Goal: Task Accomplishment & Management: Complete application form

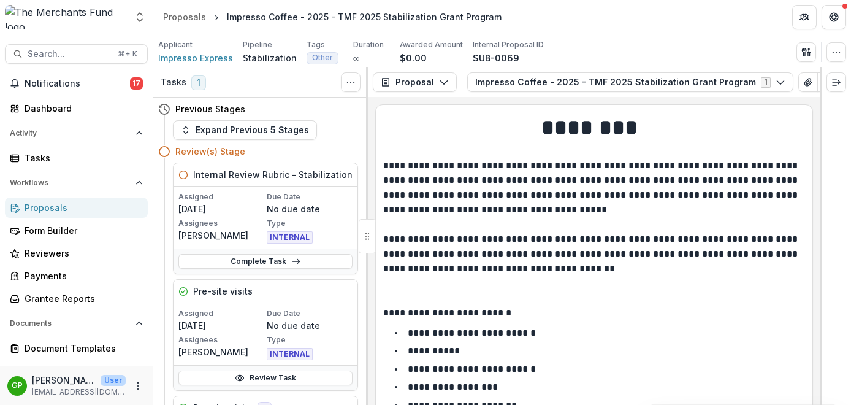
scroll to position [5256, 0]
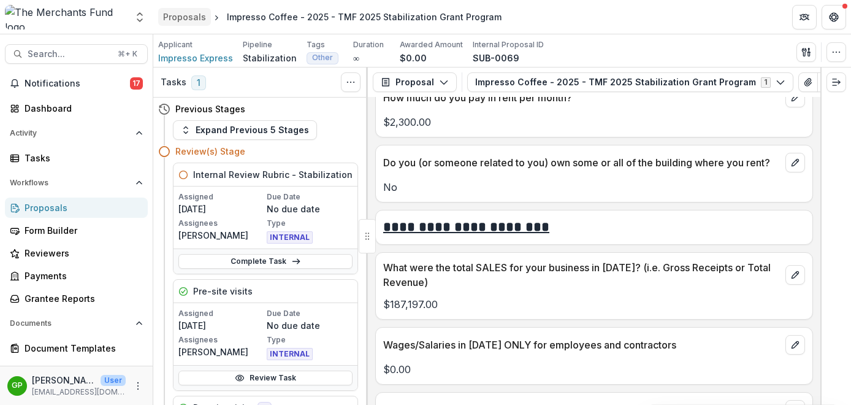
click at [178, 23] on link "Proposals" at bounding box center [184, 17] width 53 height 18
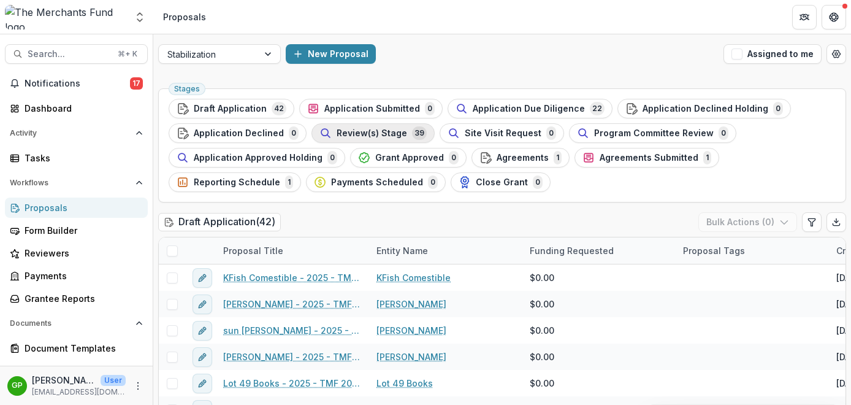
click at [396, 134] on span "Review(s) Stage" at bounding box center [372, 133] width 71 height 10
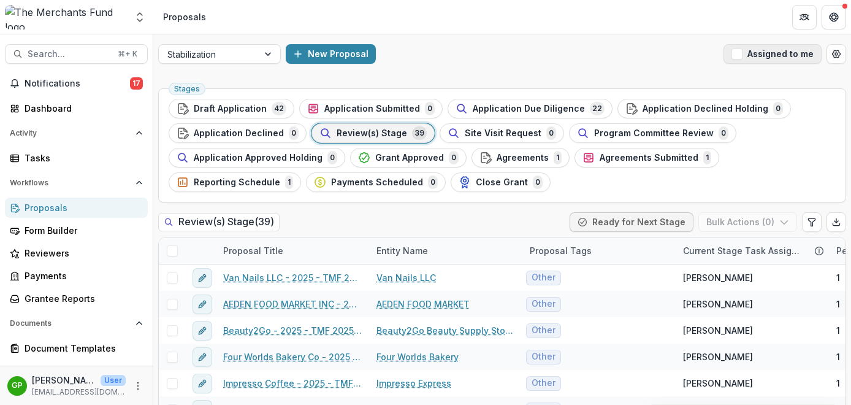
click at [740, 55] on span "button" at bounding box center [737, 53] width 11 height 11
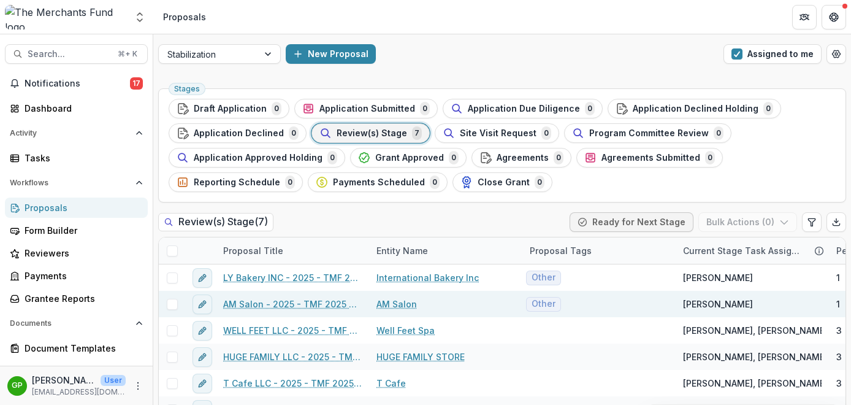
scroll to position [58, 0]
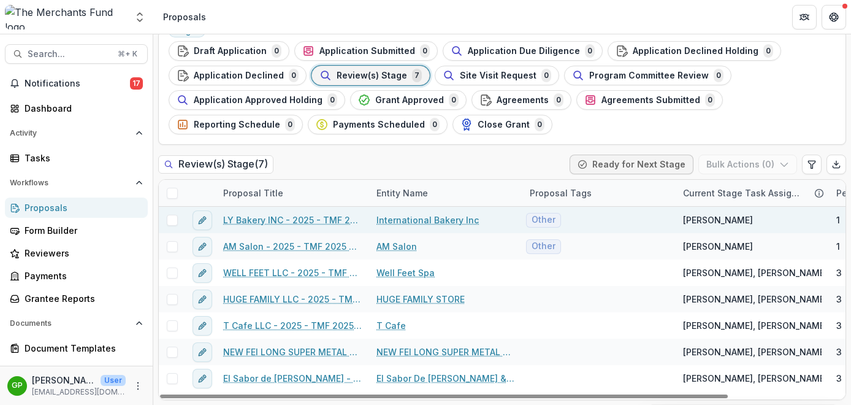
click at [299, 221] on link "LY Bakery INC - 2025 - TMF 2025 Stabilization Grant Program" at bounding box center [292, 219] width 139 height 13
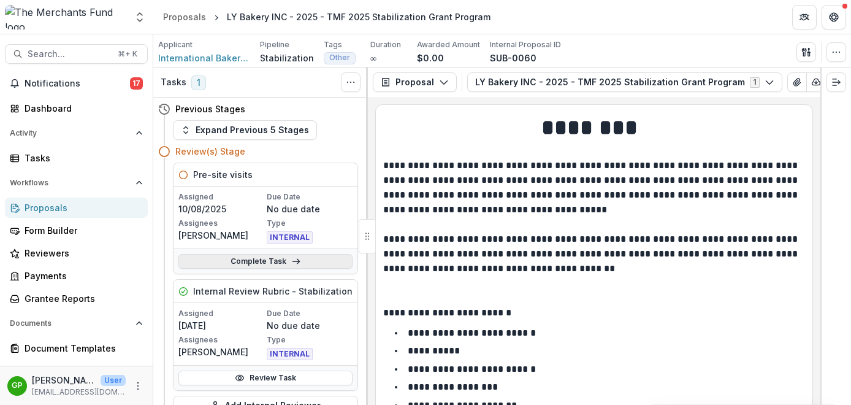
click at [269, 261] on link "Complete Task" at bounding box center [265, 261] width 174 height 15
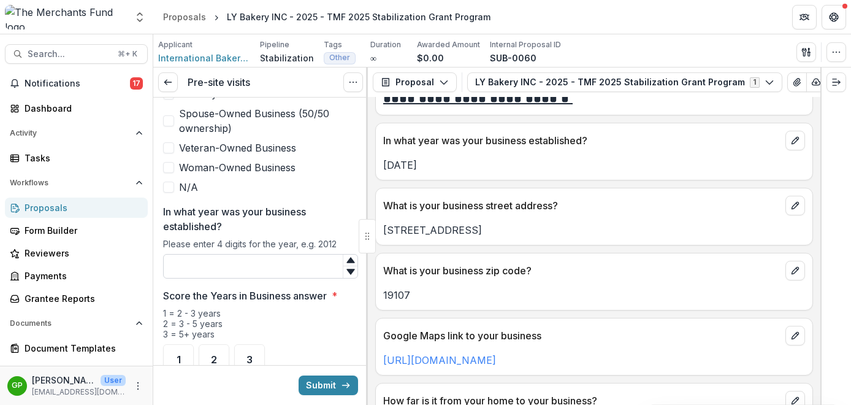
scroll to position [778, 0]
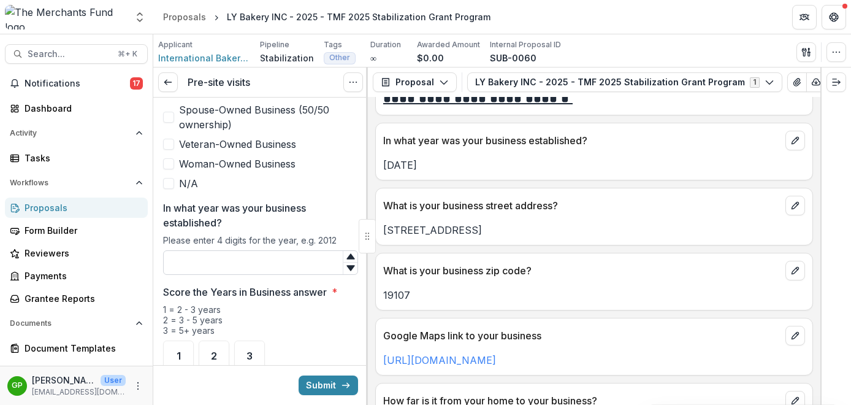
click at [225, 256] on input "In what year was your business established?" at bounding box center [260, 262] width 195 height 25
click at [219, 343] on div "2" at bounding box center [214, 355] width 31 height 31
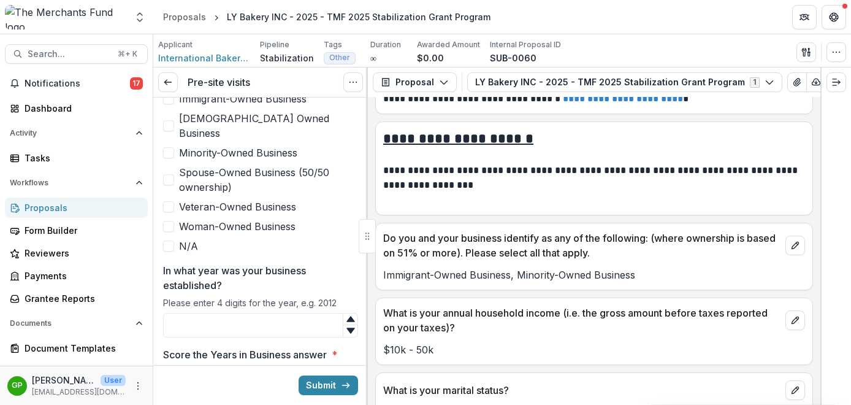
scroll to position [692, 0]
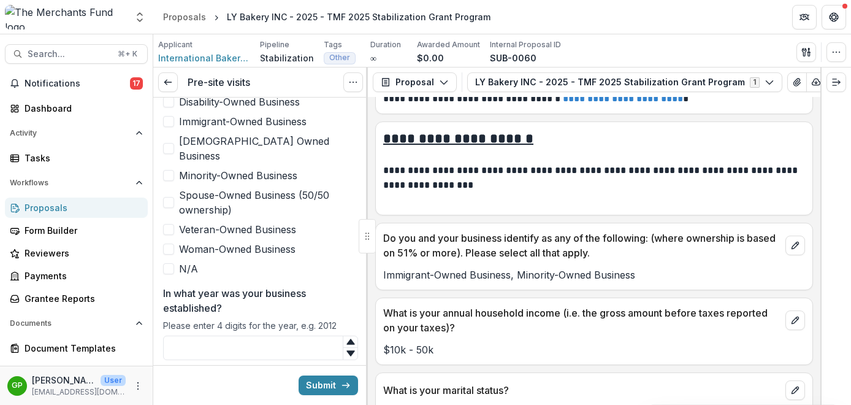
click at [172, 170] on span at bounding box center [168, 175] width 11 height 11
click at [166, 118] on span at bounding box center [168, 121] width 11 height 11
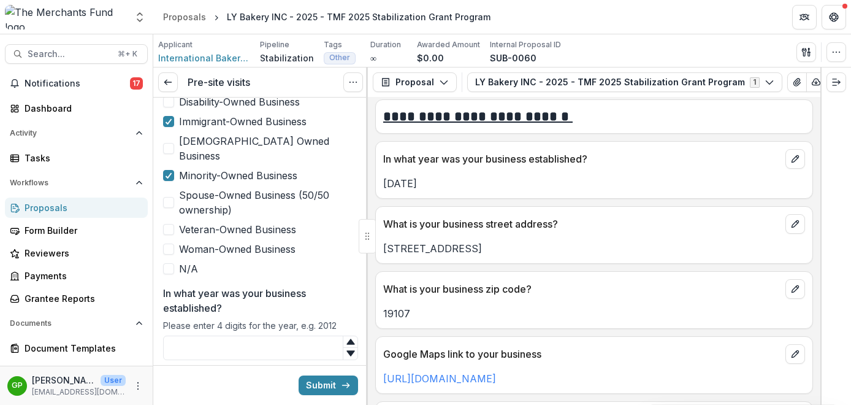
scroll to position [630, 0]
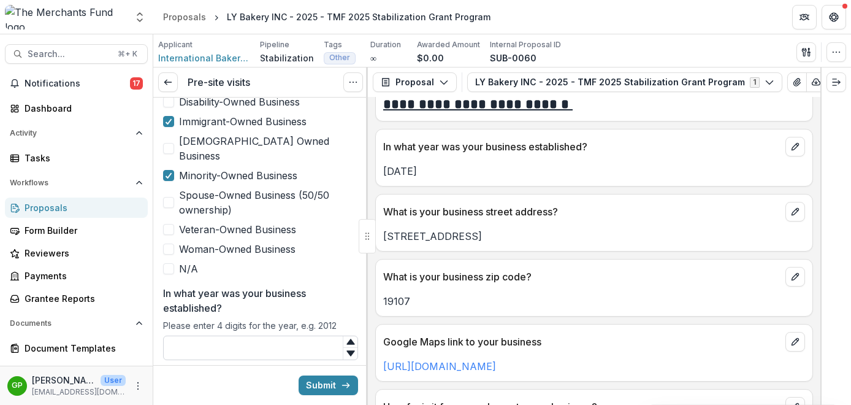
click at [250, 342] on input "In what year was your business established?" at bounding box center [260, 347] width 195 height 25
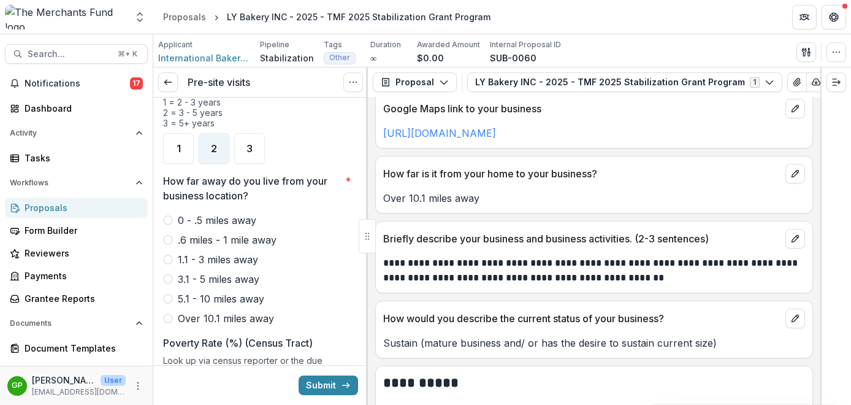
scroll to position [869, 0]
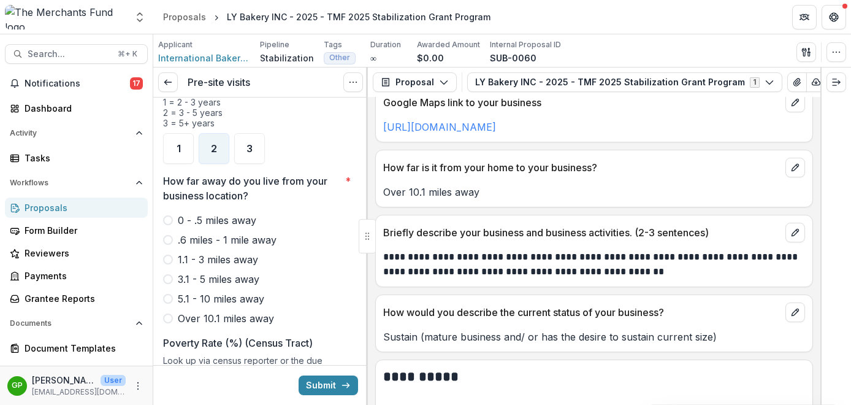
type input "****"
click at [169, 313] on span at bounding box center [168, 318] width 10 height 10
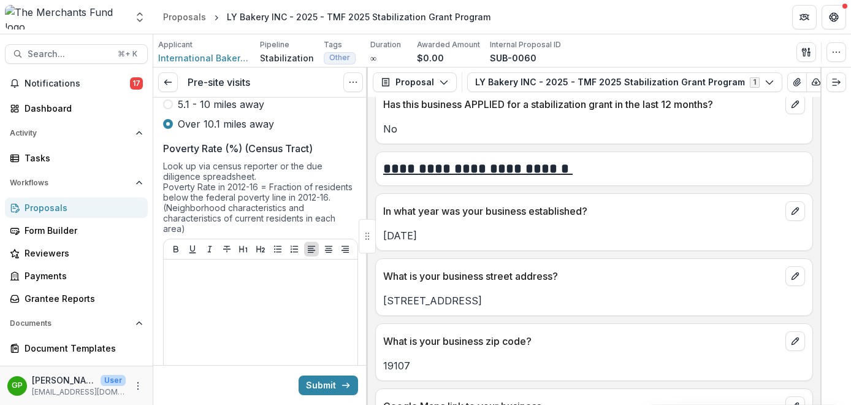
scroll to position [568, 0]
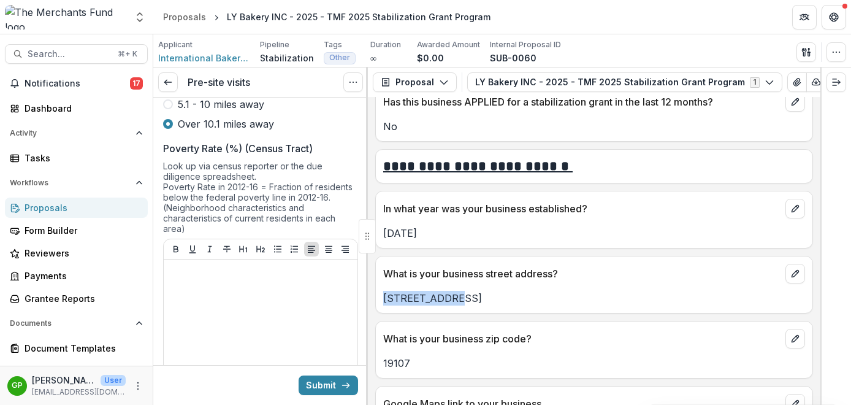
drag, startPoint x: 450, startPoint y: 301, endPoint x: 376, endPoint y: 301, distance: 74.2
click at [376, 301] on div "[STREET_ADDRESS]" at bounding box center [594, 298] width 437 height 15
copy p "[STREET_ADDRESS]"
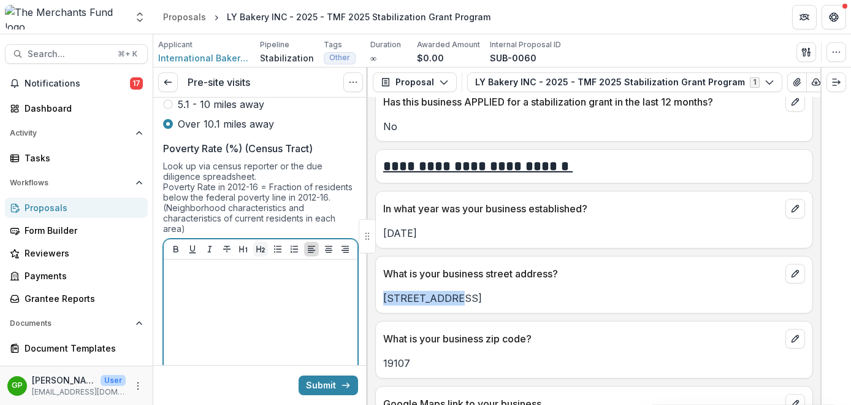
click at [261, 242] on button "Heading 2" at bounding box center [260, 249] width 15 height 15
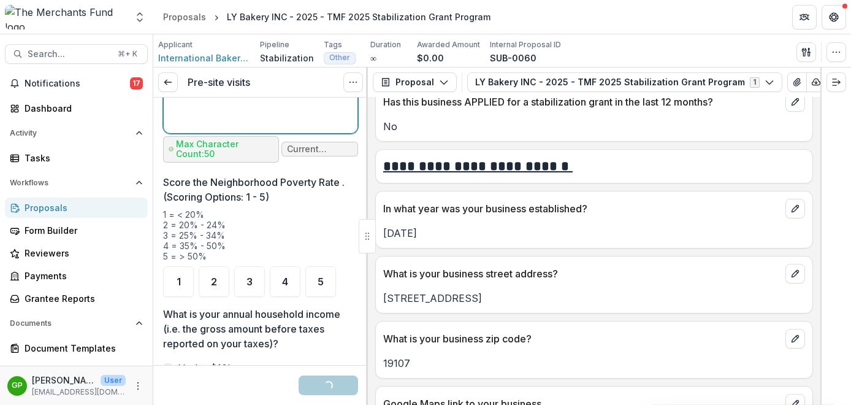
scroll to position [1517, 0]
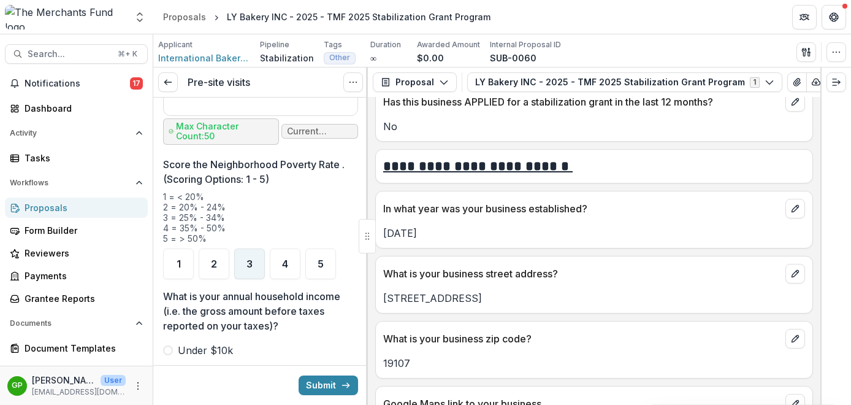
click at [254, 248] on div "3" at bounding box center [249, 263] width 31 height 31
click at [221, 248] on div "2" at bounding box center [214, 263] width 31 height 31
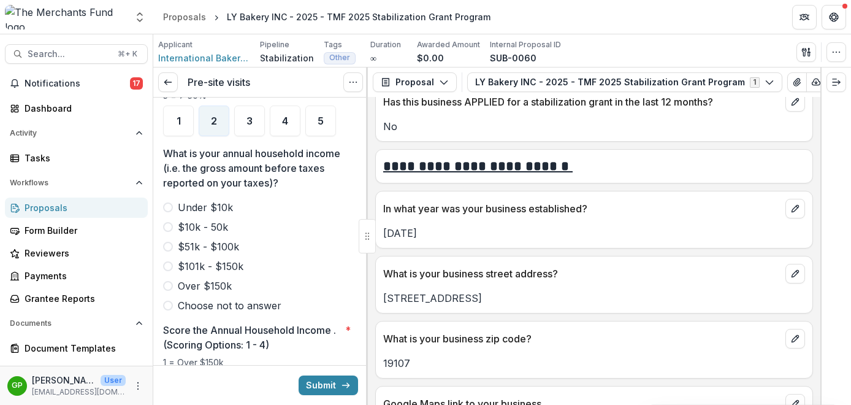
scroll to position [1671, 0]
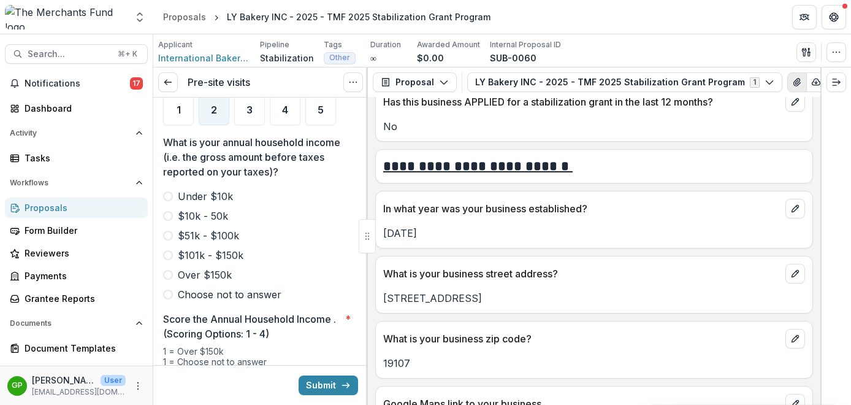
click at [792, 83] on icon "View Attached Files" at bounding box center [797, 82] width 10 height 10
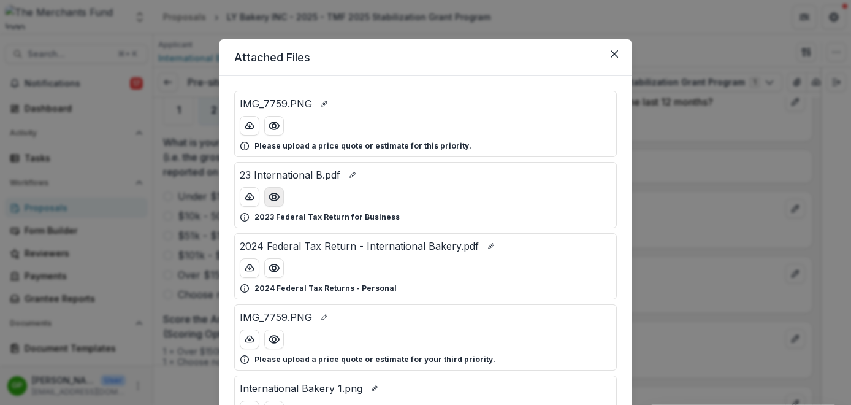
click at [269, 193] on icon "Preview 23 International B.pdf" at bounding box center [274, 197] width 12 height 12
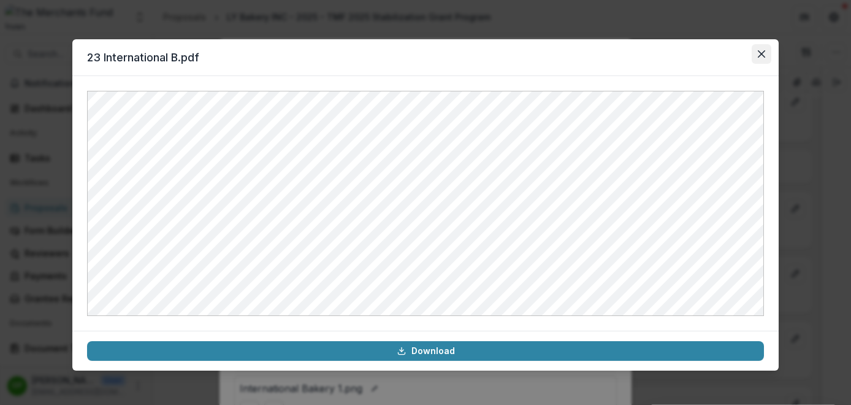
click at [765, 57] on icon "Close" at bounding box center [761, 53] width 7 height 7
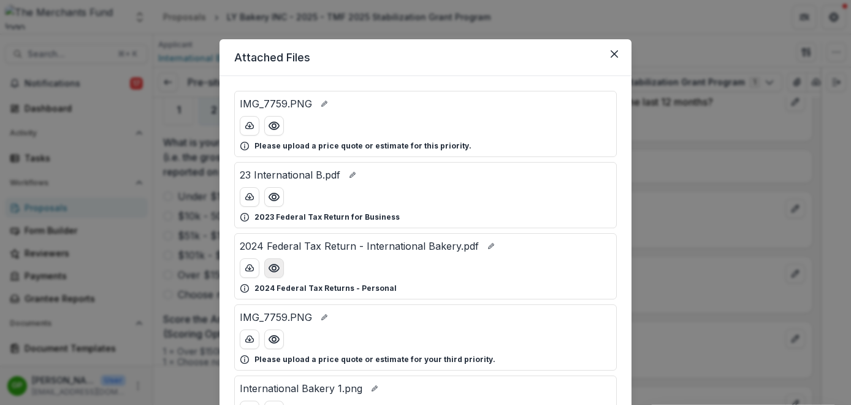
click at [273, 266] on icon "Preview 2024 Federal Tax Return - International Bakery.pdf" at bounding box center [274, 268] width 12 height 12
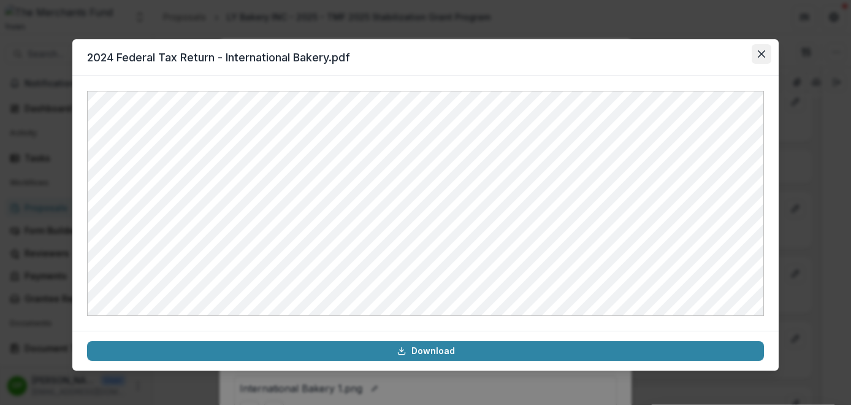
click at [760, 55] on icon "Close" at bounding box center [761, 53] width 7 height 7
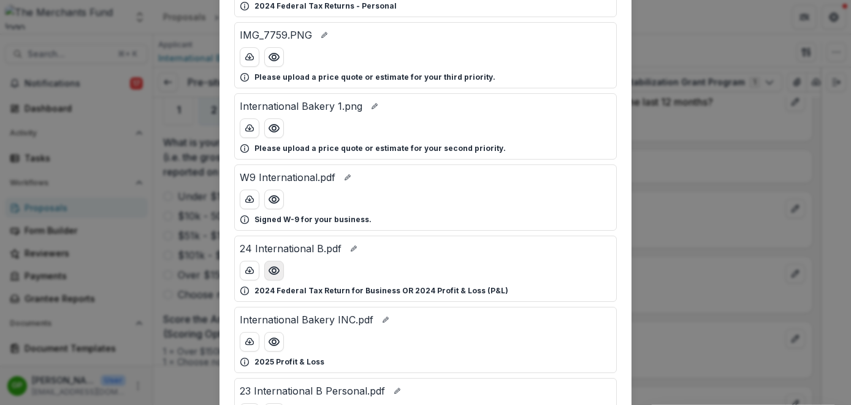
scroll to position [283, 0]
click at [280, 273] on button "Preview 24 International B.pdf" at bounding box center [274, 270] width 20 height 20
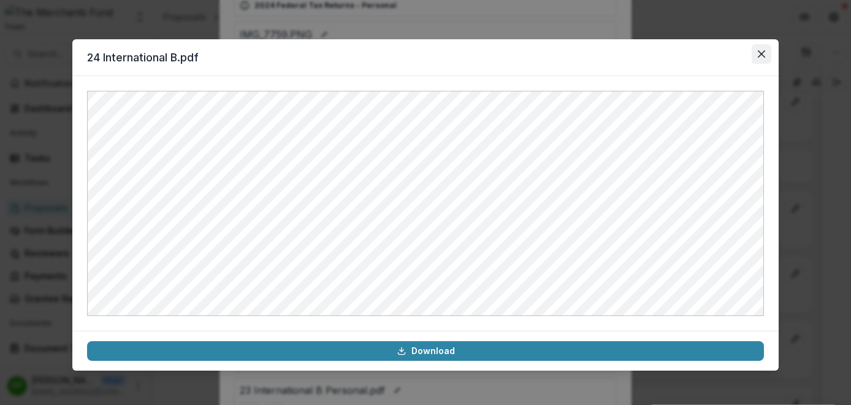
click at [768, 51] on button "Close" at bounding box center [762, 54] width 20 height 20
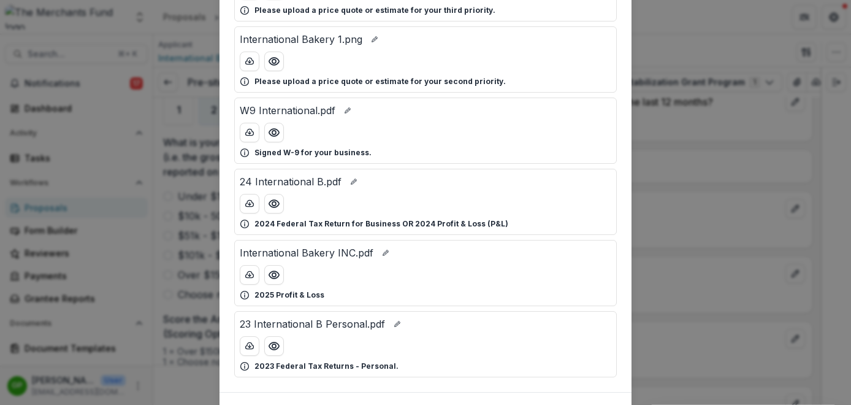
scroll to position [415, 0]
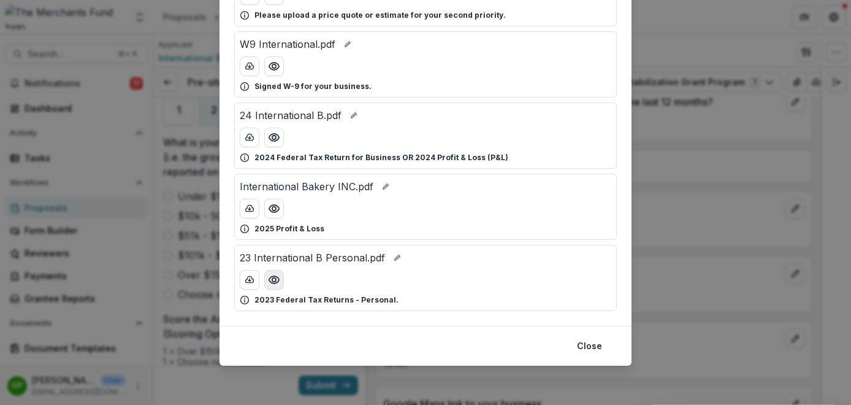
click at [269, 284] on icon "Preview 23 International B Personal.pdf" at bounding box center [274, 279] width 12 height 12
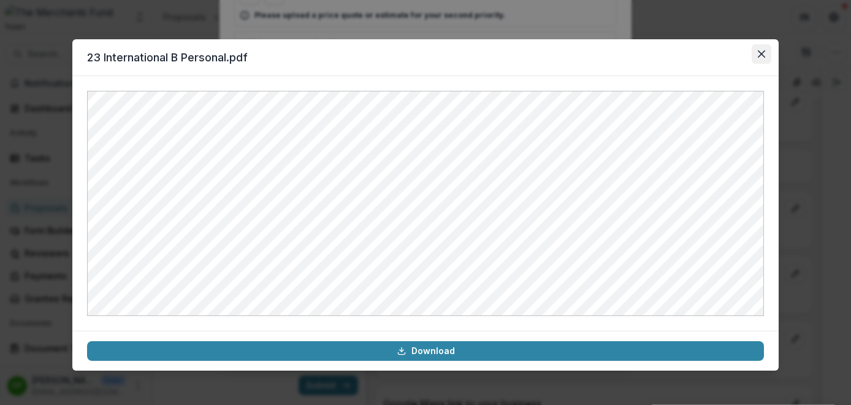
click at [762, 52] on icon "Close" at bounding box center [761, 53] width 7 height 7
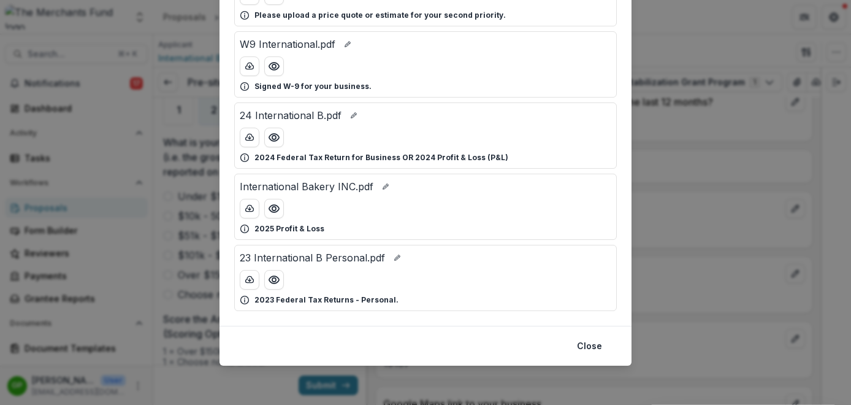
click at [663, 87] on div "Attached Files IMG_7759.PNG Please upload a price quote or estimate for this pr…" at bounding box center [425, 202] width 851 height 405
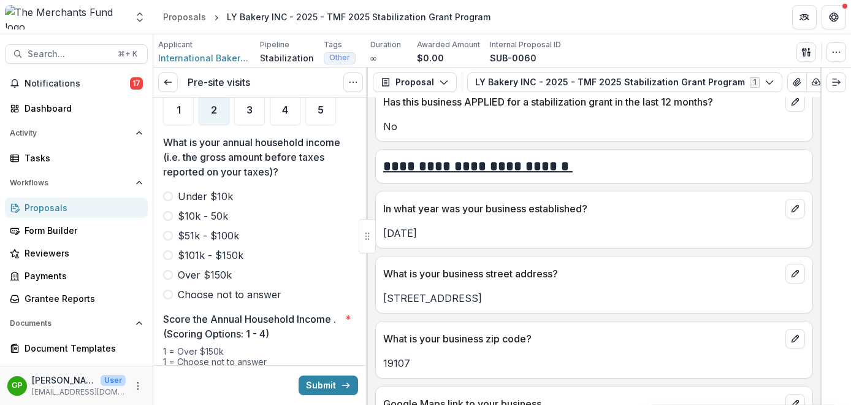
click at [176, 208] on label "$10k - 50k" at bounding box center [260, 215] width 195 height 15
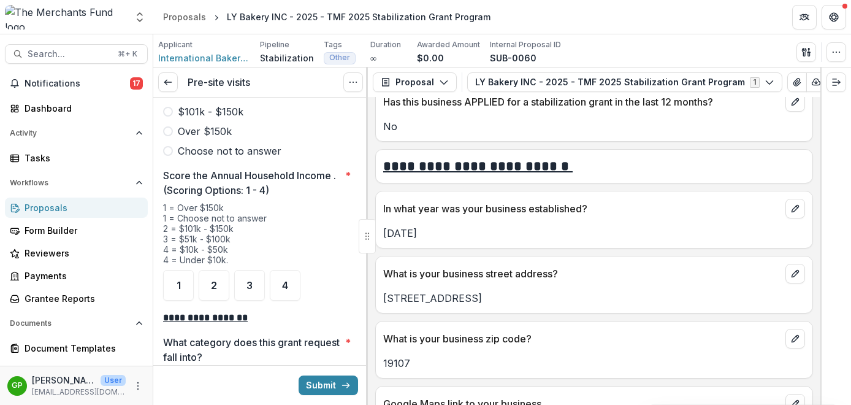
scroll to position [1814, 0]
click at [282, 281] on span "4" at bounding box center [285, 286] width 6 height 10
click at [836, 82] on icon "Expand right" at bounding box center [836, 82] width 10 height 10
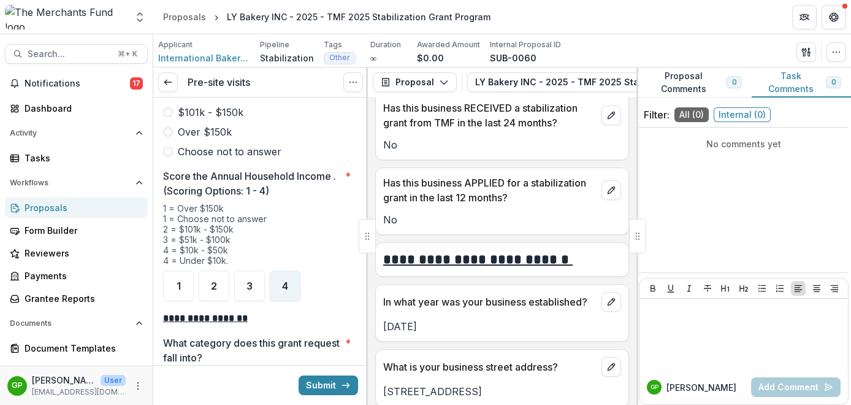
scroll to position [649, 0]
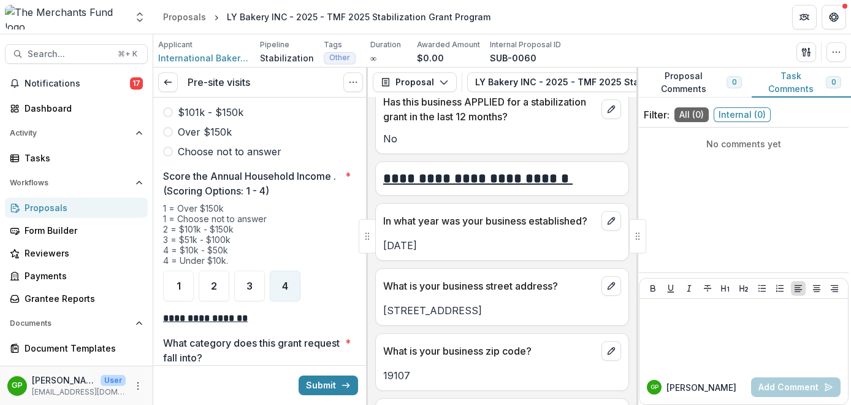
click at [707, 82] on button "Proposal Comments 0" at bounding box center [693, 82] width 115 height 30
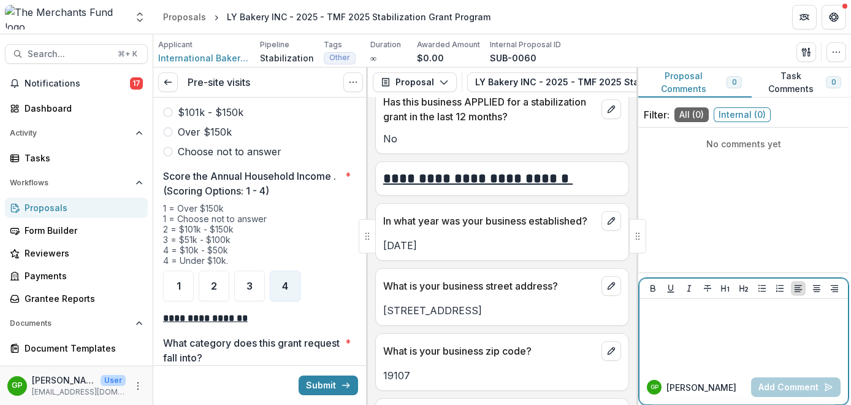
click at [703, 319] on div at bounding box center [743, 334] width 199 height 61
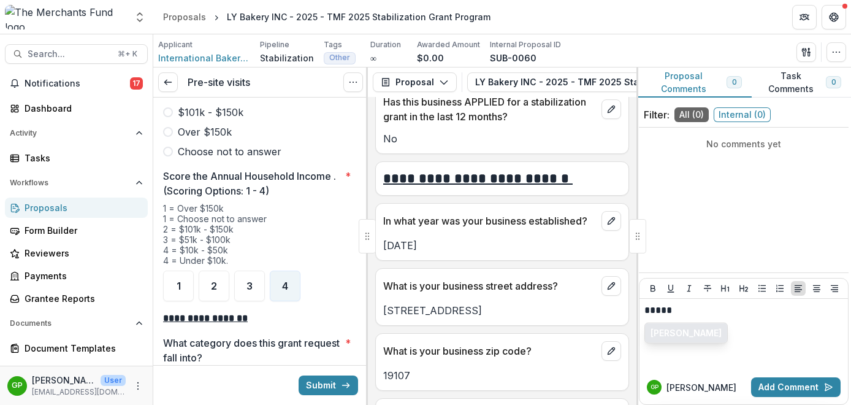
click at [693, 329] on button "[PERSON_NAME]" at bounding box center [686, 333] width 82 height 20
click at [638, 228] on div at bounding box center [637, 236] width 17 height 34
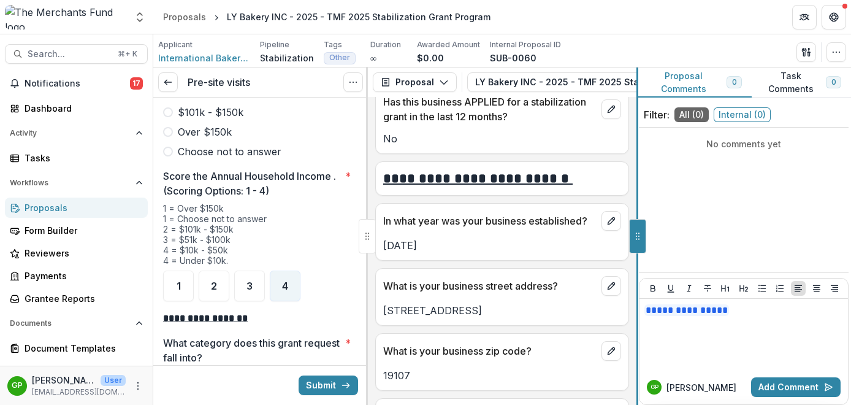
scroll to position [568, 0]
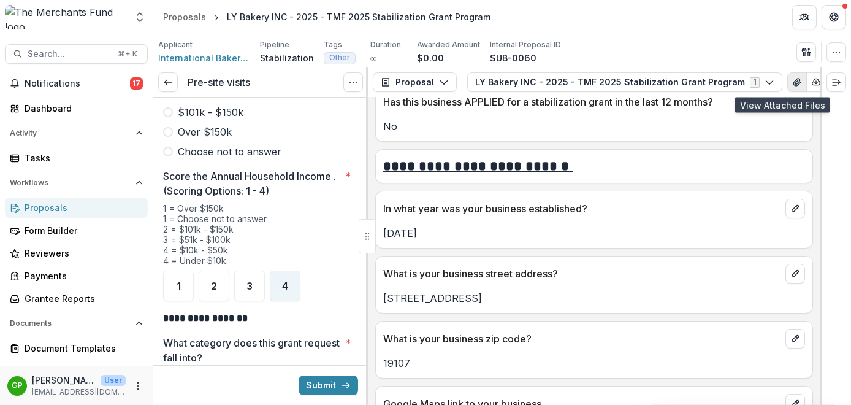
click at [792, 81] on icon "View Attached Files" at bounding box center [797, 82] width 10 height 10
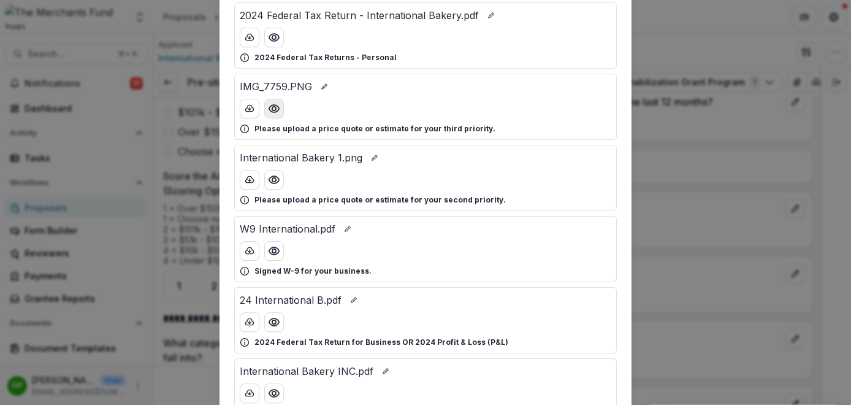
scroll to position [267, 0]
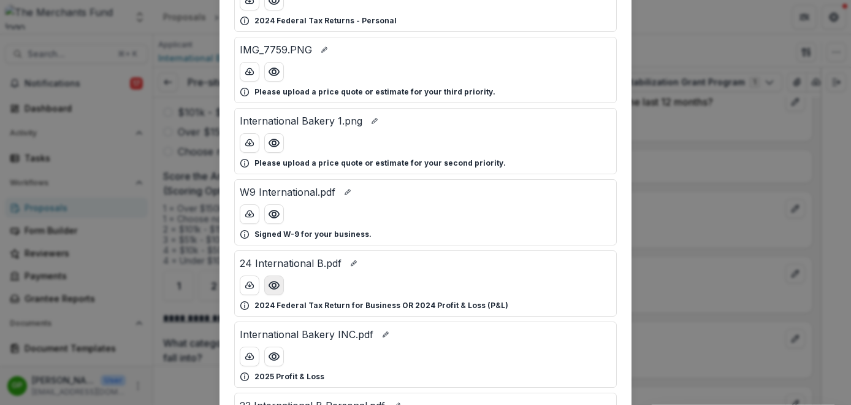
click at [273, 285] on icon "Preview 24 International B.pdf" at bounding box center [274, 285] width 12 height 12
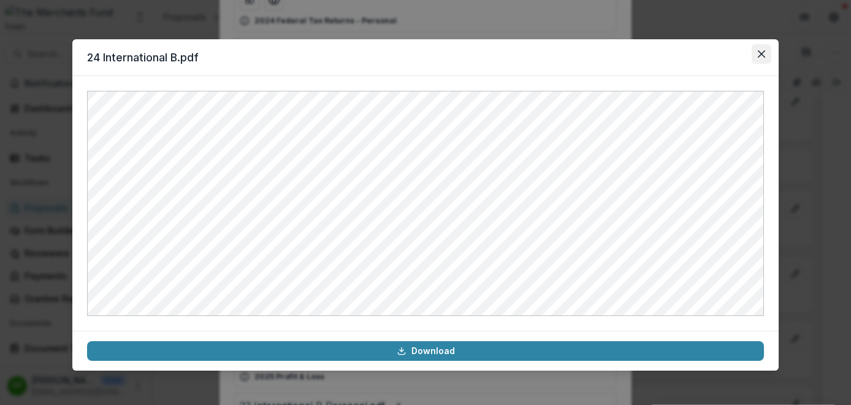
click at [758, 52] on icon "Close" at bounding box center [761, 53] width 7 height 7
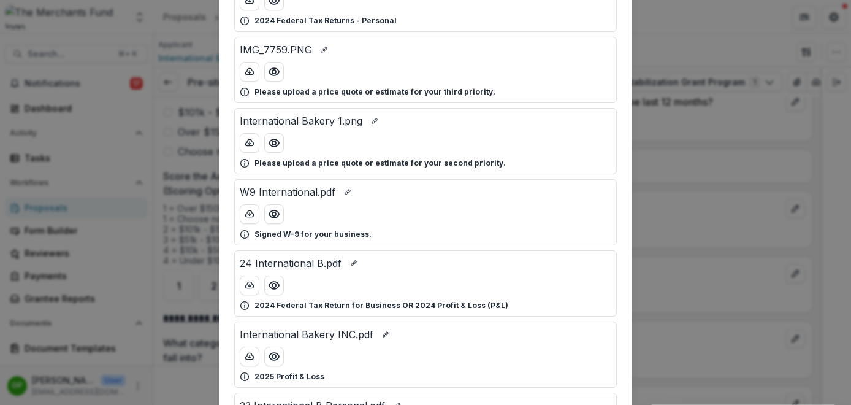
click at [190, 124] on div "Attached Files IMG_7759.PNG Please upload a price quote or estimate for this pr…" at bounding box center [425, 202] width 851 height 405
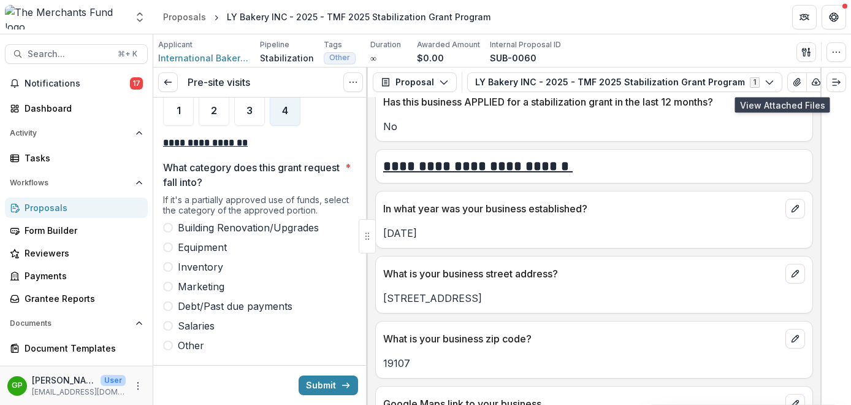
scroll to position [1992, 0]
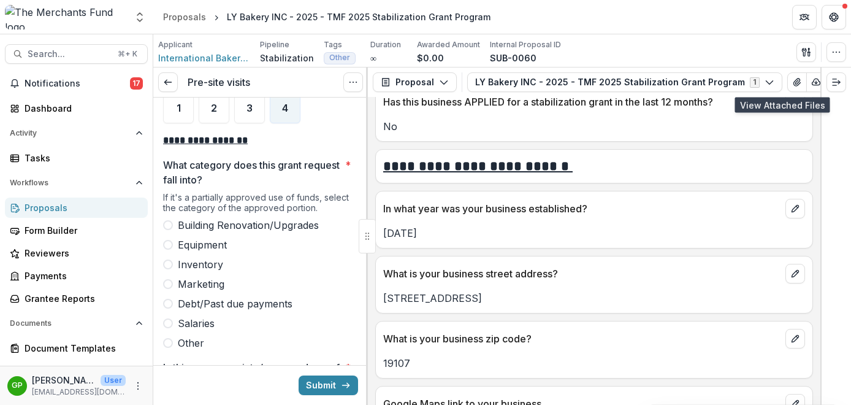
click at [167, 240] on span at bounding box center [168, 245] width 10 height 10
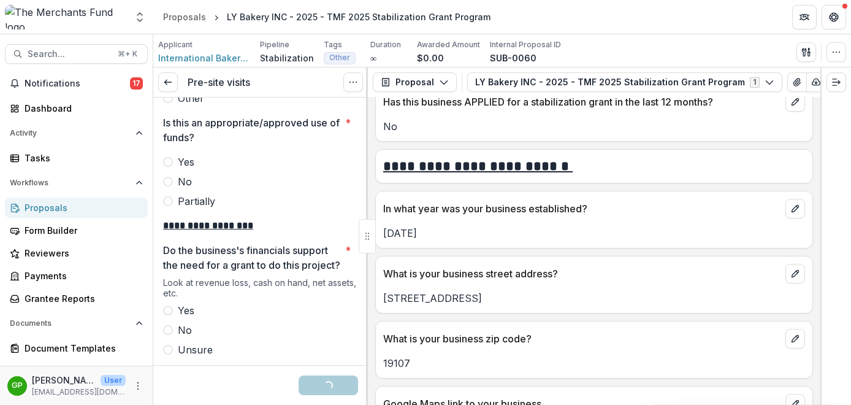
scroll to position [2237, 0]
click at [172, 156] on span at bounding box center [168, 161] width 10 height 10
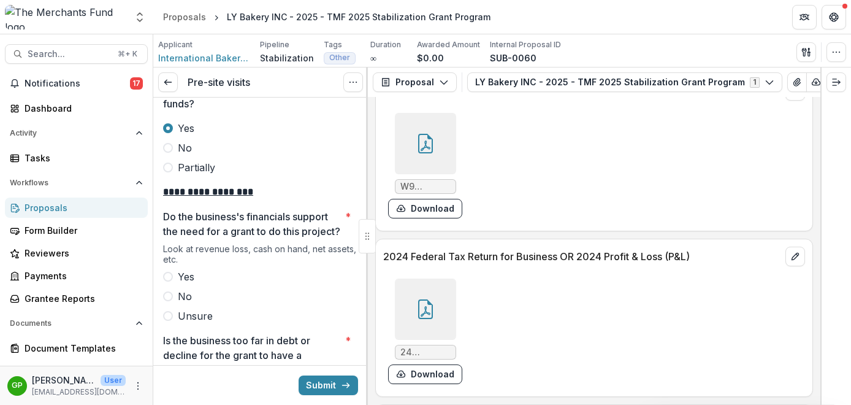
scroll to position [2276, 0]
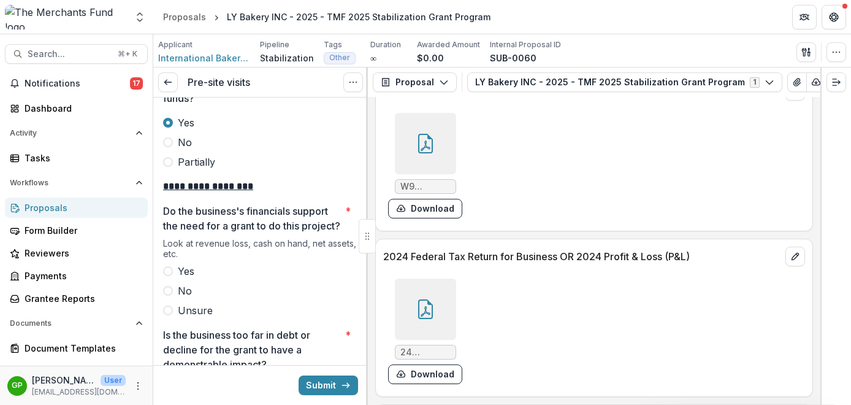
click at [174, 270] on label "Yes" at bounding box center [260, 271] width 195 height 15
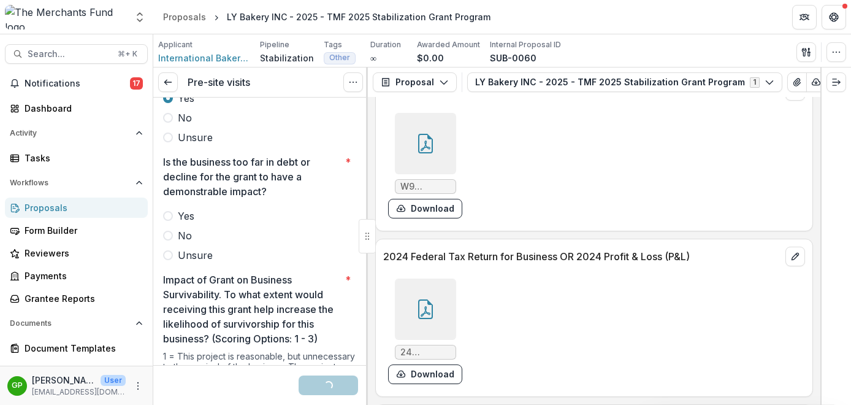
scroll to position [2455, 0]
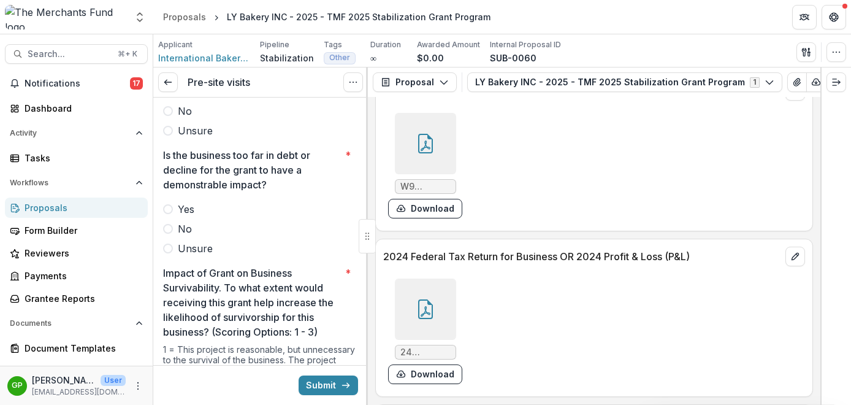
click at [174, 225] on label "No" at bounding box center [260, 228] width 195 height 15
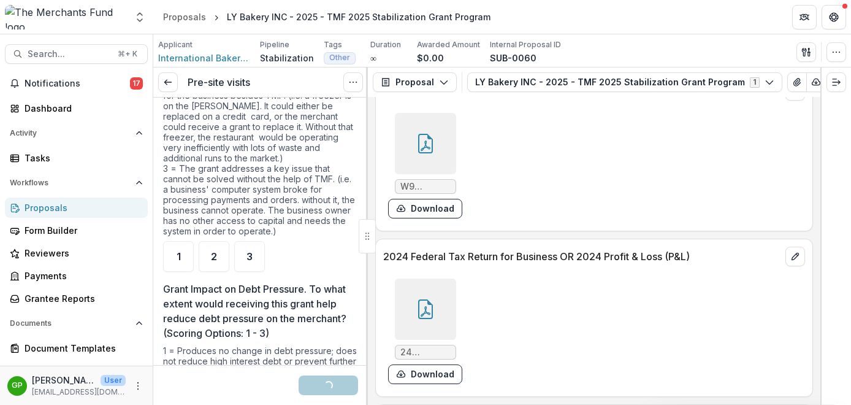
scroll to position [2793, 0]
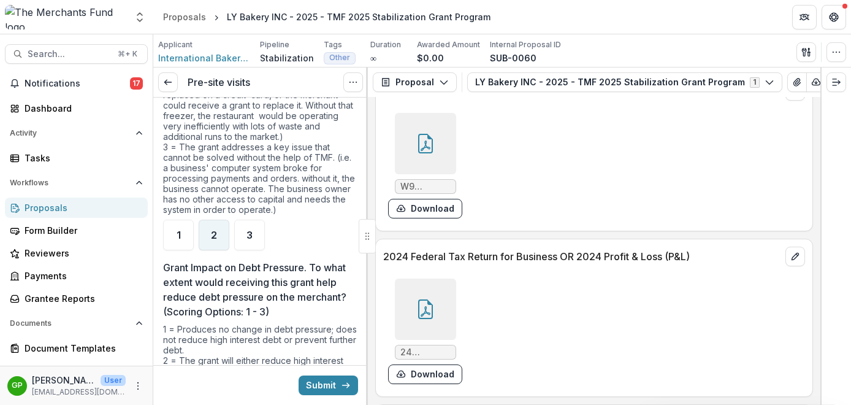
click at [216, 231] on span "2" at bounding box center [214, 235] width 6 height 10
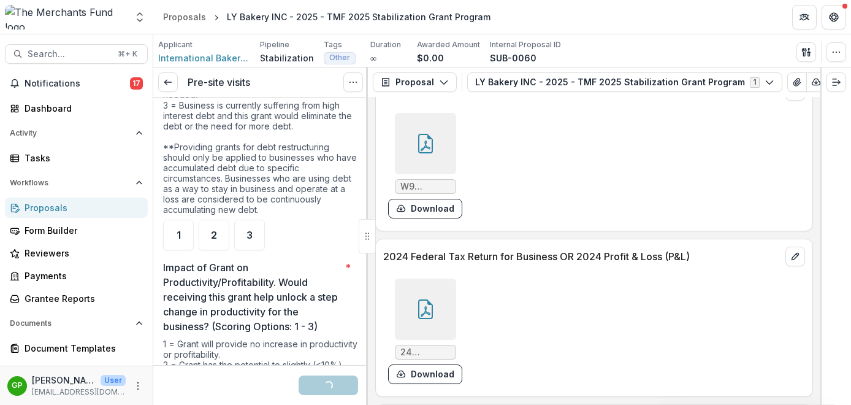
scroll to position [3130, 0]
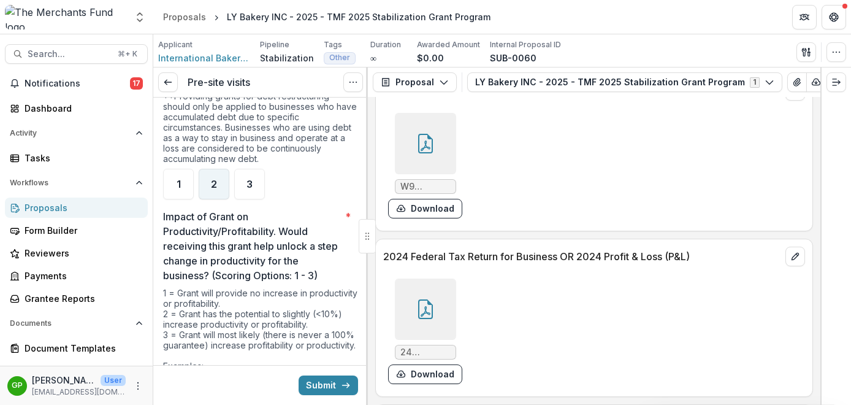
click at [219, 177] on div "2" at bounding box center [214, 184] width 31 height 31
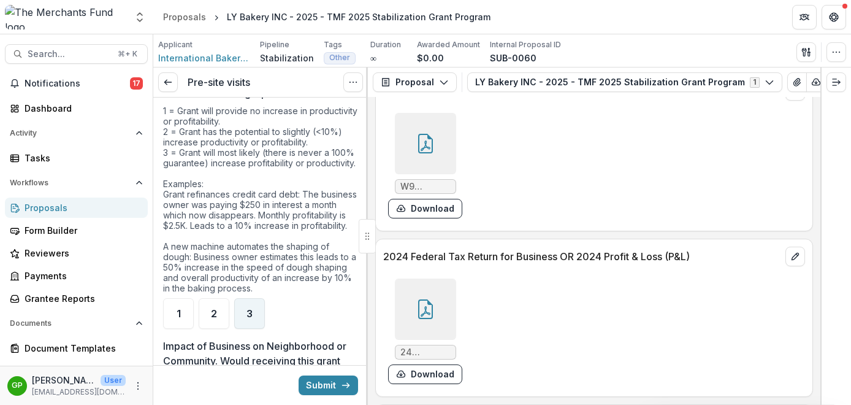
scroll to position [3346, 0]
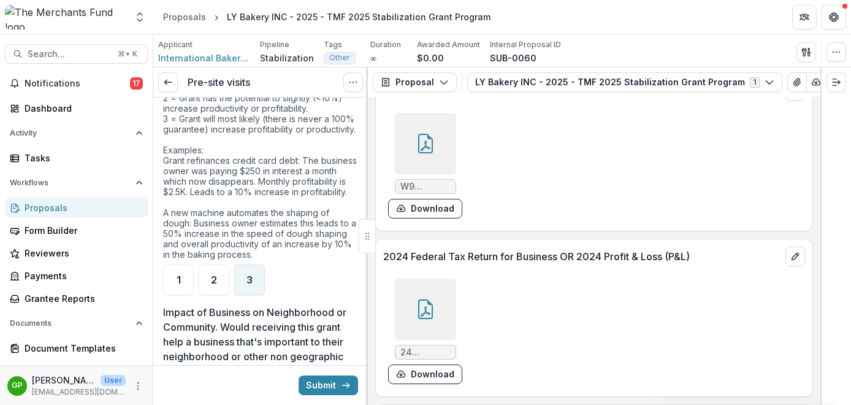
click at [247, 285] on span "3" at bounding box center [250, 280] width 6 height 10
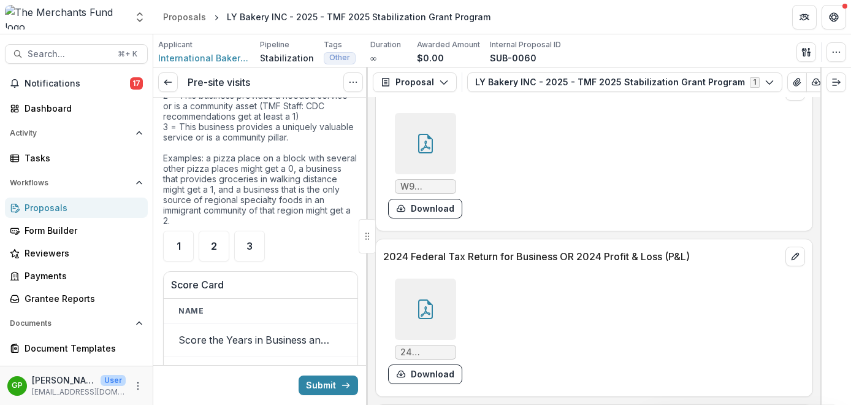
scroll to position [3674, 0]
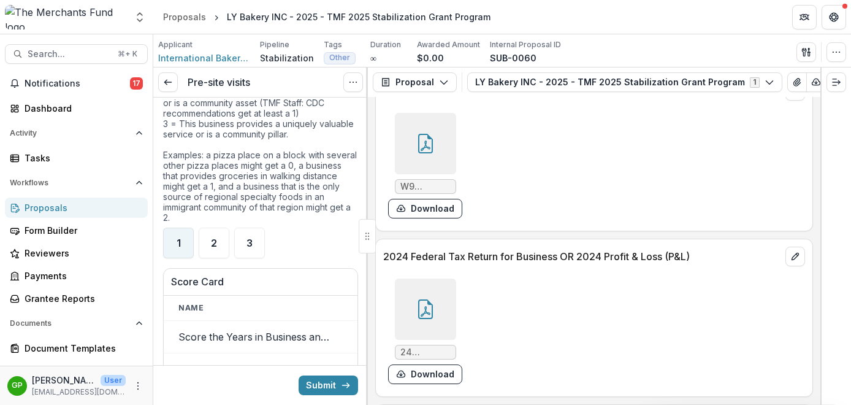
click at [185, 258] on div "1" at bounding box center [178, 242] width 31 height 31
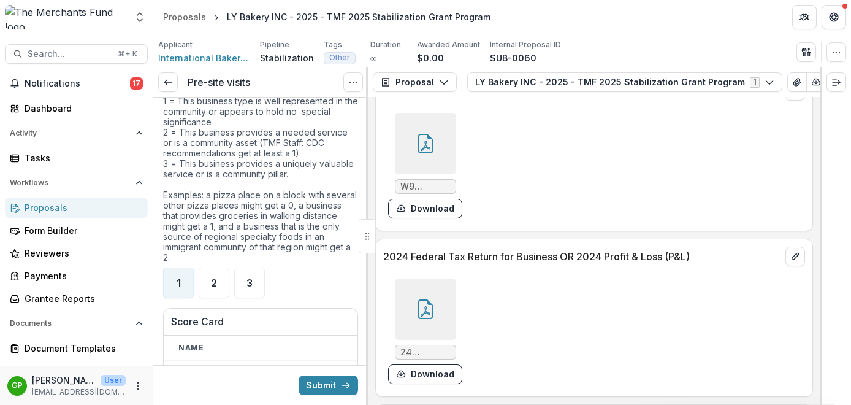
scroll to position [3633, 0]
click at [217, 299] on div "2" at bounding box center [214, 283] width 31 height 31
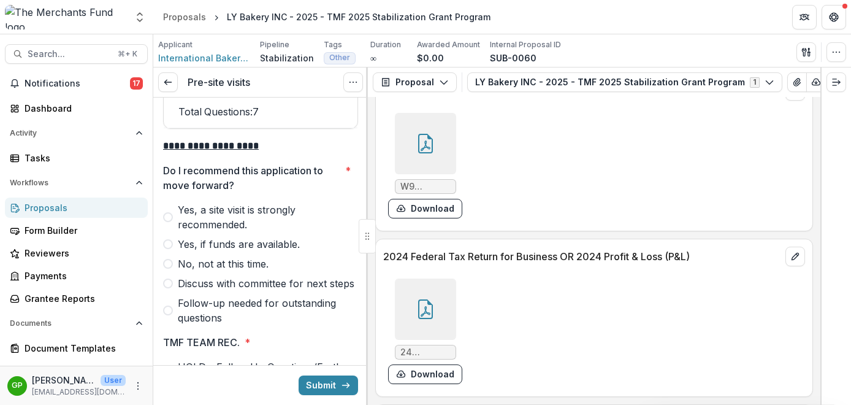
scroll to position [4140, 0]
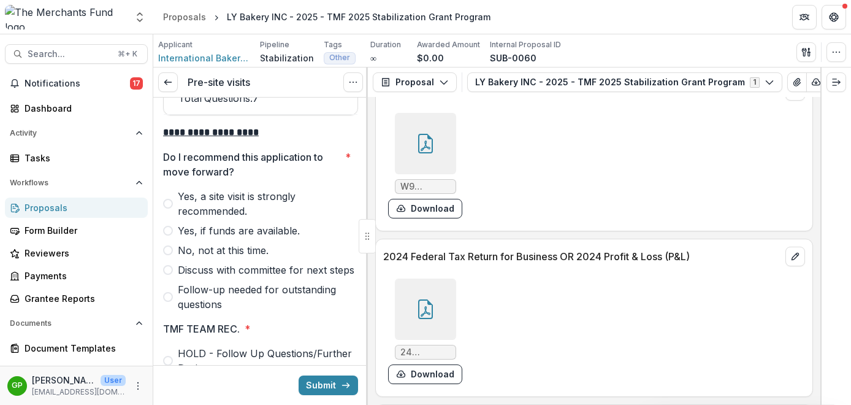
click at [169, 235] on span at bounding box center [168, 231] width 10 height 10
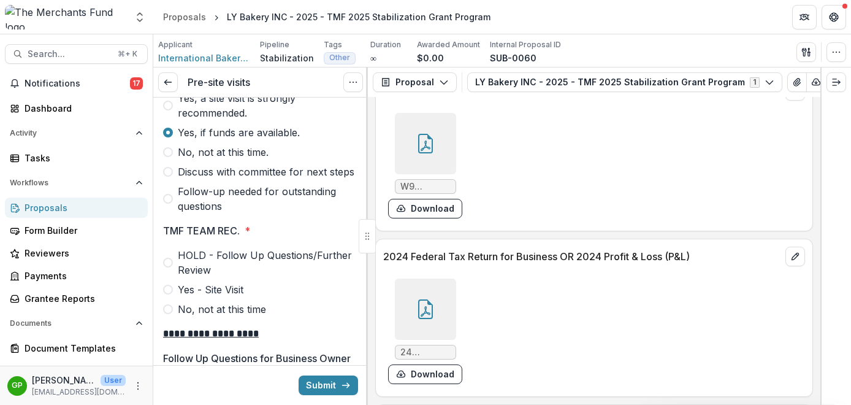
scroll to position [4232, 0]
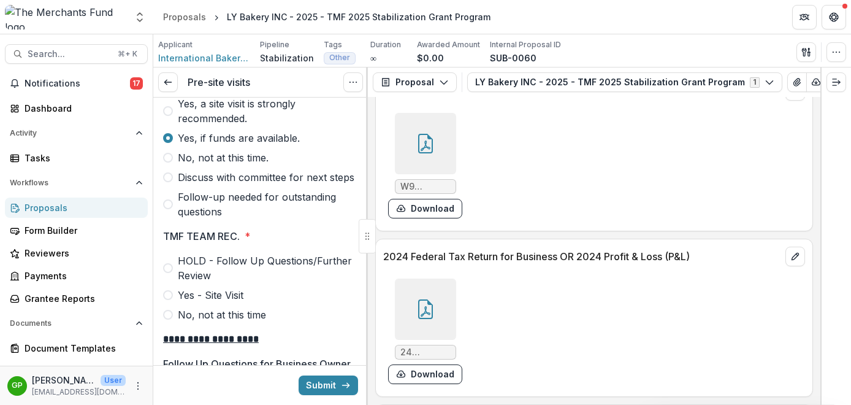
click at [166, 116] on span at bounding box center [168, 111] width 10 height 10
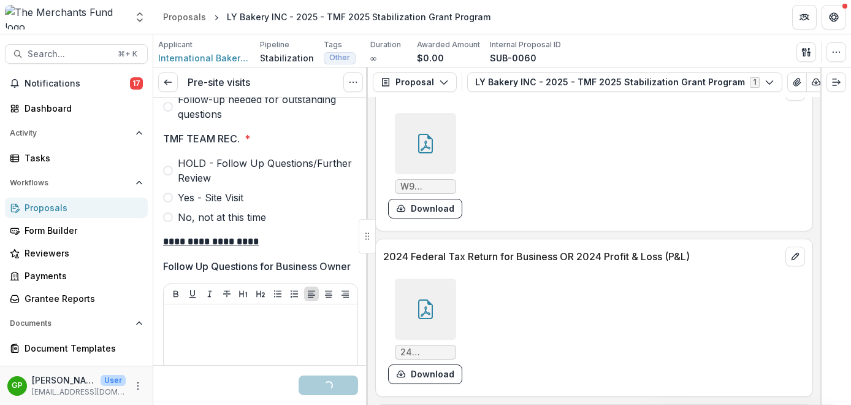
scroll to position [4362, 0]
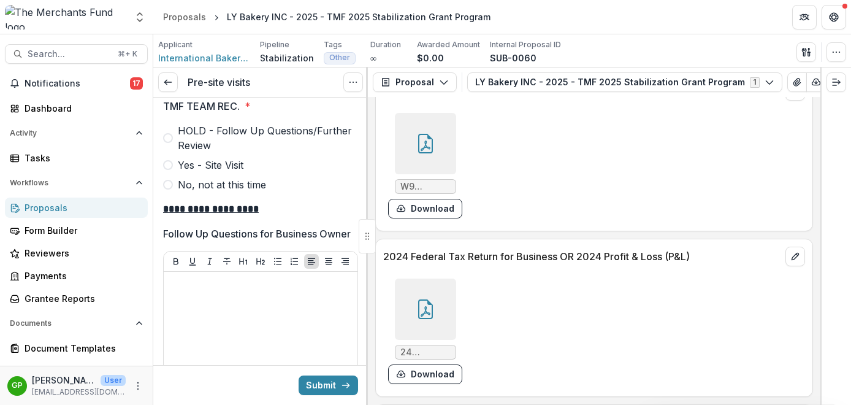
click at [167, 170] on span at bounding box center [168, 165] width 10 height 10
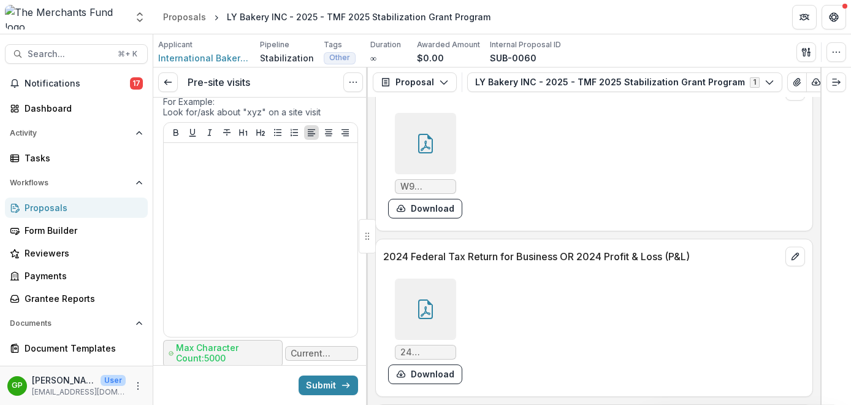
scroll to position [5409, 0]
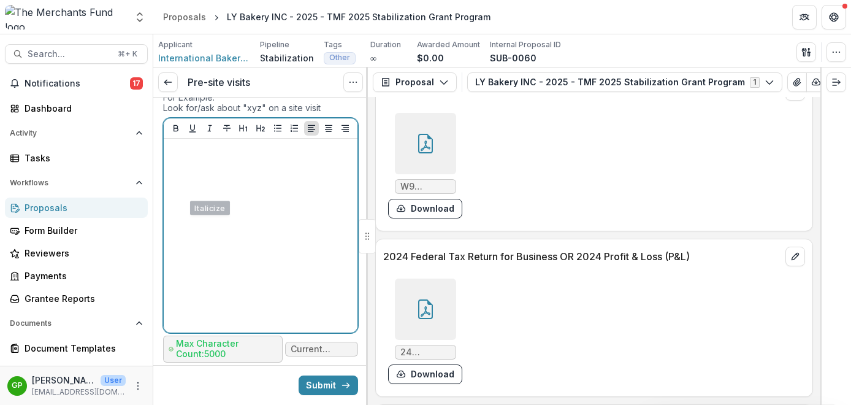
click at [203, 157] on p at bounding box center [261, 149] width 184 height 13
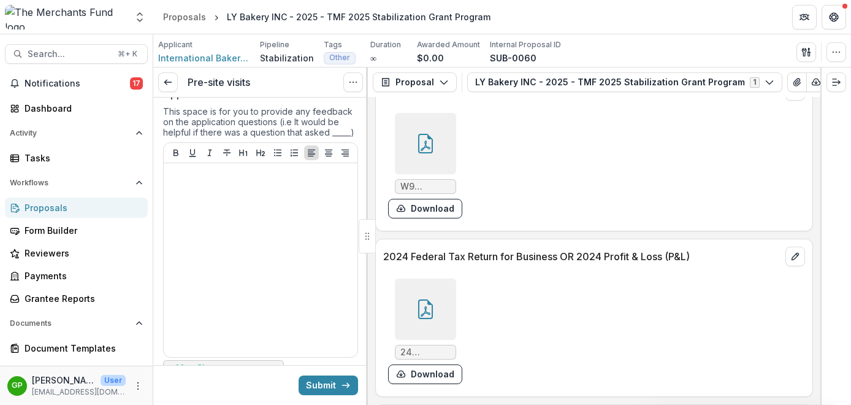
scroll to position [5725, 0]
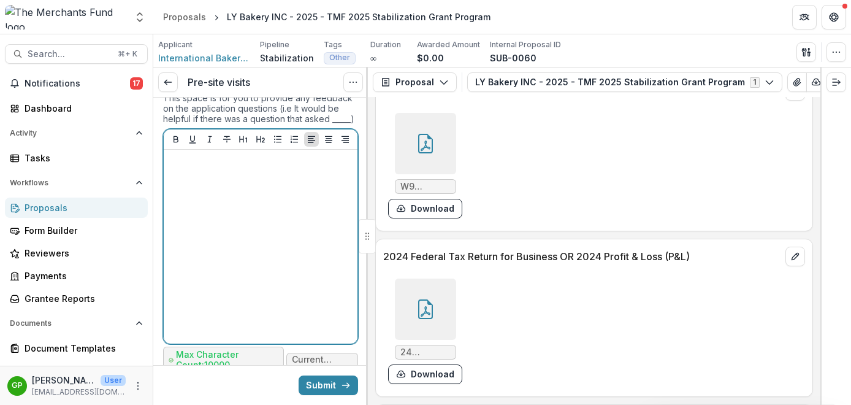
click at [218, 256] on div at bounding box center [261, 247] width 184 height 184
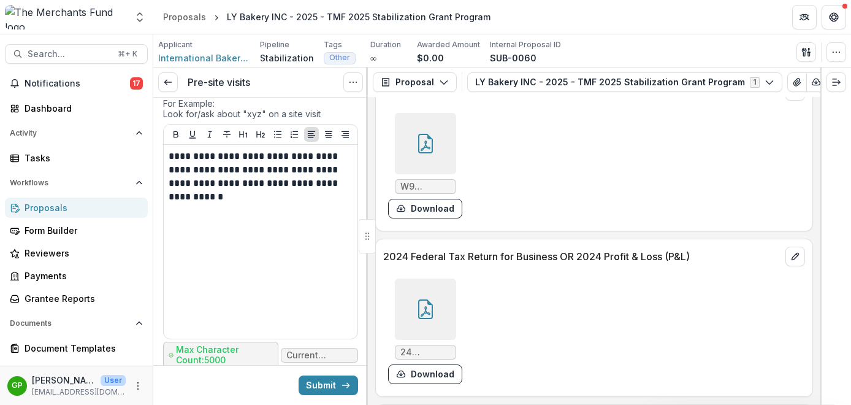
scroll to position [5402, 0]
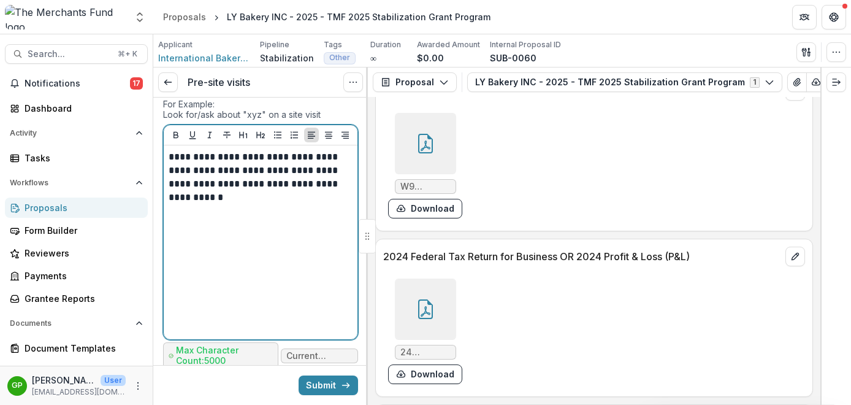
click at [245, 204] on p "**********" at bounding box center [259, 177] width 180 height 54
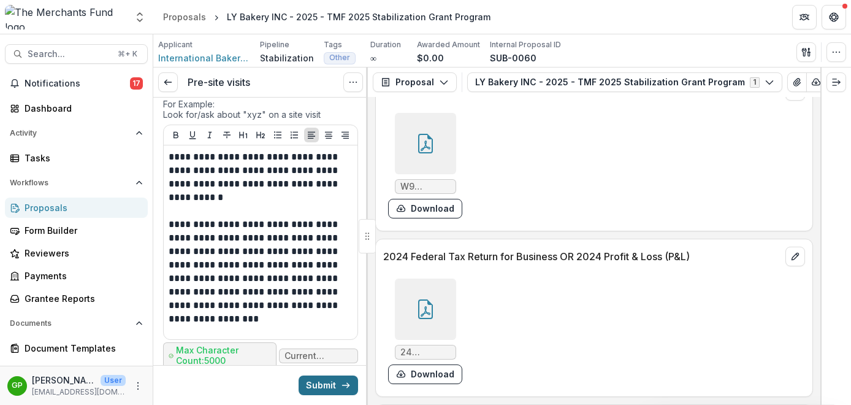
click at [341, 384] on icon "submit" at bounding box center [346, 385] width 10 height 10
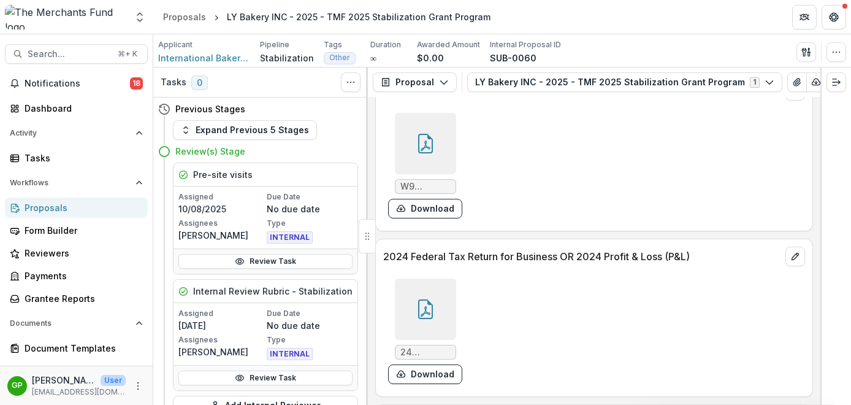
click at [55, 211] on div "Proposals" at bounding box center [81, 207] width 113 height 13
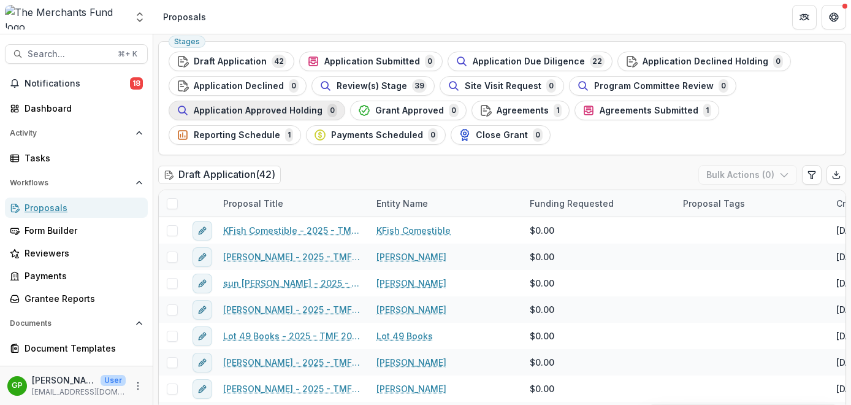
scroll to position [50, 0]
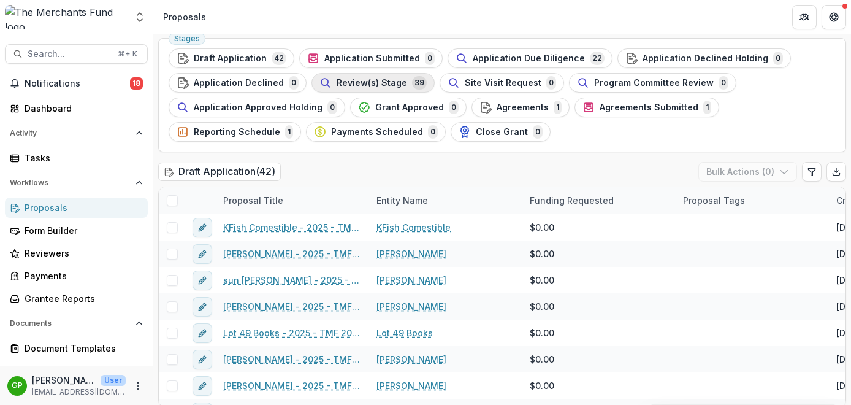
click at [381, 76] on div "Review(s) Stage 39" at bounding box center [372, 82] width 107 height 13
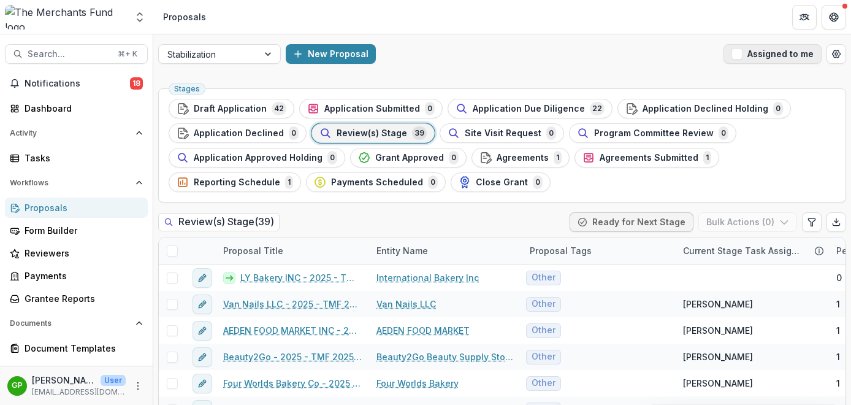
click at [740, 57] on span "button" at bounding box center [737, 53] width 11 height 11
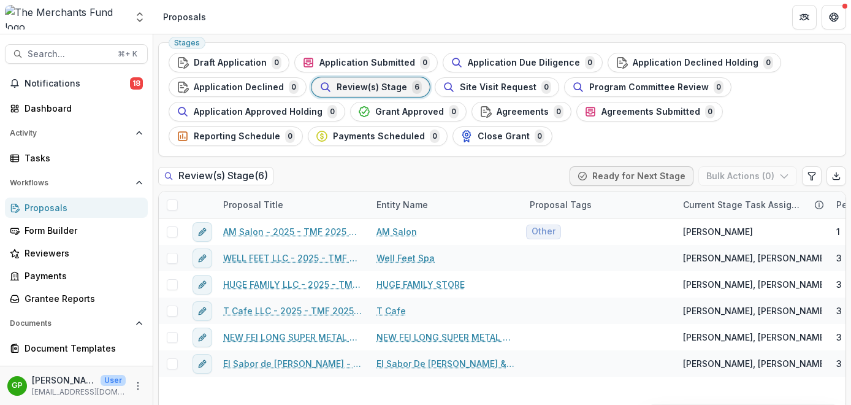
scroll to position [58, 0]
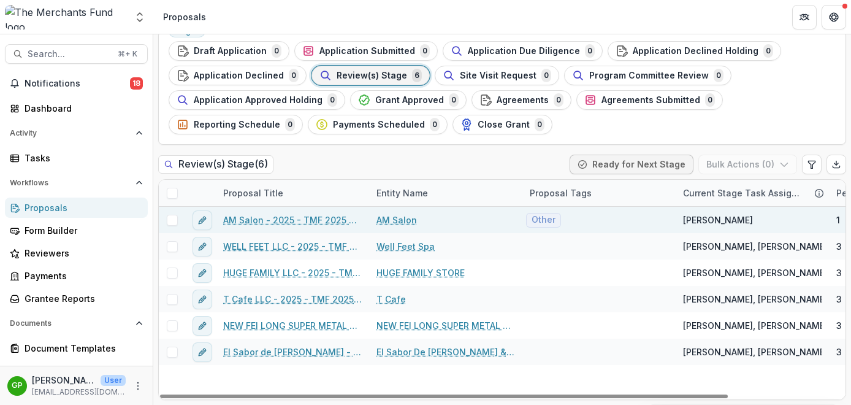
click at [296, 220] on link "AM Salon - 2025 - TMF 2025 Stabilization Grant Program" at bounding box center [292, 219] width 139 height 13
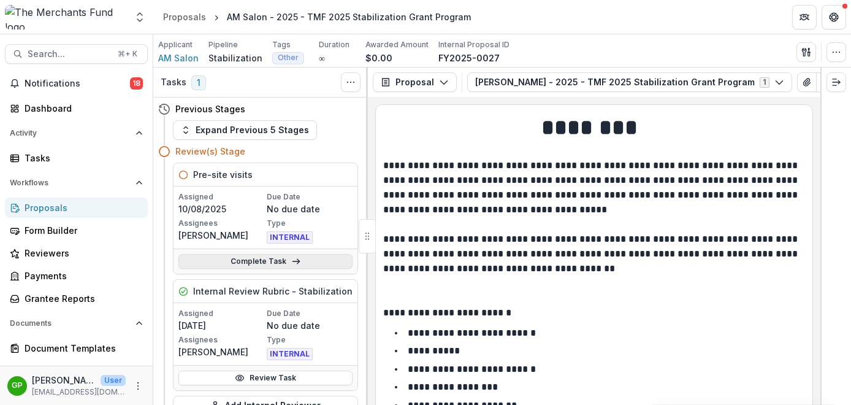
click at [275, 261] on link "Complete Task" at bounding box center [265, 261] width 174 height 15
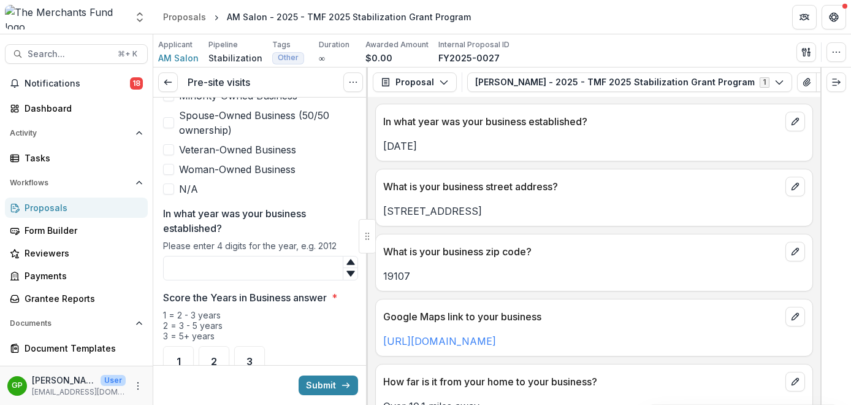
scroll to position [773, 0]
click at [247, 254] on input "In what year was your business established?" at bounding box center [260, 266] width 195 height 25
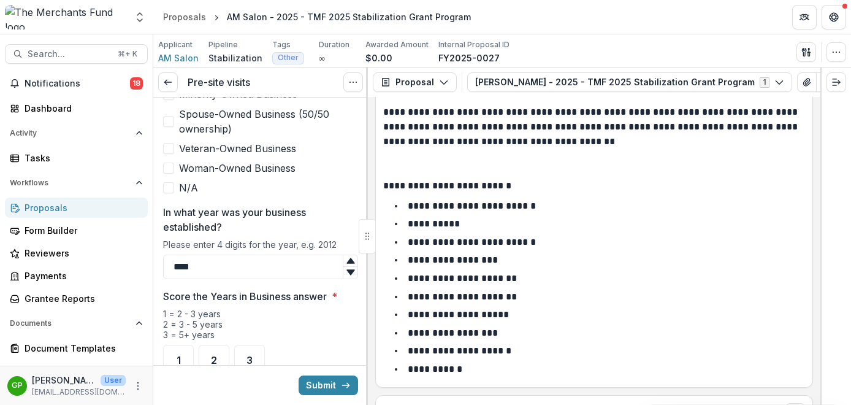
scroll to position [126, 0]
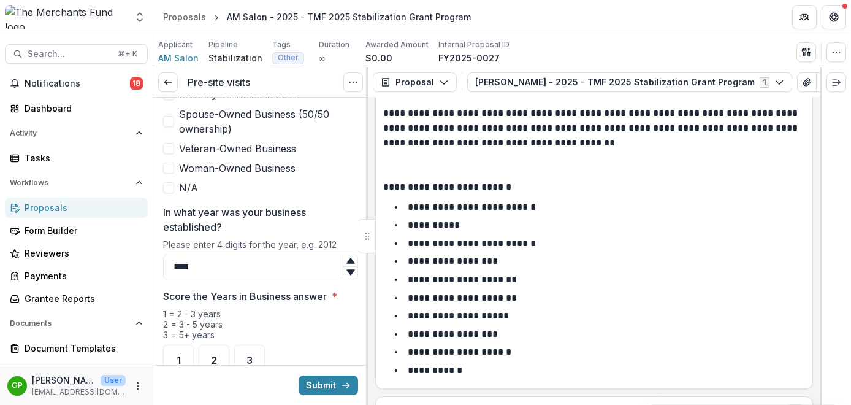
type input "****"
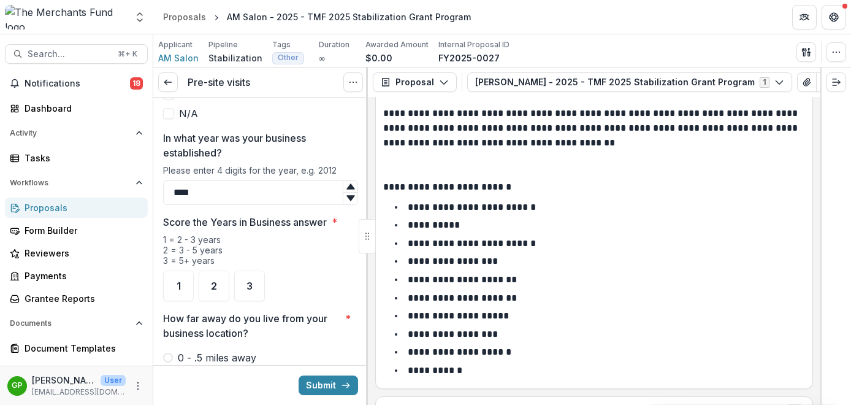
scroll to position [817, 0]
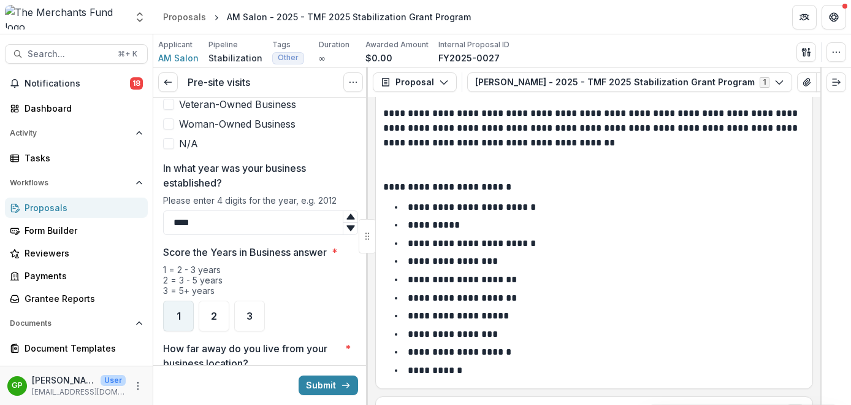
click at [180, 311] on span "1" at bounding box center [179, 316] width 4 height 10
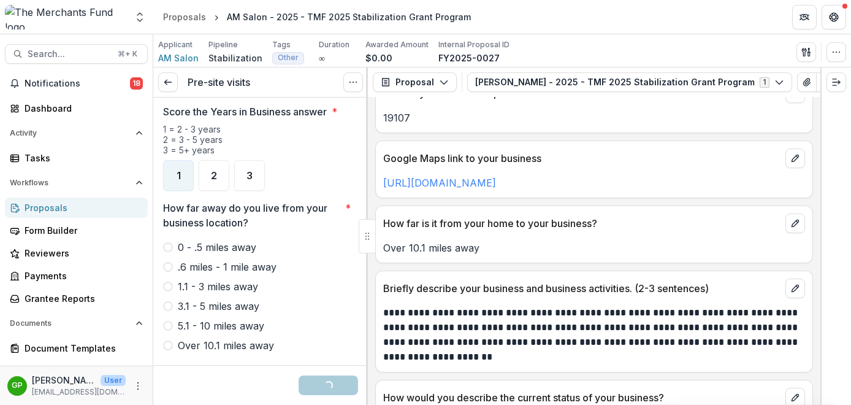
scroll to position [836, 0]
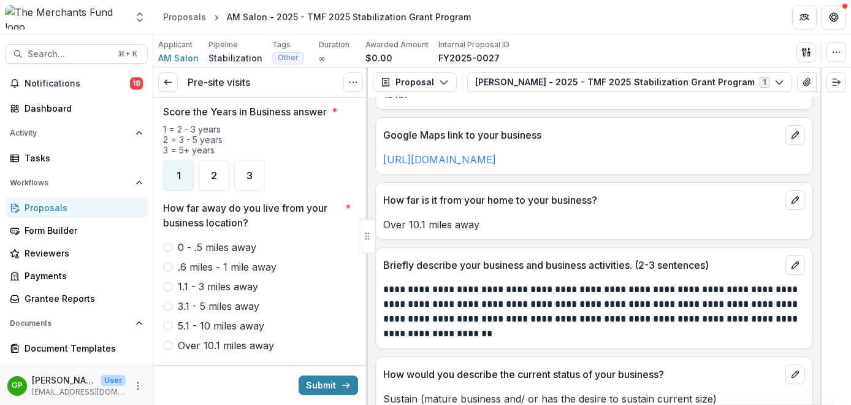
click at [167, 340] on span at bounding box center [168, 345] width 10 height 10
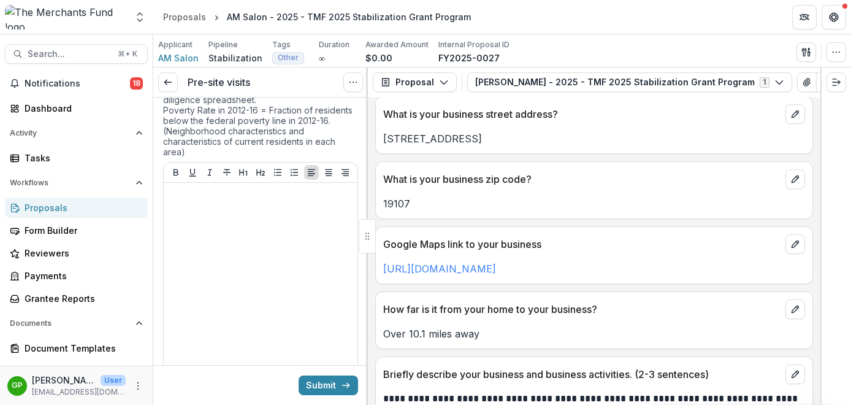
scroll to position [727, 0]
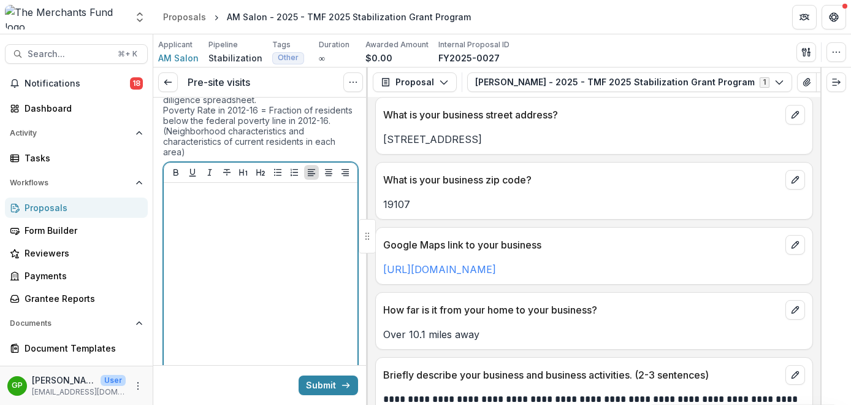
click at [278, 223] on div at bounding box center [261, 280] width 184 height 184
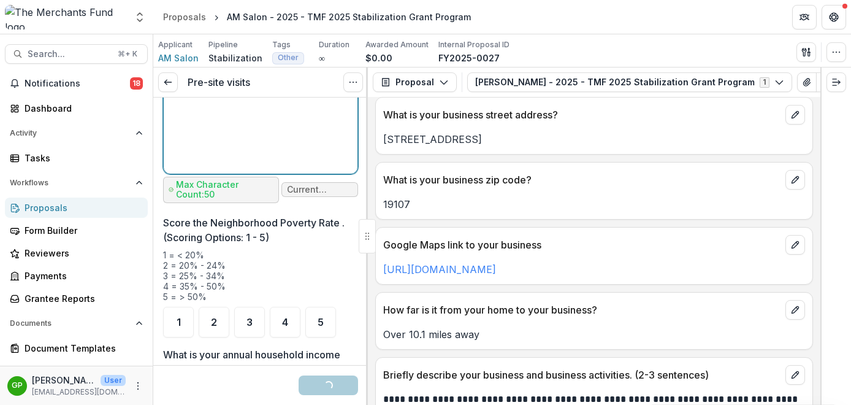
scroll to position [1484, 0]
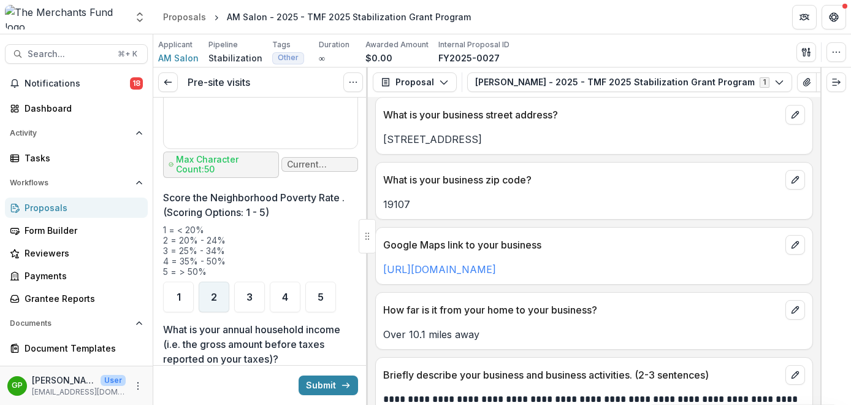
click at [208, 281] on div "2" at bounding box center [214, 296] width 31 height 31
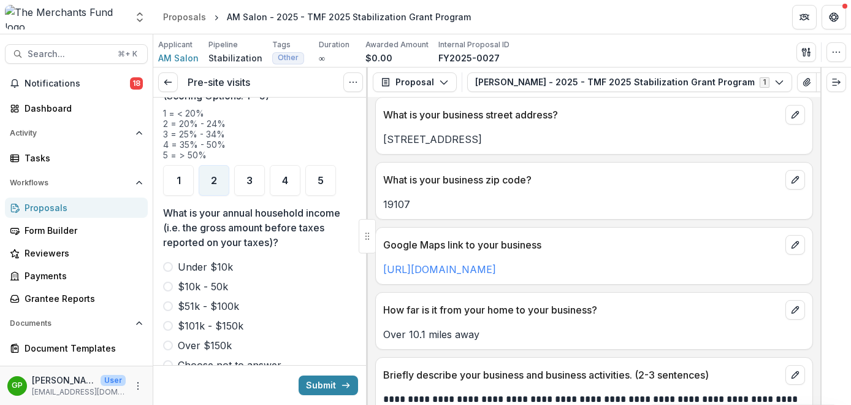
scroll to position [1601, 0]
click at [797, 84] on button "View Attached Files" at bounding box center [807, 82] width 20 height 20
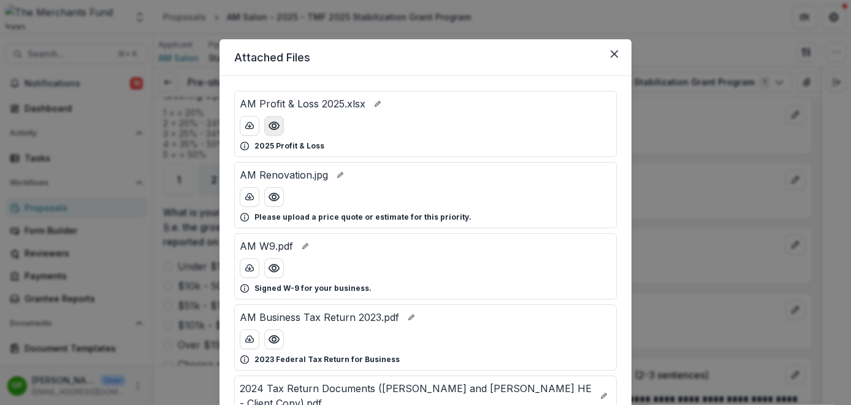
click at [274, 128] on icon "Preview AM Profit & Loss 2025.xlsx" at bounding box center [274, 126] width 12 height 12
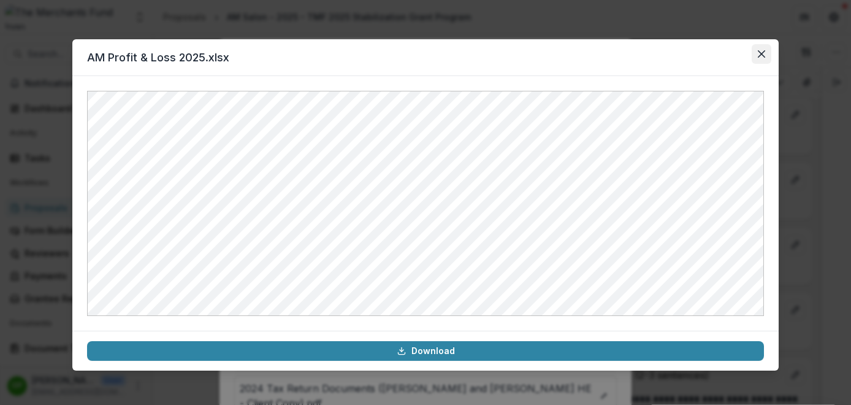
click at [760, 55] on icon "Close" at bounding box center [761, 53] width 7 height 7
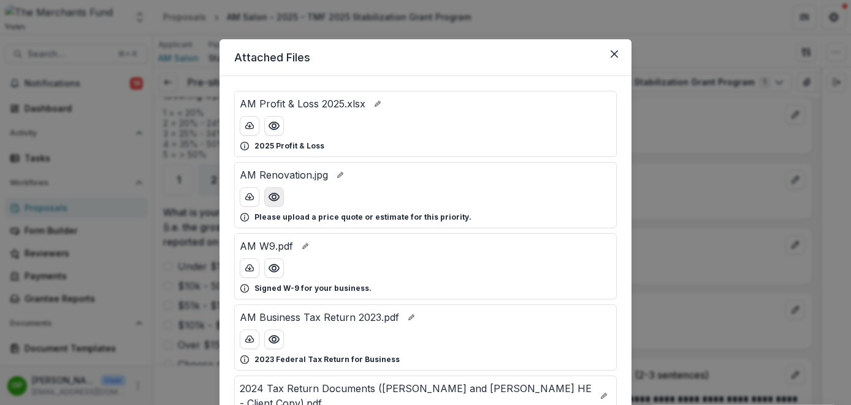
click at [273, 199] on icon "Preview AM Renovation.jpg" at bounding box center [274, 196] width 10 height 7
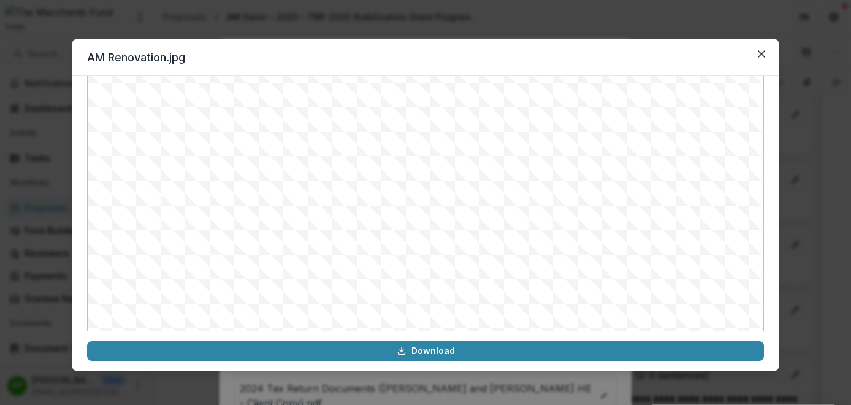
scroll to position [139, 0]
click at [762, 53] on icon "Close" at bounding box center [761, 53] width 7 height 7
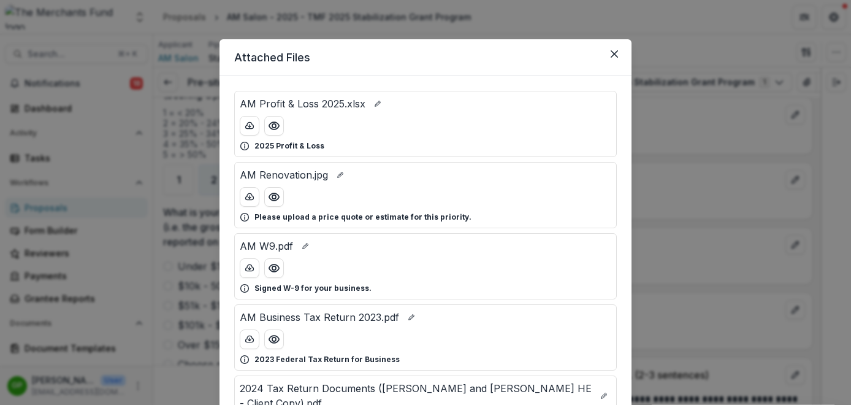
scroll to position [23, 0]
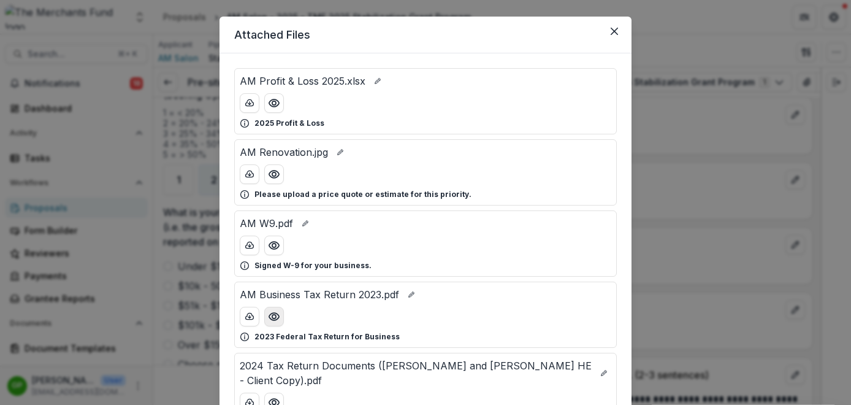
click at [273, 315] on circle "Preview AM Business Tax Return 2023.pdf" at bounding box center [274, 317] width 4 height 4
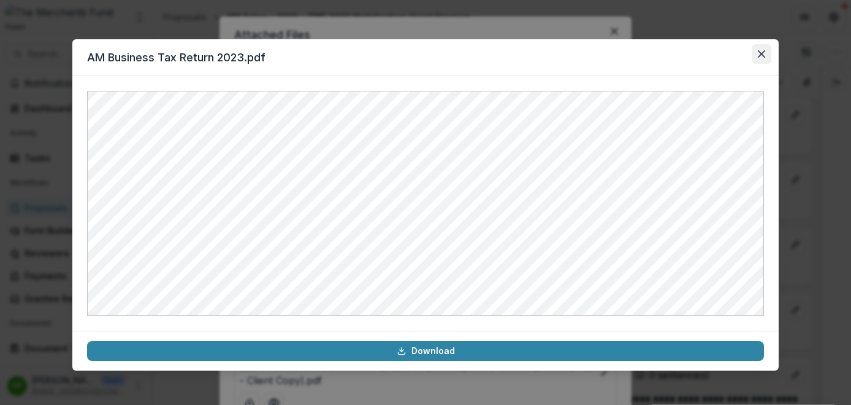
click at [764, 58] on button "Close" at bounding box center [762, 54] width 20 height 20
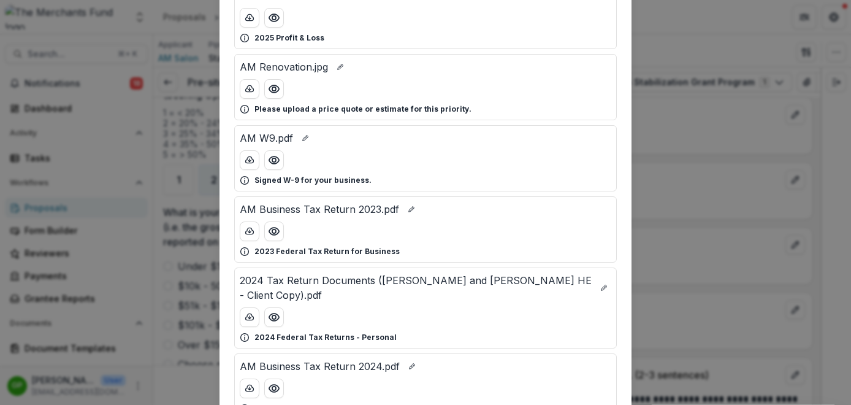
scroll to position [114, 0]
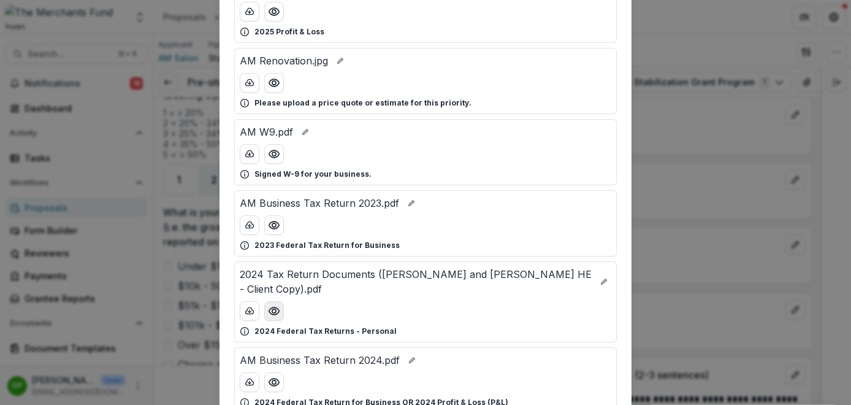
click at [273, 306] on icon "Preview 2024 Tax Return Documents (WONG MINGFONG and XIU HE - Client Copy).pdf" at bounding box center [274, 311] width 12 height 12
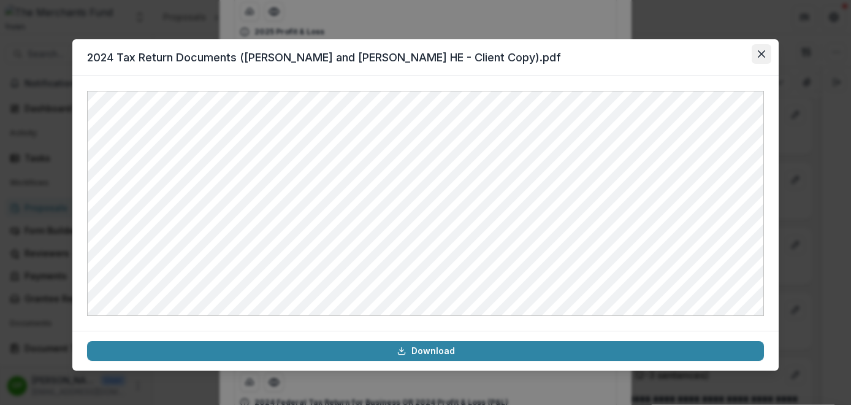
click at [770, 51] on button "Close" at bounding box center [762, 54] width 20 height 20
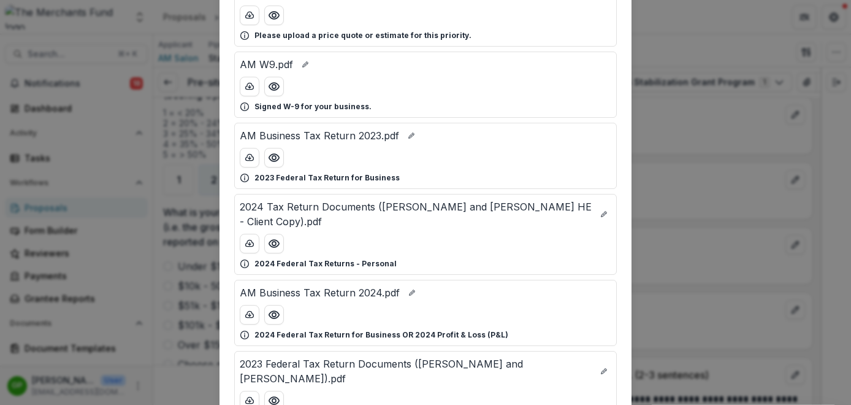
scroll to position [201, 0]
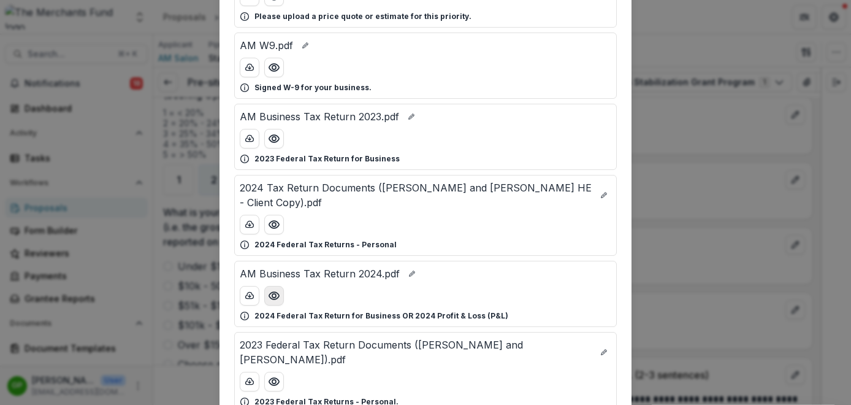
click at [269, 294] on icon "Preview AM Business Tax Return 2024.pdf" at bounding box center [274, 295] width 12 height 12
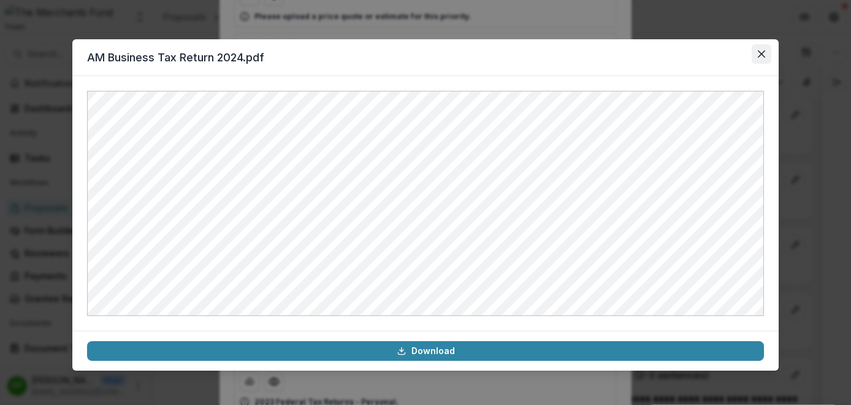
click at [764, 53] on icon "Close" at bounding box center [761, 53] width 7 height 7
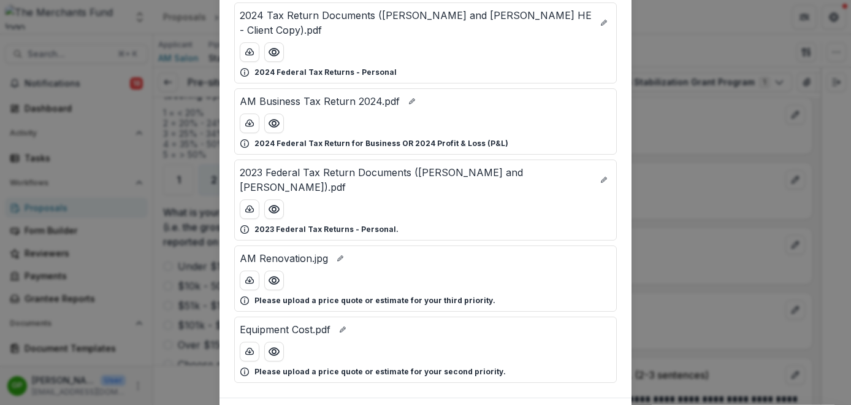
scroll to position [374, 0]
click at [273, 275] on icon "Preview AM Renovation.jpg" at bounding box center [274, 278] width 10 height 7
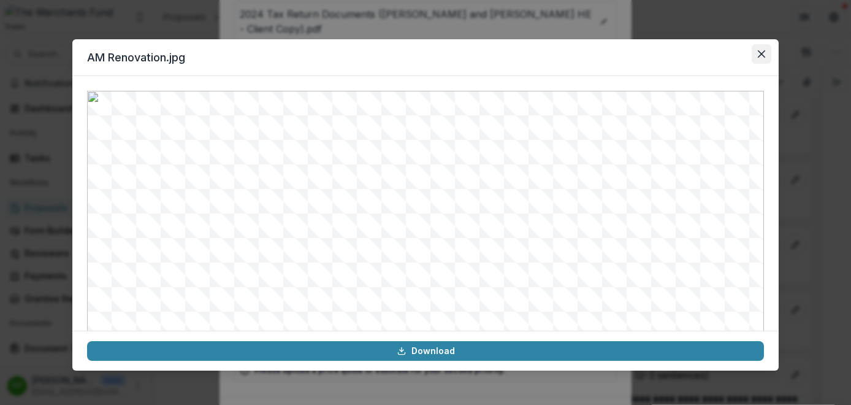
click at [762, 52] on icon "Close" at bounding box center [761, 53] width 7 height 7
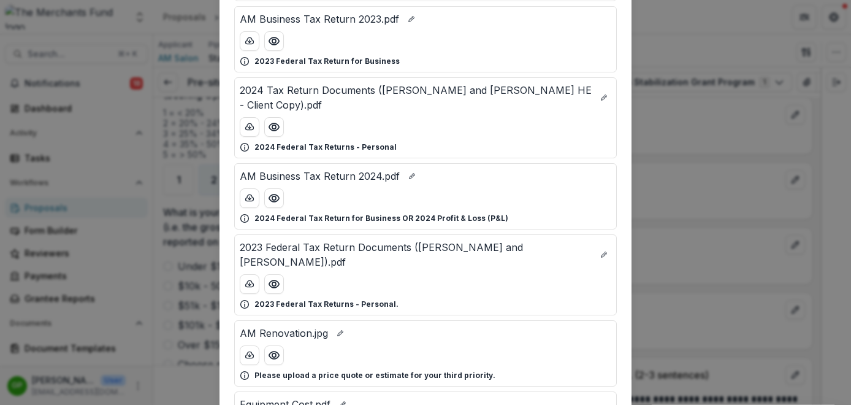
scroll to position [286, 0]
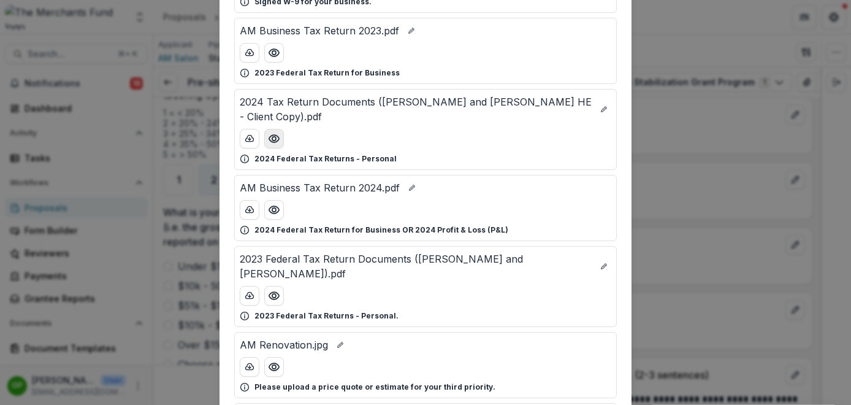
click at [272, 139] on icon "Preview 2024 Tax Return Documents (WONG MINGFONG and XIU HE - Client Copy).pdf" at bounding box center [274, 138] width 12 height 12
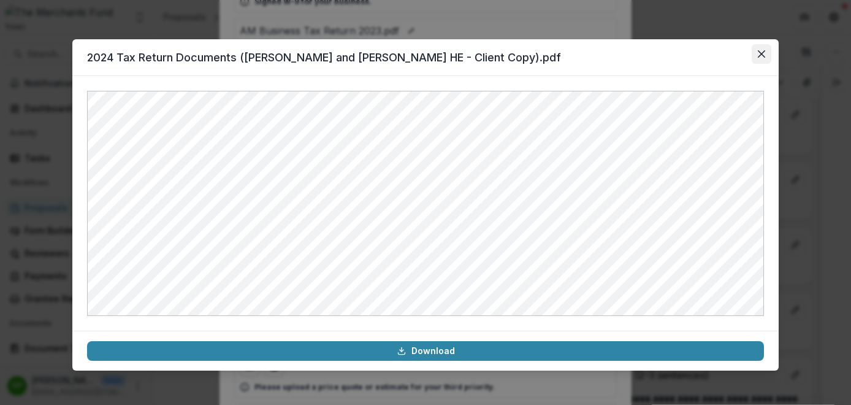
click at [764, 53] on icon "Close" at bounding box center [761, 53] width 7 height 7
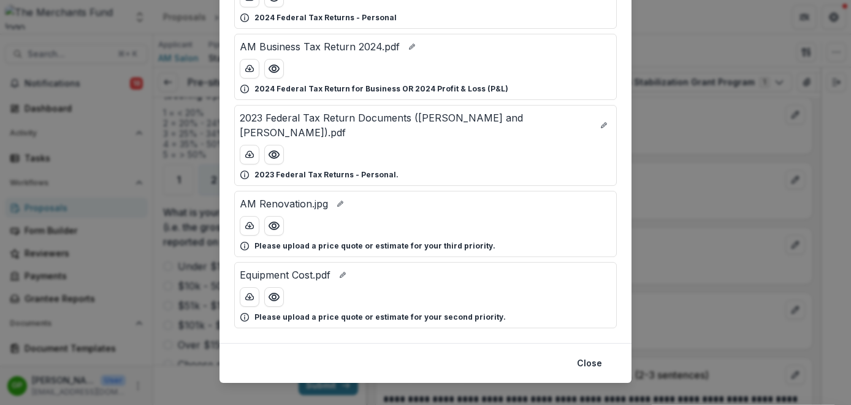
scroll to position [428, 0]
click at [272, 66] on circle "Preview AM Business Tax Return 2024.pdf" at bounding box center [274, 68] width 4 height 4
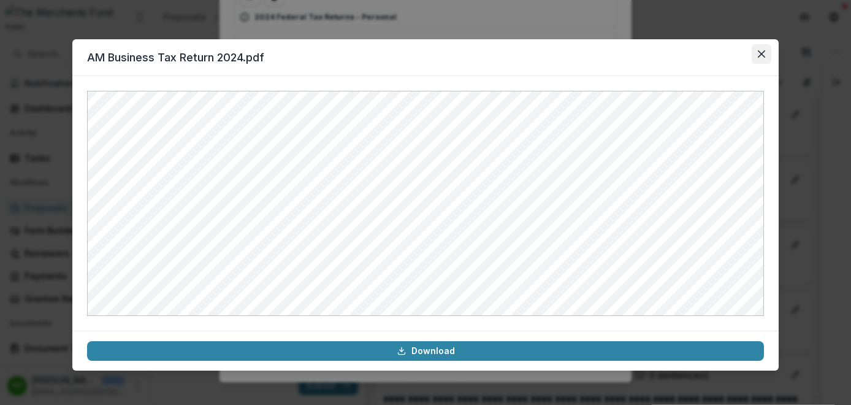
click at [765, 52] on button "Close" at bounding box center [762, 54] width 20 height 20
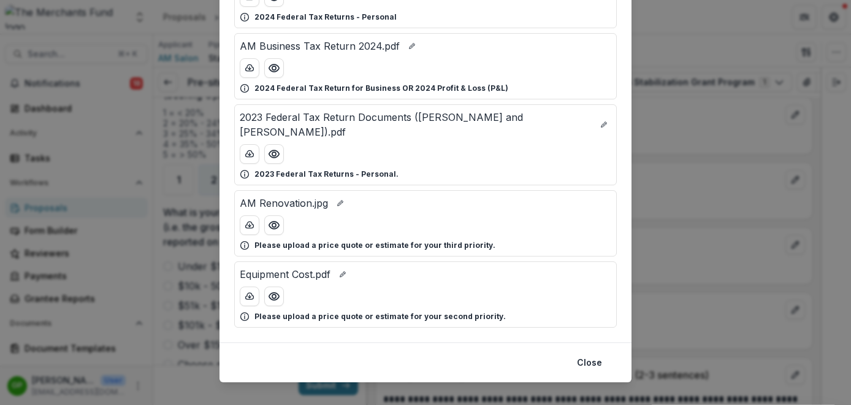
click at [669, 129] on div "Attached Files AM Profit & Loss 2025.xlsx 2025 Profit & Loss AM Renovation.jpg …" at bounding box center [425, 202] width 851 height 405
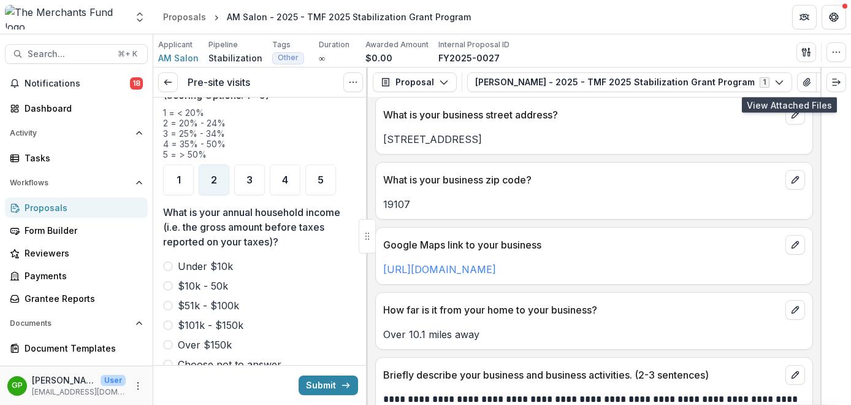
click at [168, 281] on span at bounding box center [168, 286] width 10 height 10
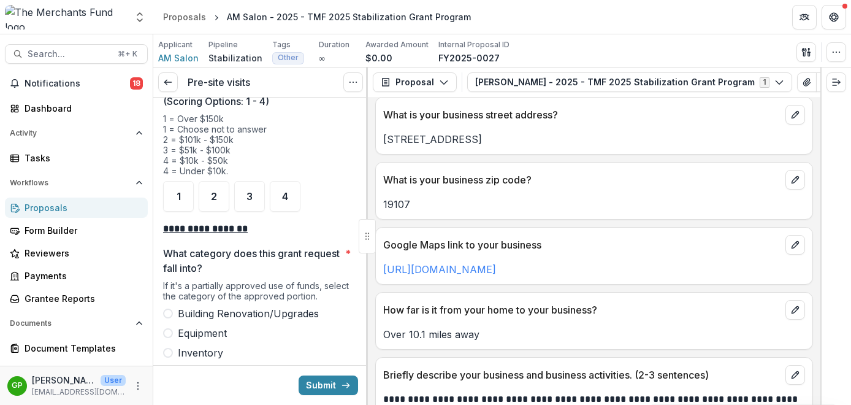
scroll to position [1870, 0]
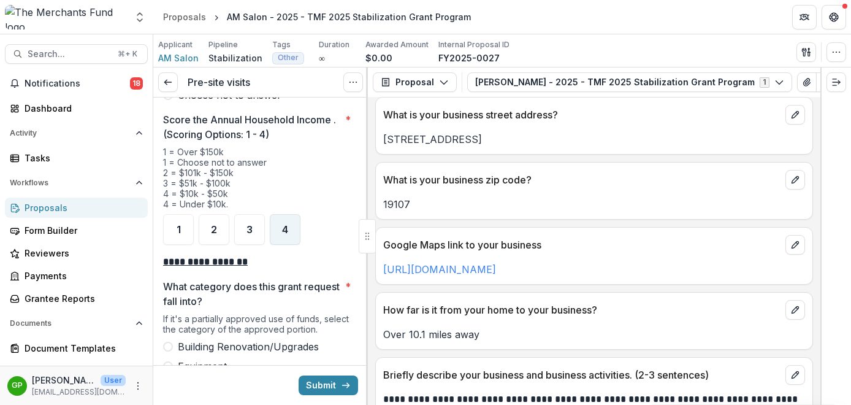
click at [278, 214] on div "4" at bounding box center [285, 229] width 31 height 31
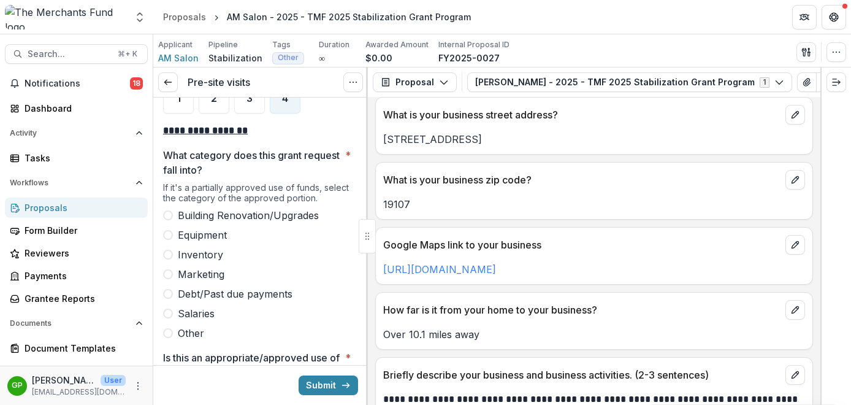
scroll to position [2012, 0]
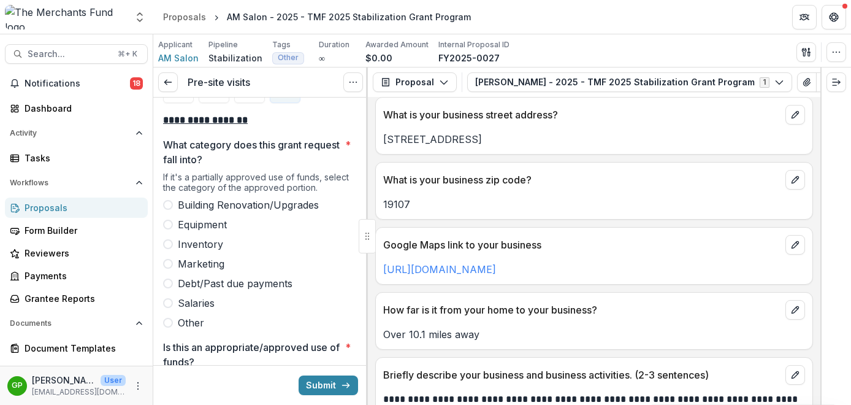
click at [170, 200] on span at bounding box center [168, 205] width 10 height 10
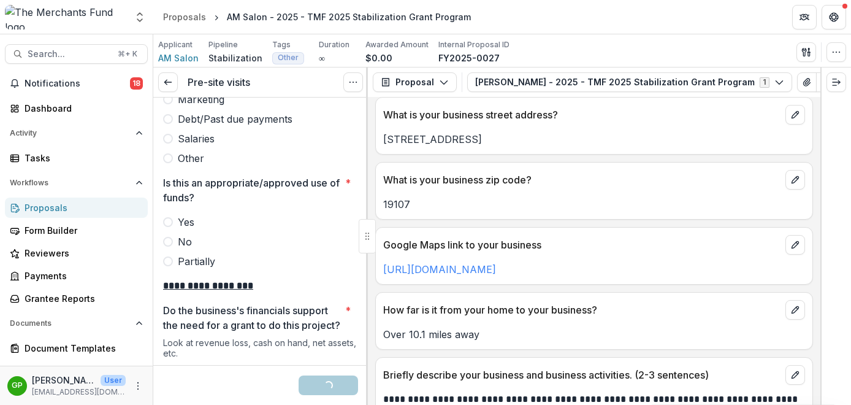
scroll to position [2177, 0]
click at [167, 216] on span at bounding box center [168, 221] width 10 height 10
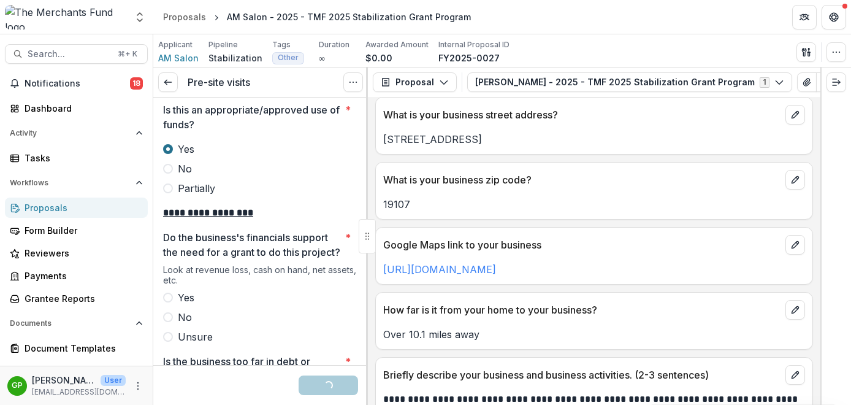
scroll to position [2294, 0]
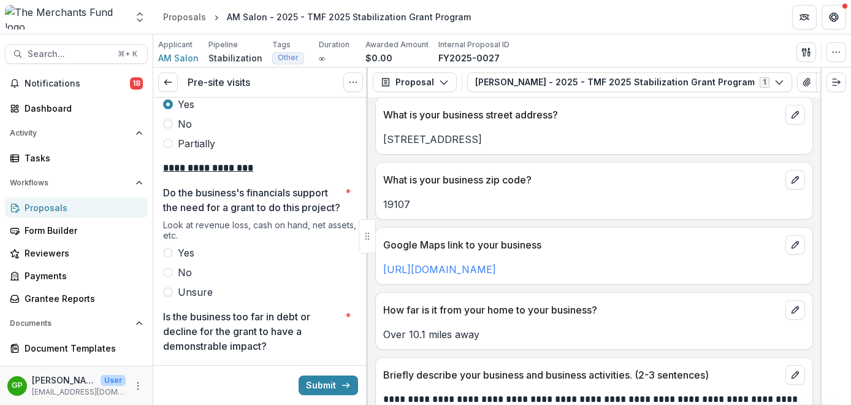
click at [169, 298] on label "Unsure" at bounding box center [260, 292] width 195 height 15
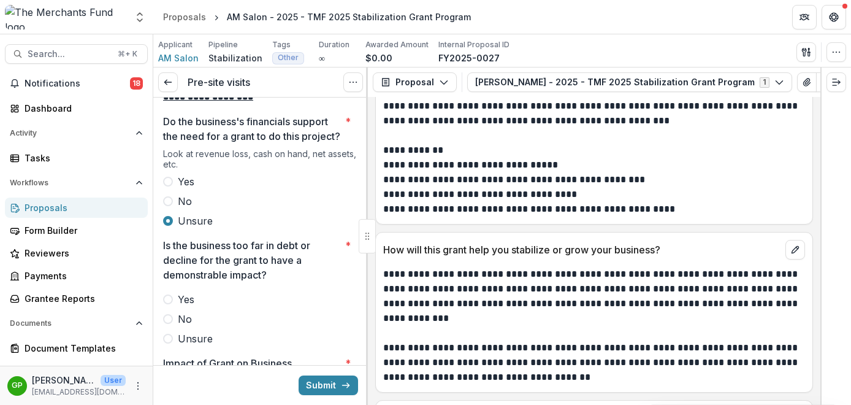
scroll to position [2693, 0]
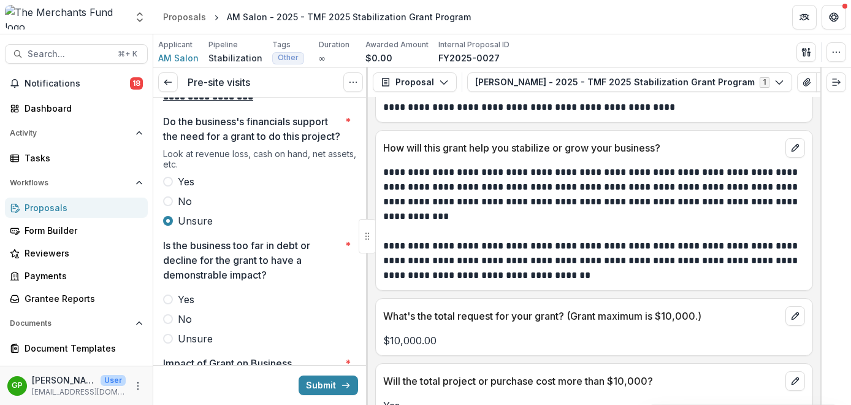
click at [431, 185] on p "**********" at bounding box center [592, 194] width 418 height 59
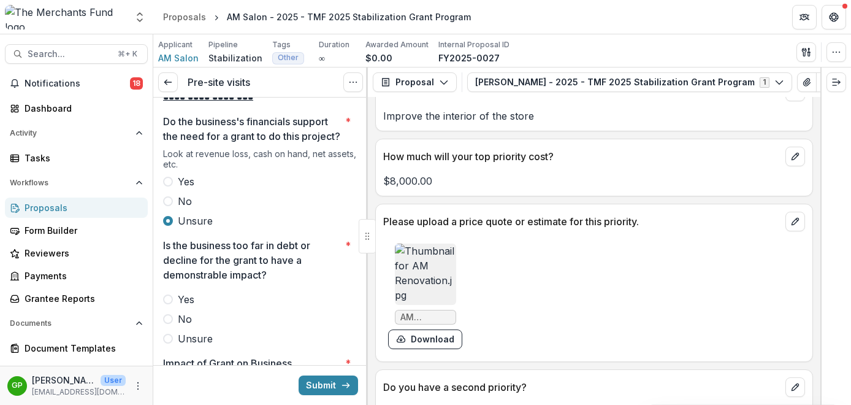
scroll to position [3055, 0]
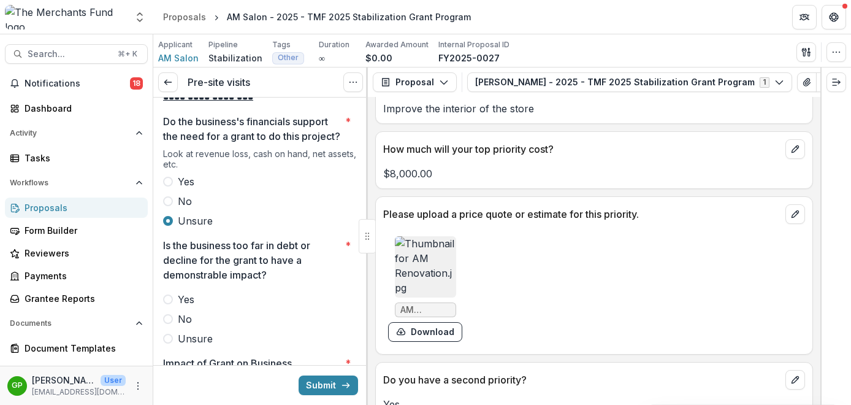
click at [428, 280] on img at bounding box center [425, 266] width 61 height 61
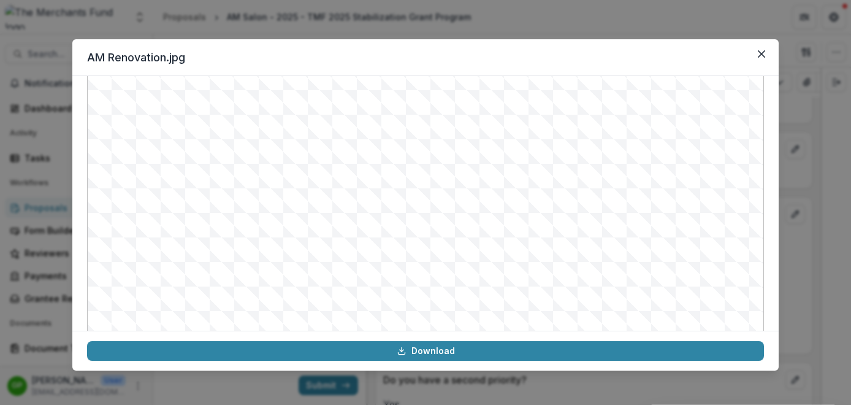
scroll to position [49, 0]
click at [762, 58] on button "Close" at bounding box center [762, 54] width 20 height 20
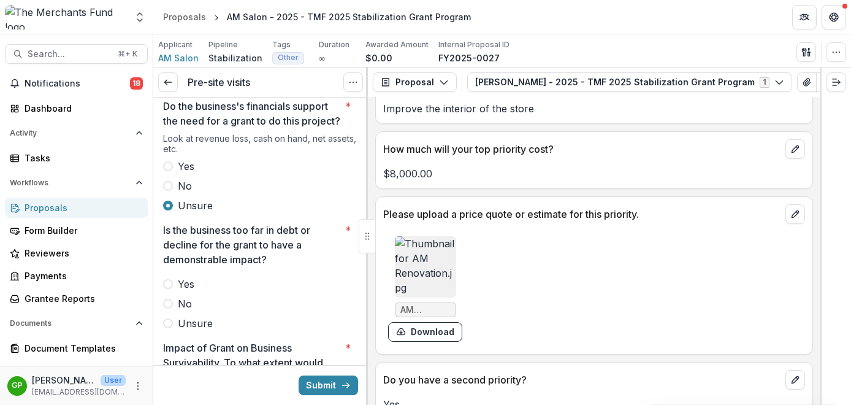
scroll to position [2415, 0]
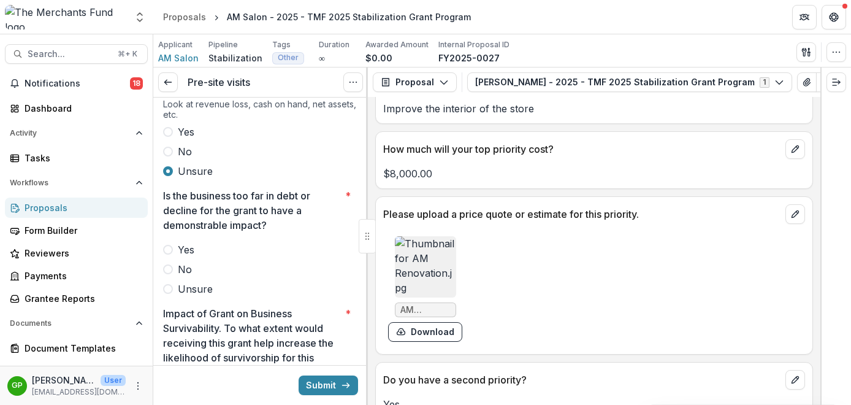
click at [166, 274] on span at bounding box center [168, 269] width 10 height 10
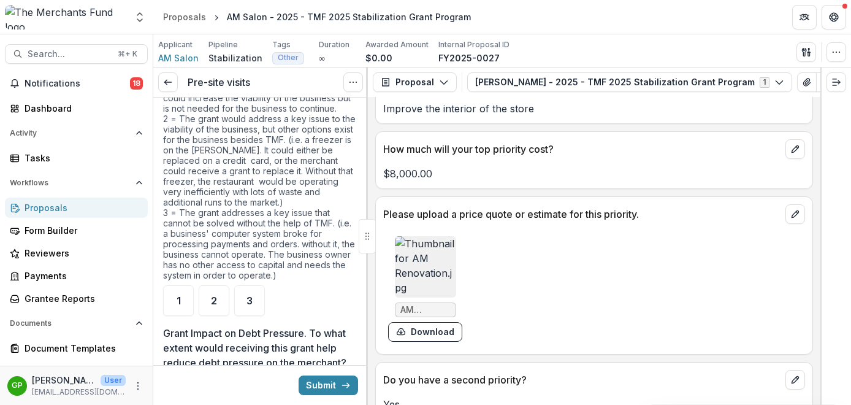
scroll to position [2731, 0]
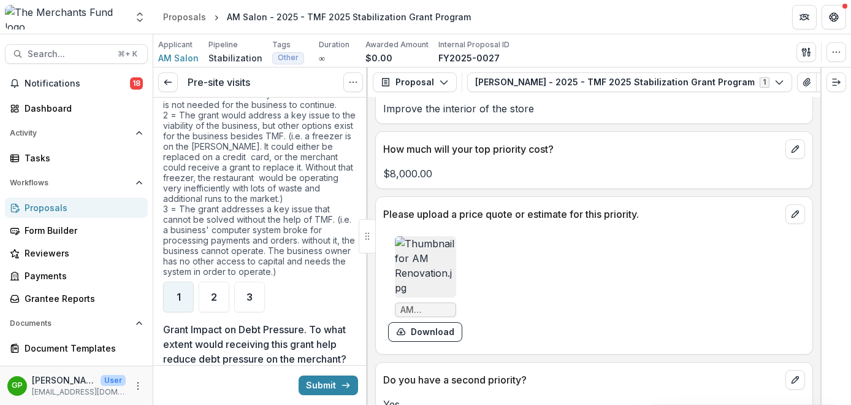
click at [183, 304] on div "1" at bounding box center [178, 296] width 31 height 31
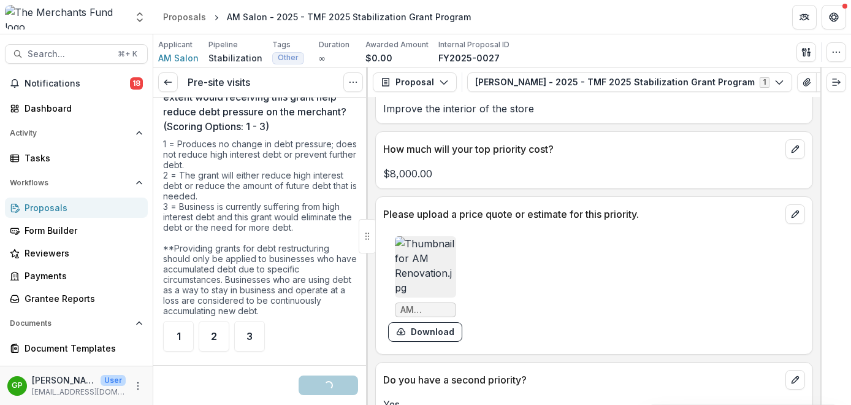
scroll to position [3051, 0]
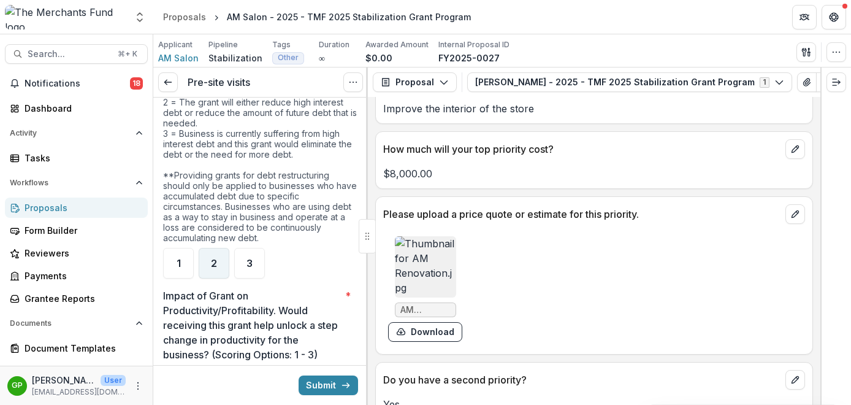
click at [216, 263] on span "2" at bounding box center [214, 263] width 6 height 10
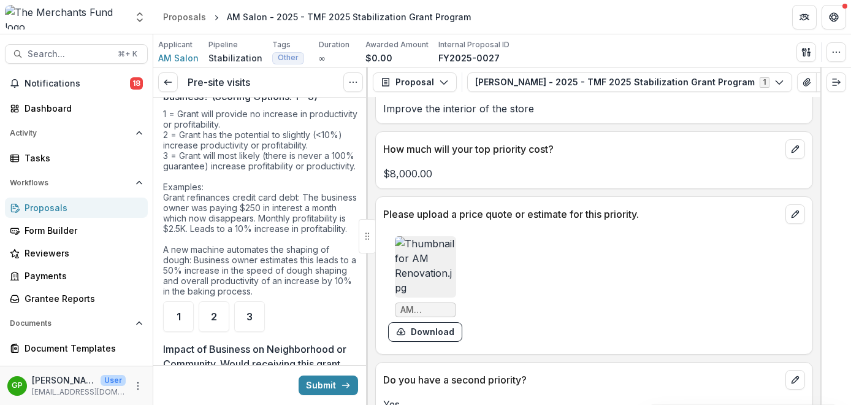
scroll to position [3330, 0]
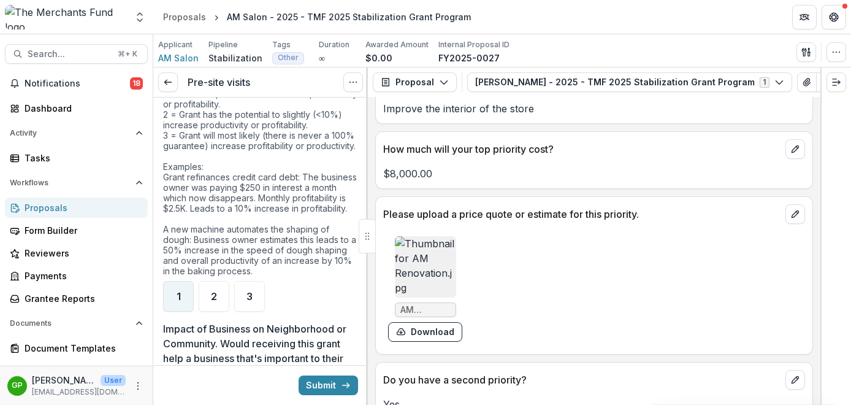
click at [175, 305] on div "1" at bounding box center [178, 296] width 31 height 31
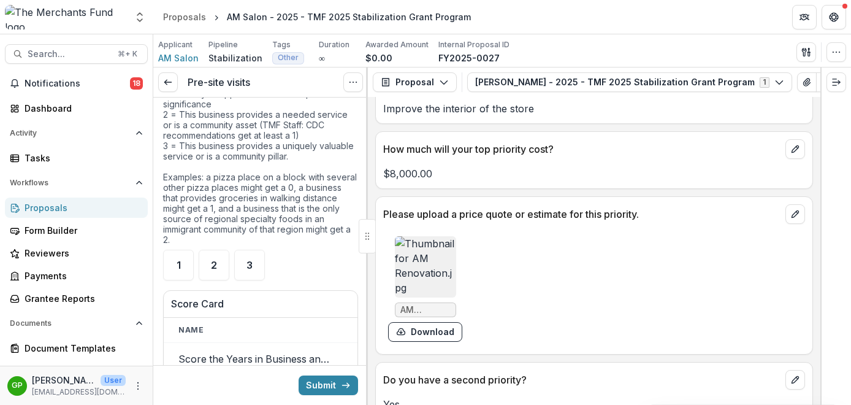
scroll to position [3653, 0]
click at [189, 279] on div "1" at bounding box center [178, 263] width 31 height 31
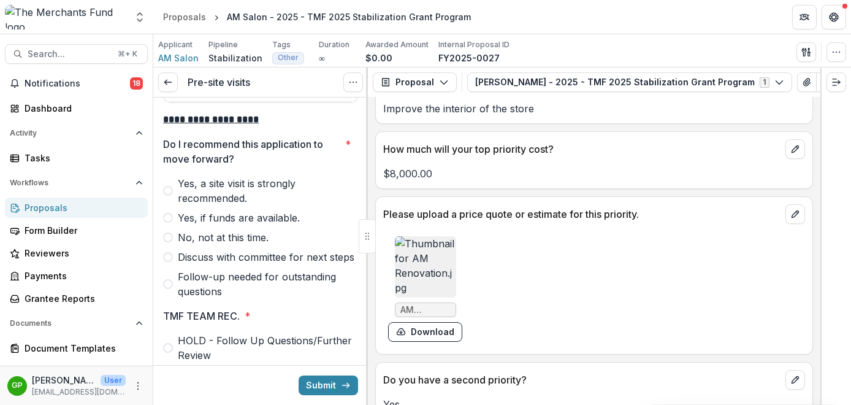
scroll to position [4151, 0]
click at [168, 290] on span at bounding box center [168, 285] width 10 height 10
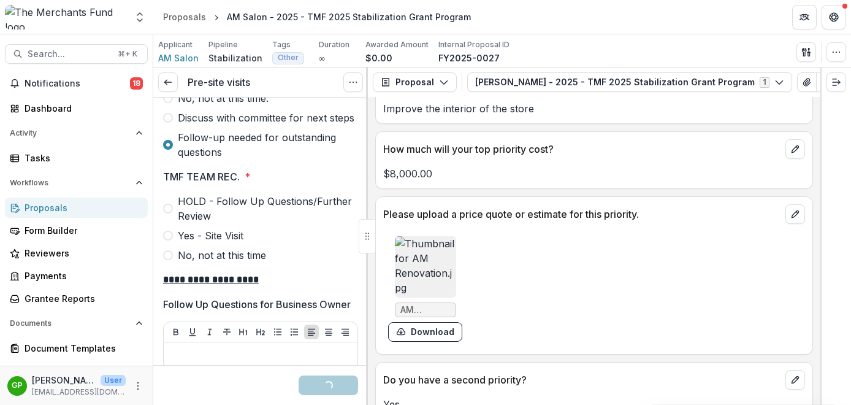
scroll to position [4362, 0]
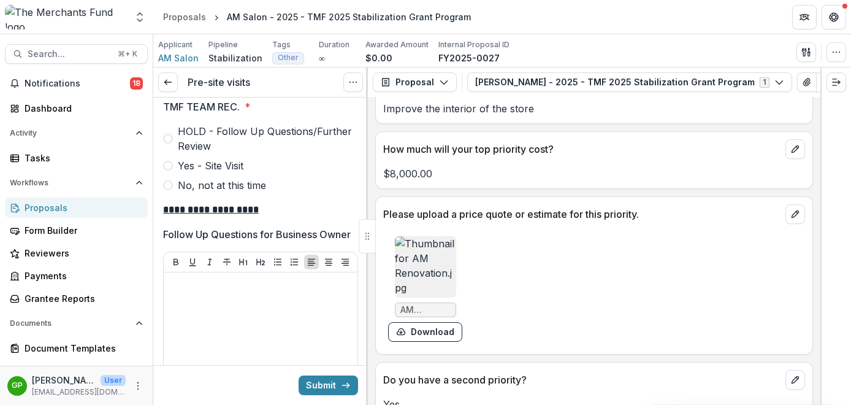
click at [174, 153] on label "HOLD - Follow Up Questions/Further Review" at bounding box center [260, 138] width 195 height 29
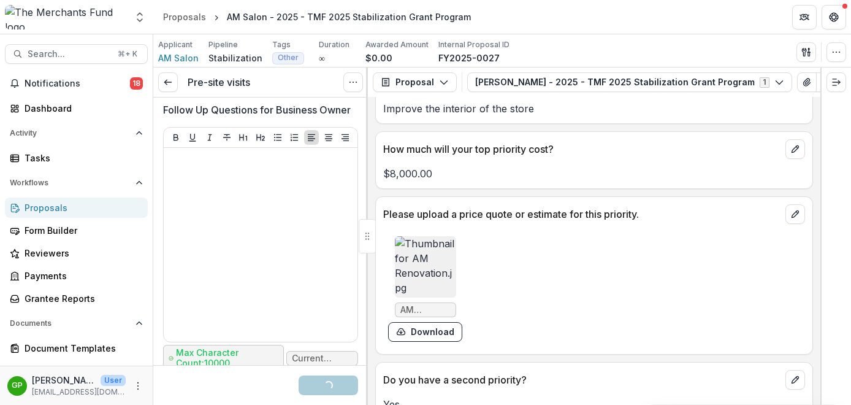
scroll to position [4510, 0]
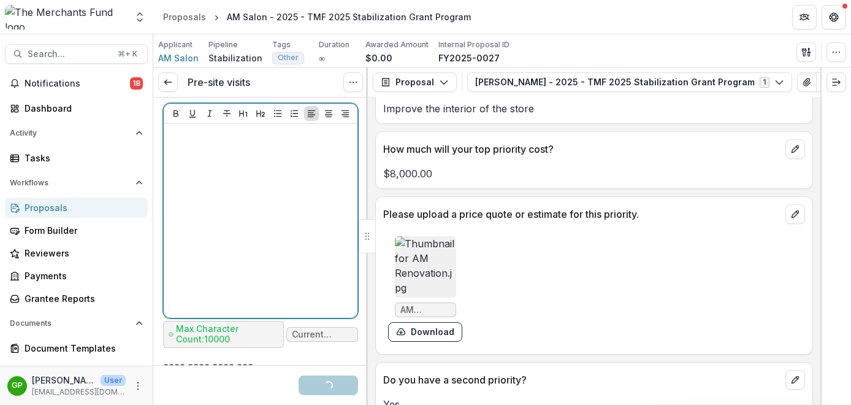
click at [219, 208] on div at bounding box center [261, 221] width 184 height 184
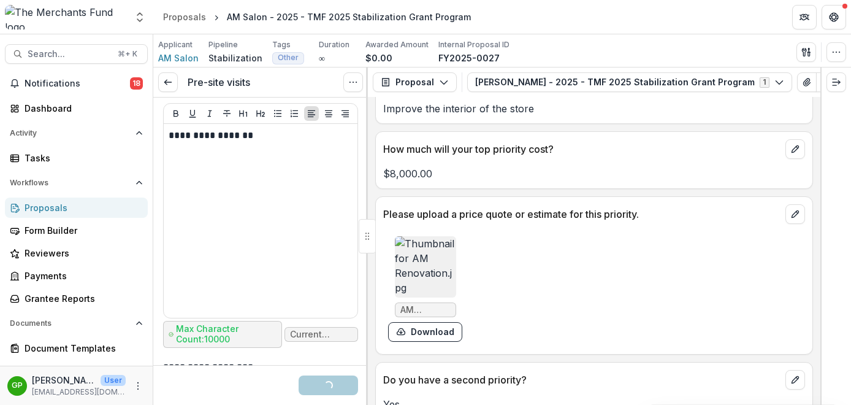
click at [421, 266] on img at bounding box center [425, 266] width 61 height 61
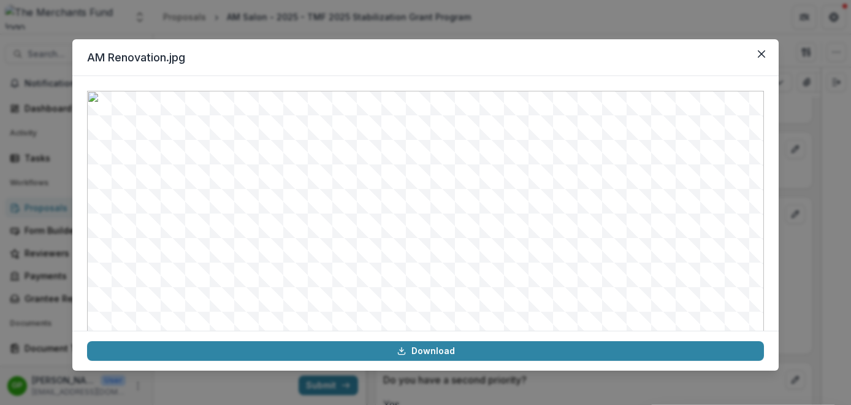
scroll to position [139, 0]
click at [819, 179] on div "AM Renovation.jpg Download" at bounding box center [425, 202] width 851 height 405
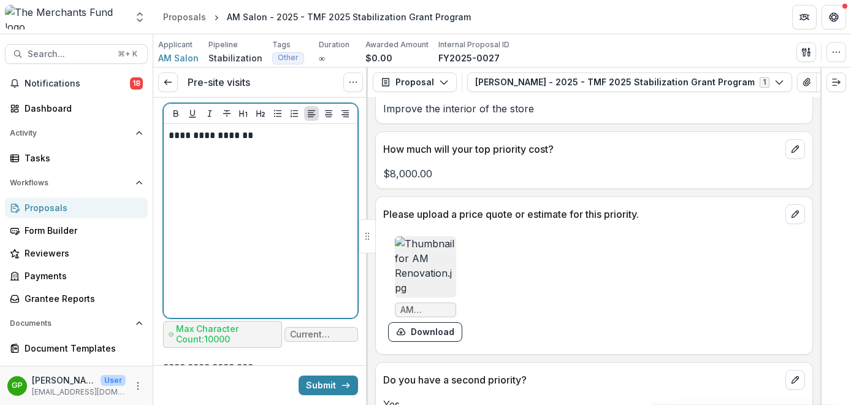
click at [264, 142] on p "**********" at bounding box center [259, 135] width 180 height 13
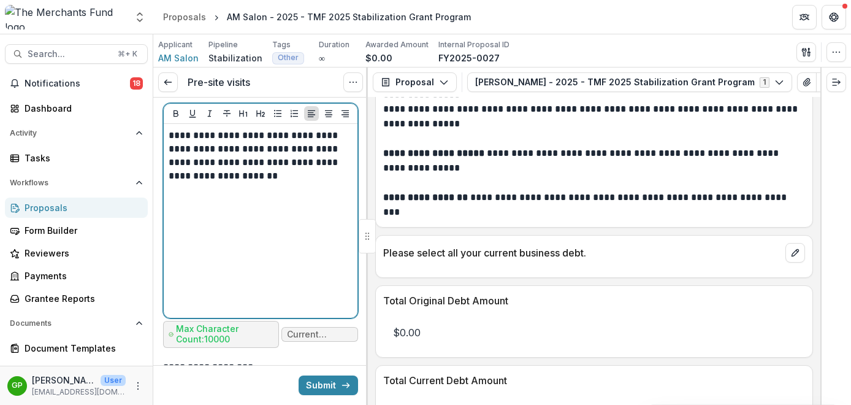
scroll to position [5018, 0]
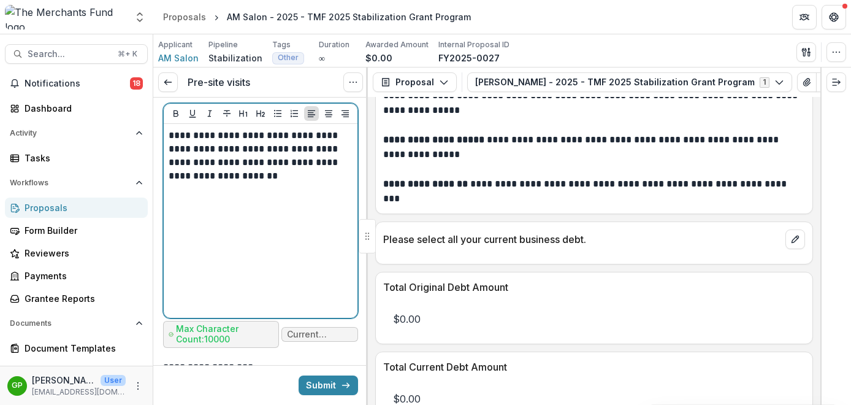
click at [309, 183] on p "**********" at bounding box center [259, 156] width 180 height 54
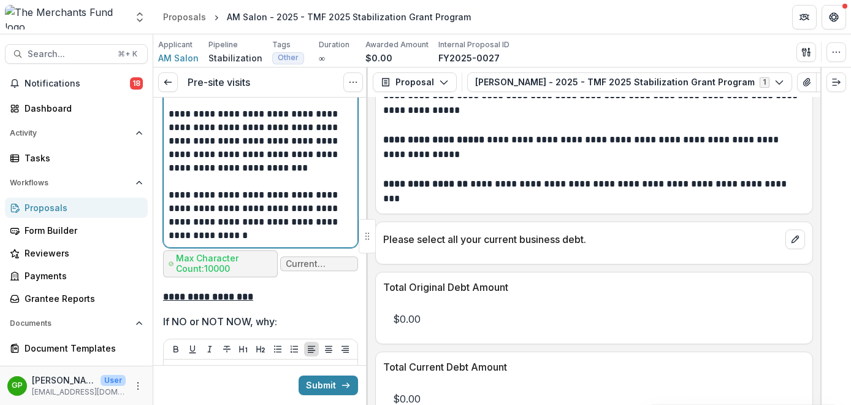
scroll to position [4600, 0]
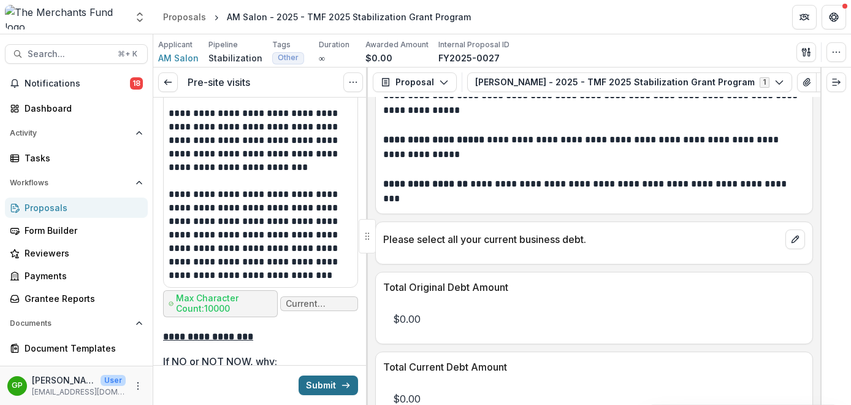
click at [324, 387] on button "Submit" at bounding box center [328, 385] width 59 height 20
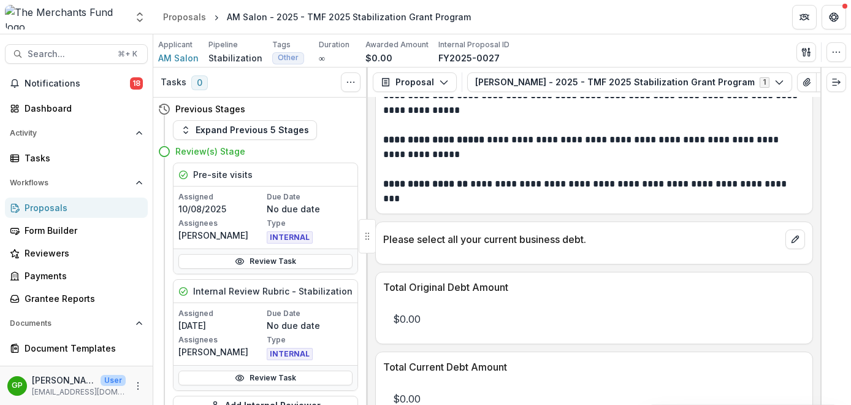
click at [63, 213] on div "Proposals" at bounding box center [81, 207] width 113 height 13
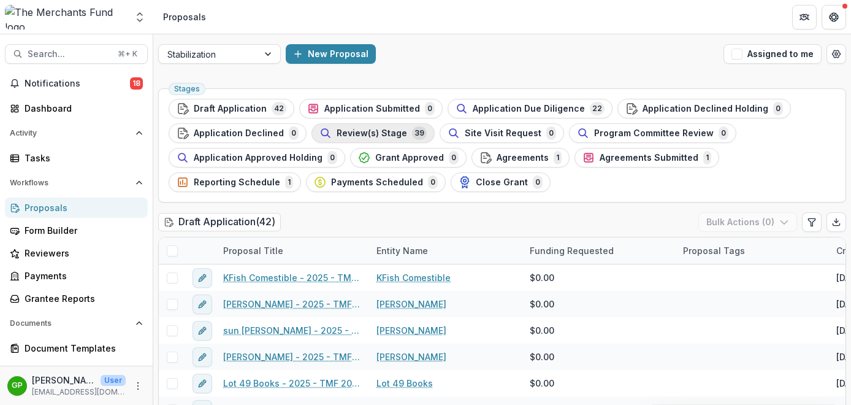
click at [364, 130] on span "Review(s) Stage" at bounding box center [372, 133] width 71 height 10
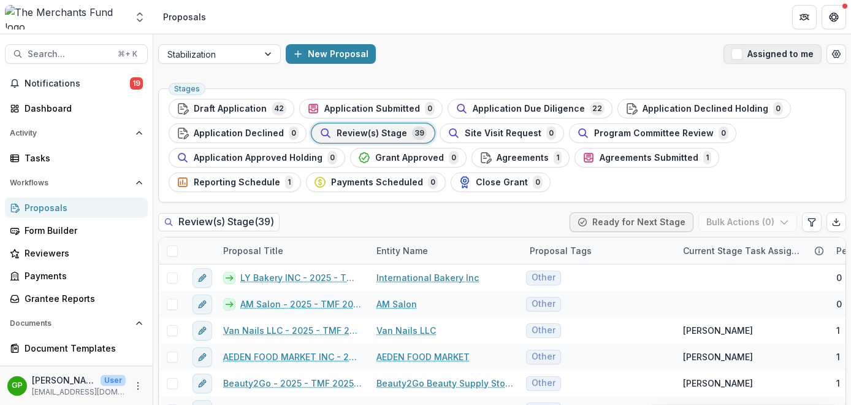
click at [738, 56] on span "button" at bounding box center [737, 53] width 11 height 11
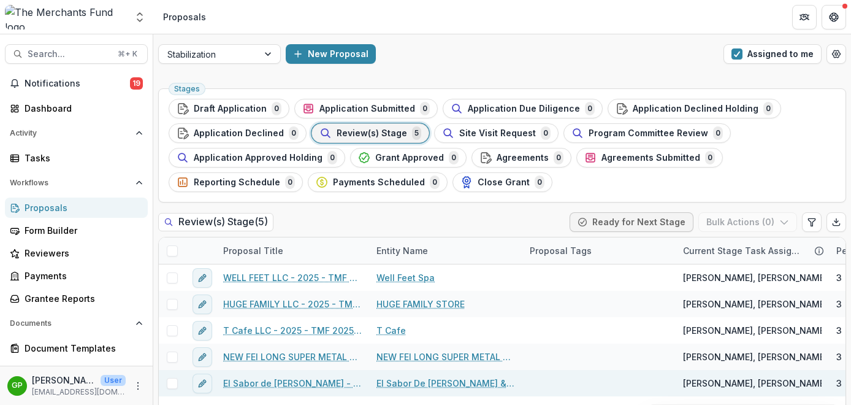
scroll to position [2, 0]
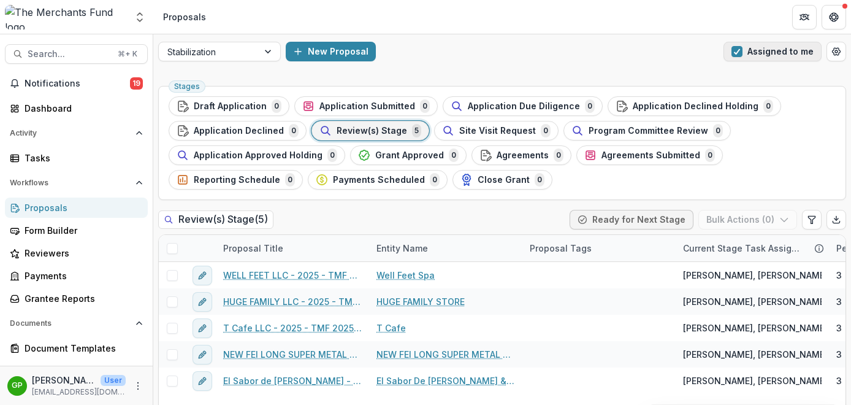
click at [736, 49] on span "button" at bounding box center [737, 51] width 11 height 11
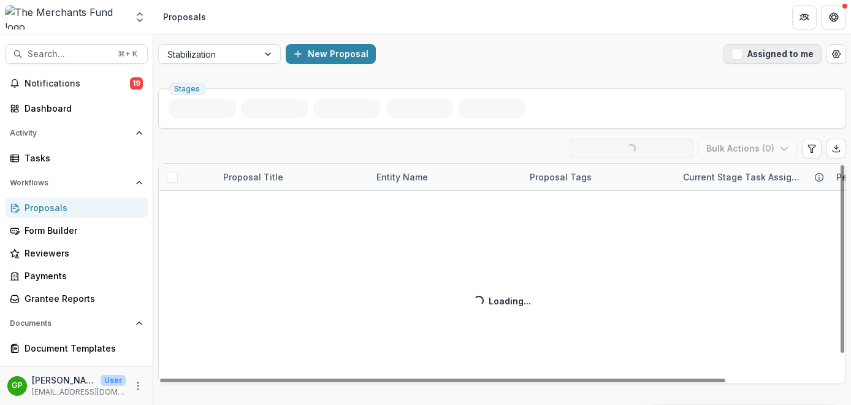
scroll to position [0, 0]
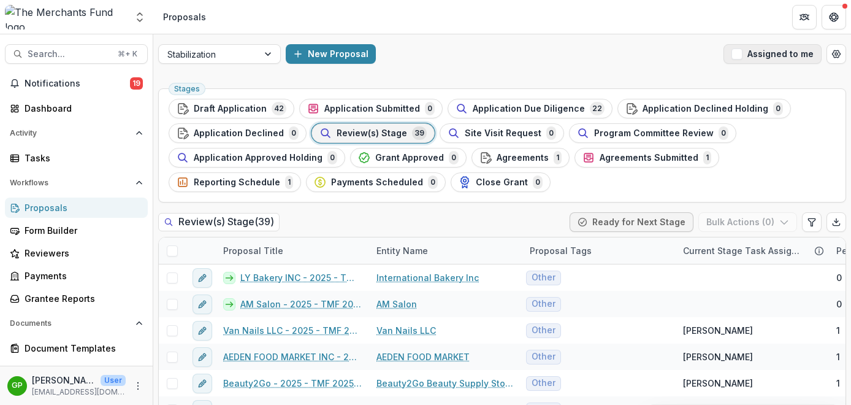
click at [736, 49] on span "button" at bounding box center [737, 53] width 11 height 11
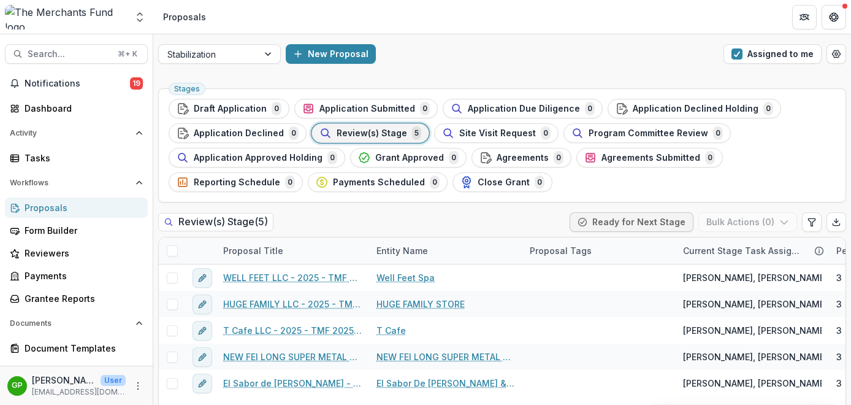
scroll to position [58, 0]
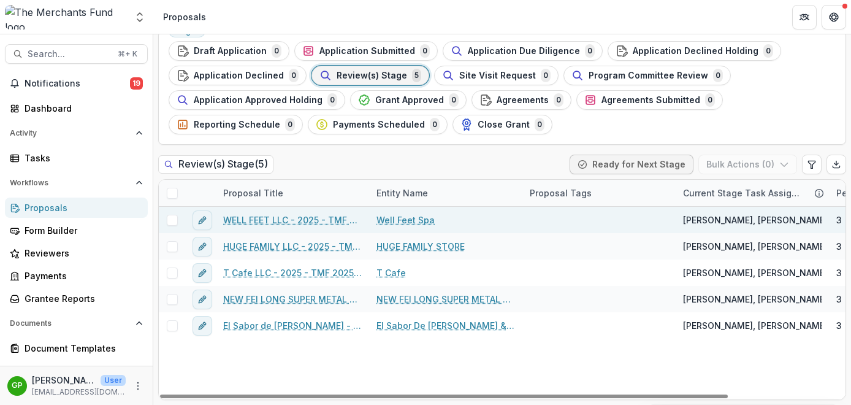
click at [310, 220] on link "WELL FEET LLC - 2025 - TMF 2025 Stabilization Grant Program" at bounding box center [292, 219] width 139 height 13
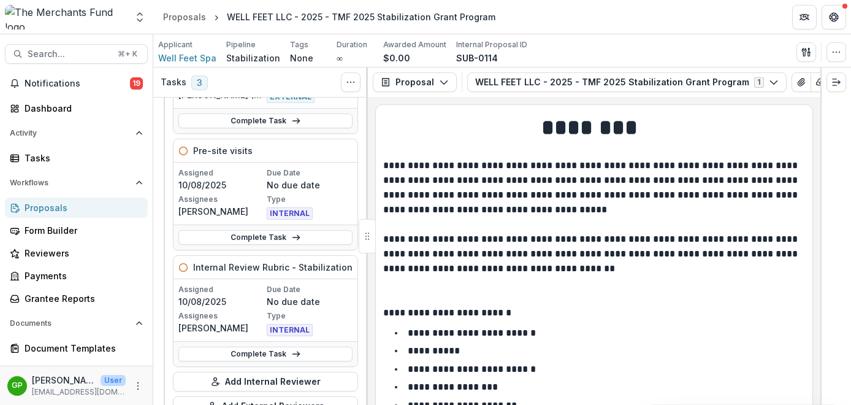
scroll to position [141, 0]
click at [295, 237] on line at bounding box center [295, 237] width 7 height 0
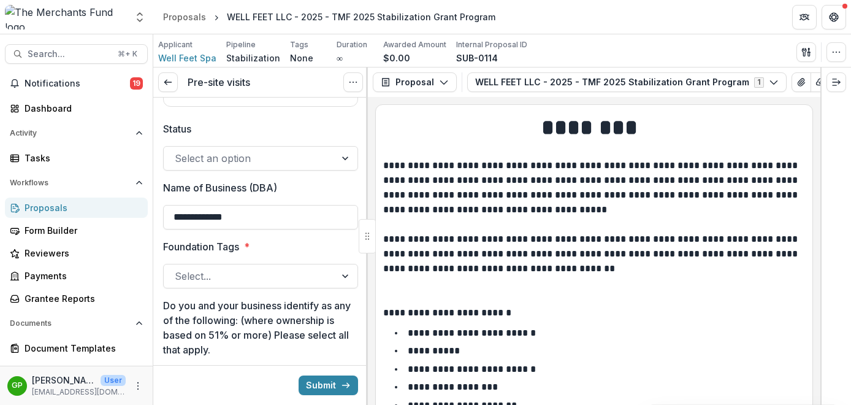
scroll to position [427, 0]
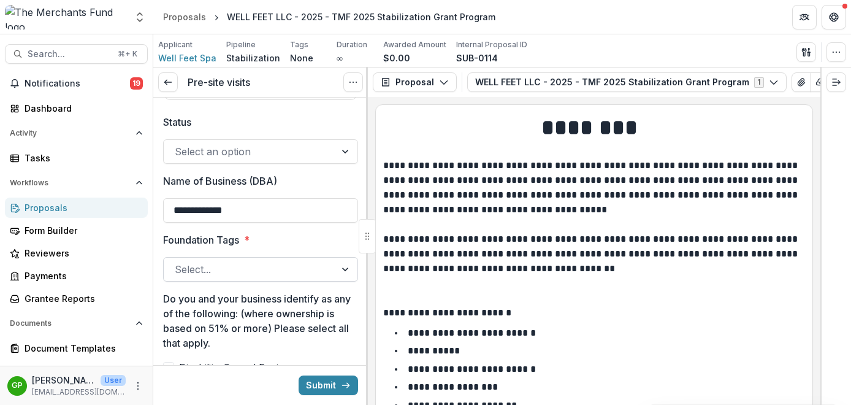
click at [299, 272] on div at bounding box center [250, 269] width 150 height 17
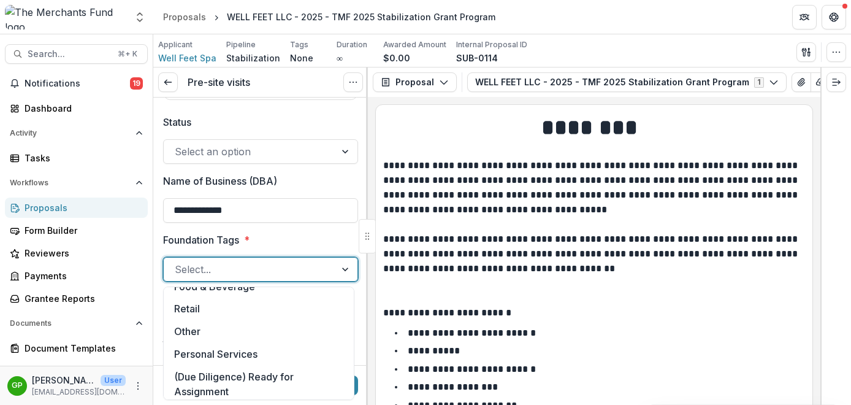
scroll to position [278, 0]
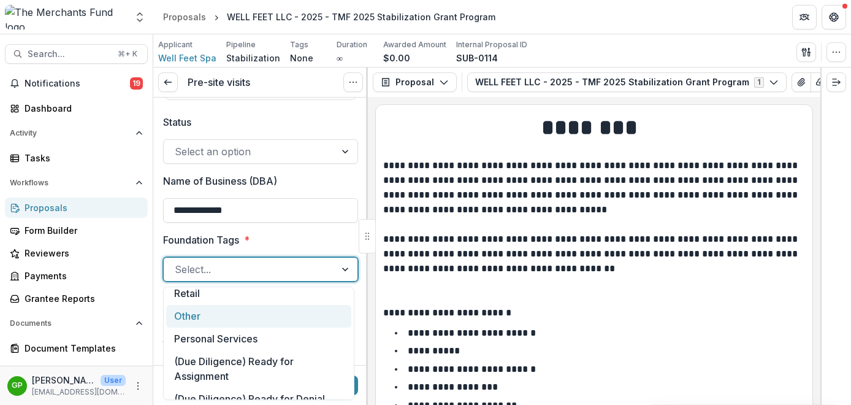
click at [268, 316] on div "Other" at bounding box center [258, 316] width 185 height 23
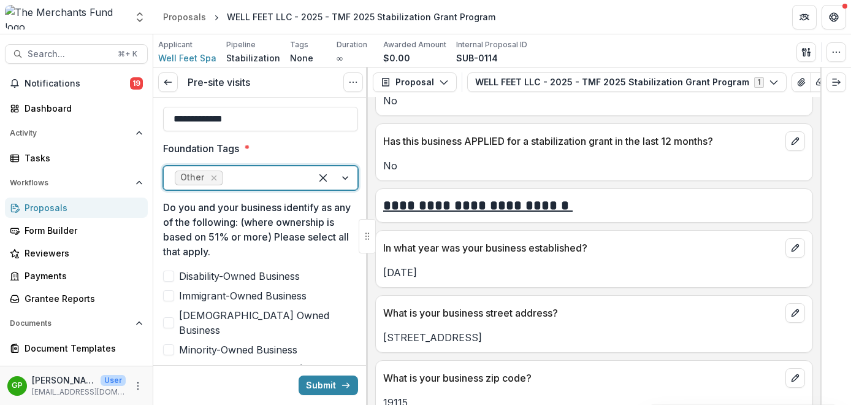
scroll to position [545, 0]
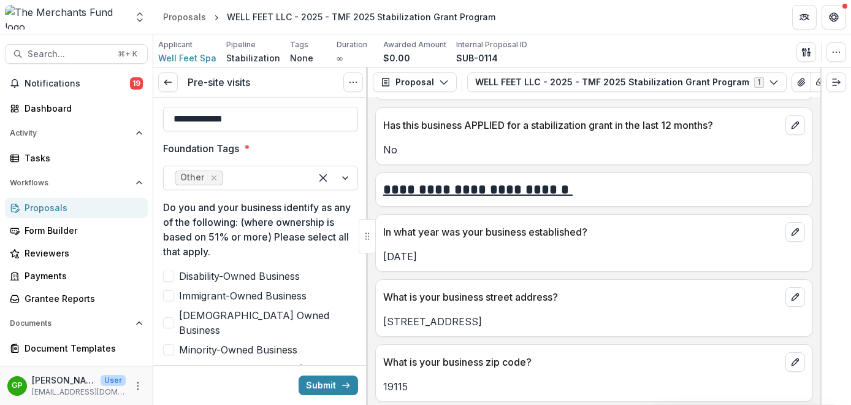
drag, startPoint x: 502, startPoint y: 326, endPoint x: 381, endPoint y: 326, distance: 121.4
click at [381, 326] on div "1900 GRANT AVE STE K" at bounding box center [594, 321] width 437 height 15
copy p "1900 GRANT AVE STE K"
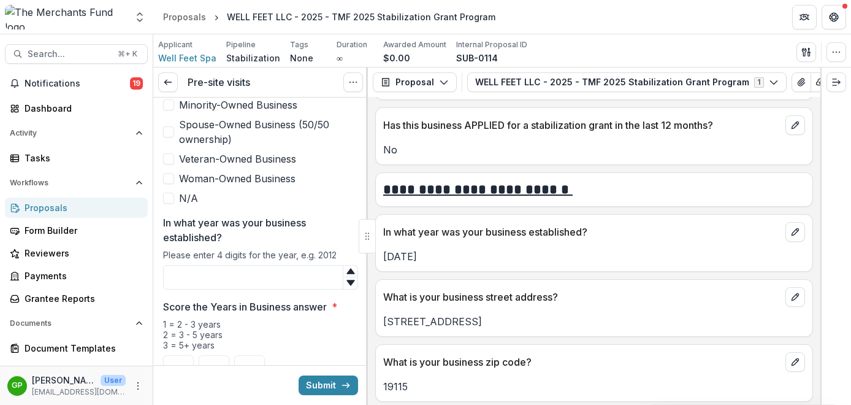
scroll to position [770, 0]
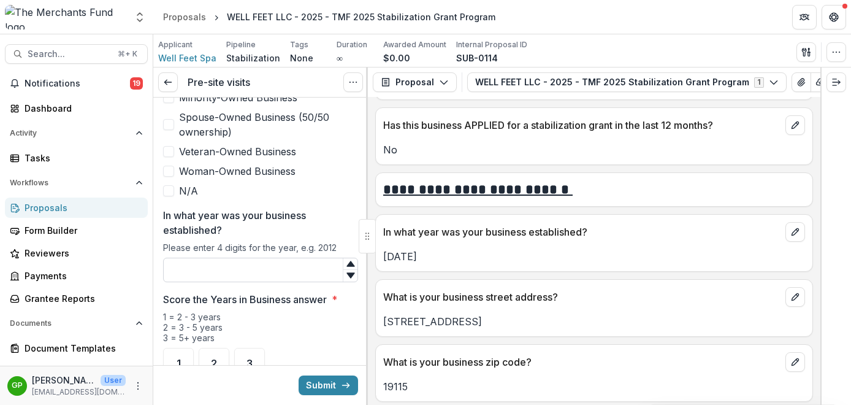
click at [281, 258] on input "In what year was your business established?" at bounding box center [260, 270] width 195 height 25
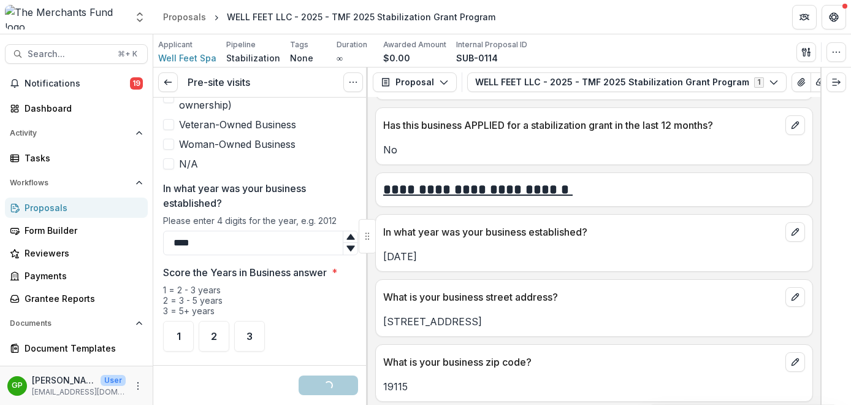
scroll to position [852, 0]
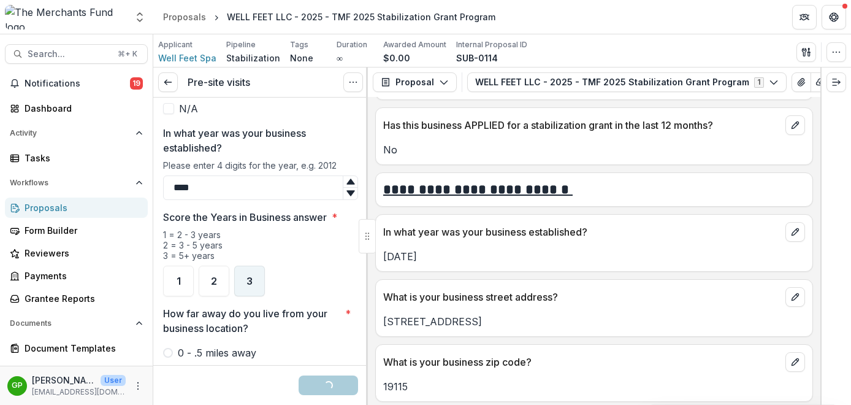
type input "****"
click at [253, 266] on div "3" at bounding box center [249, 281] width 31 height 31
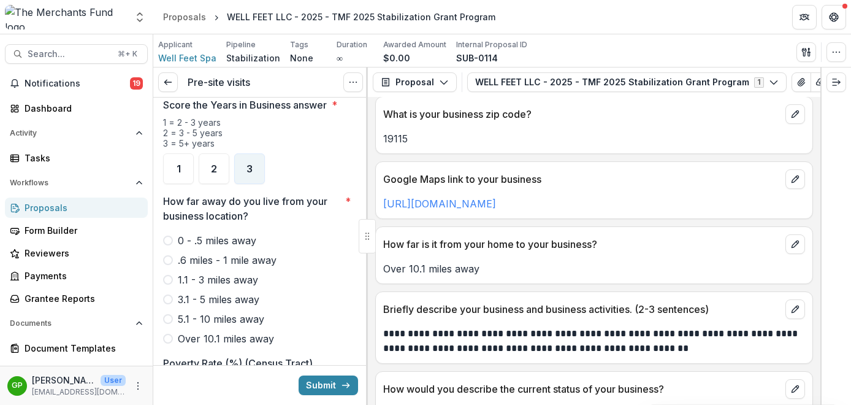
scroll to position [795, 0]
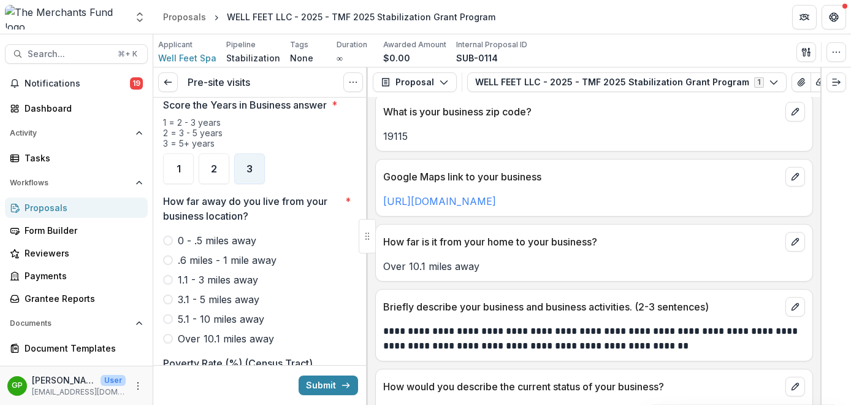
click at [172, 334] on span at bounding box center [168, 339] width 10 height 10
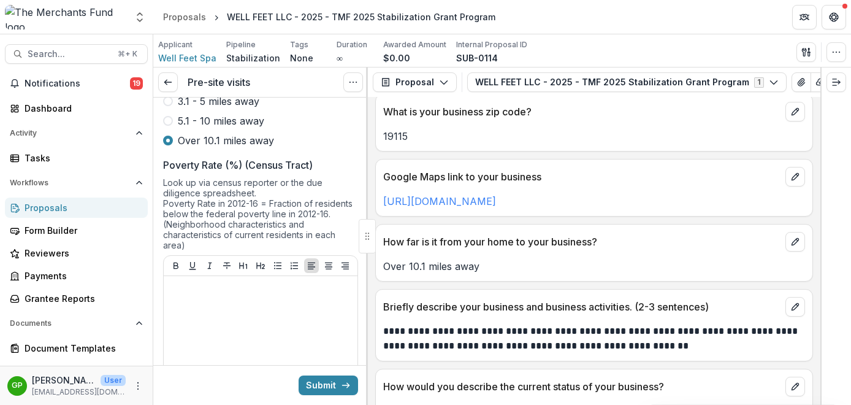
scroll to position [1179, 0]
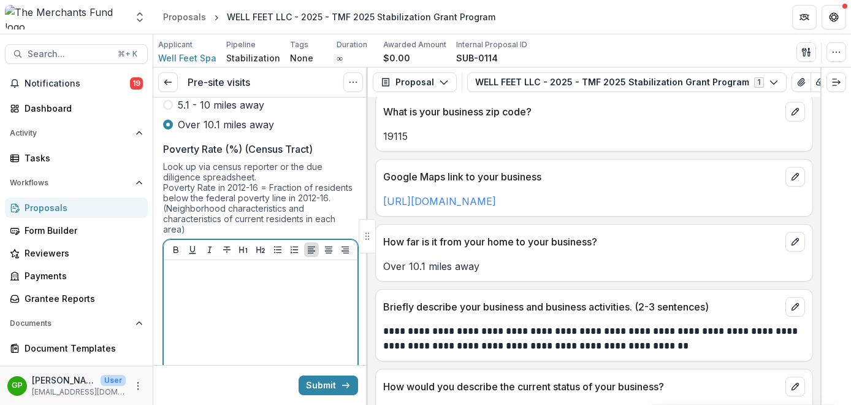
click at [218, 277] on div at bounding box center [261, 357] width 184 height 184
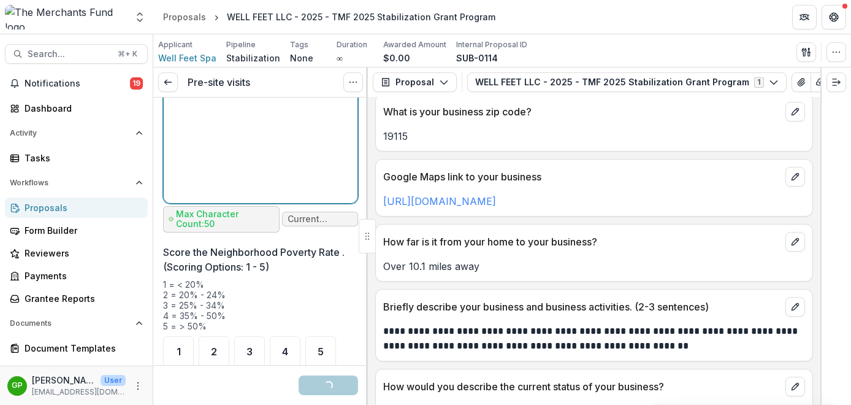
scroll to position [1502, 0]
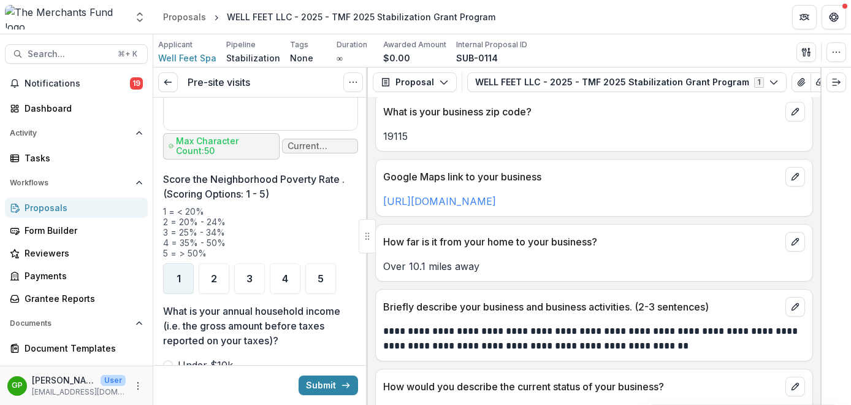
click at [174, 266] on div "1" at bounding box center [178, 278] width 31 height 31
click at [229, 220] on div "1 = < 20% 2 = 20% - 24% 3 = 25% - 34% 4 = 35% - 50% 5 = > 50%" at bounding box center [260, 234] width 195 height 57
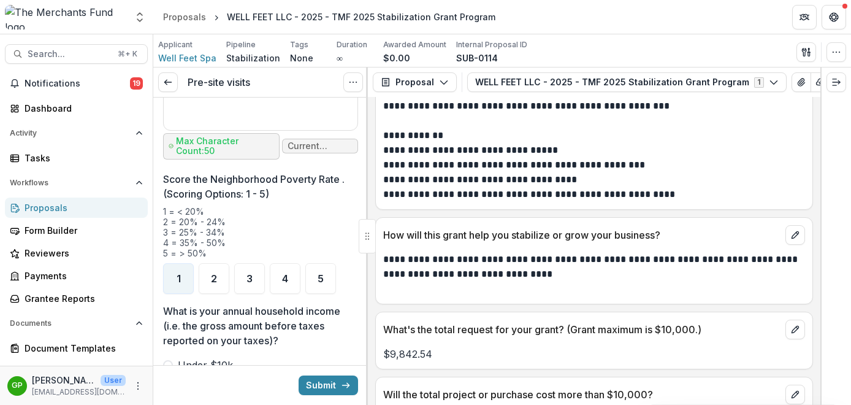
scroll to position [2271, 0]
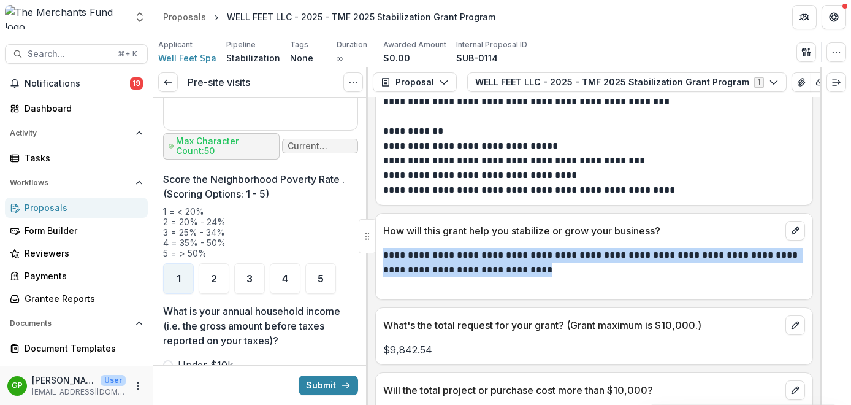
drag, startPoint x: 736, startPoint y: 290, endPoint x: 378, endPoint y: 254, distance: 359.9
click at [378, 254] on div "**********" at bounding box center [594, 270] width 437 height 44
copy p "**********"
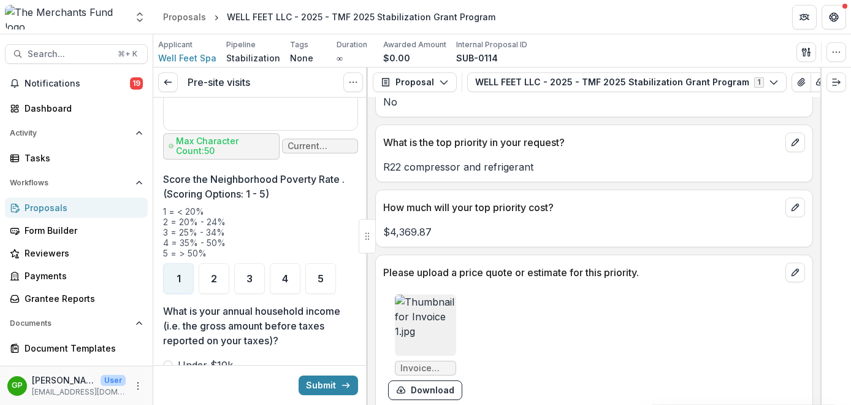
scroll to position [2594, 0]
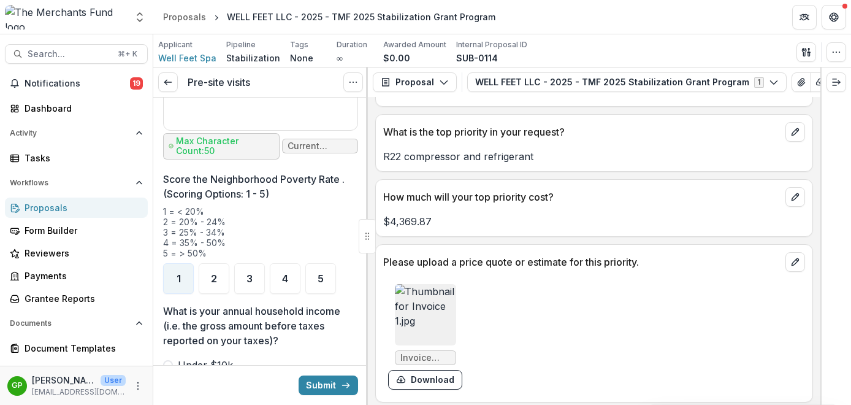
click at [421, 324] on img at bounding box center [425, 314] width 61 height 61
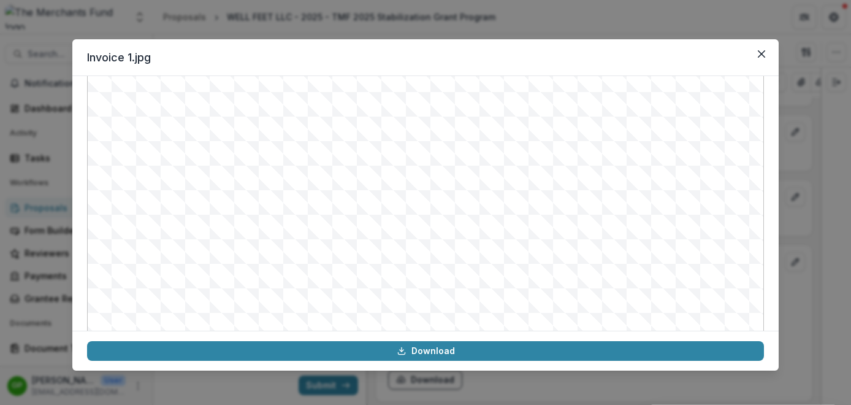
scroll to position [137, 0]
click at [812, 175] on div "Invoice 1.jpg Download" at bounding box center [425, 202] width 851 height 405
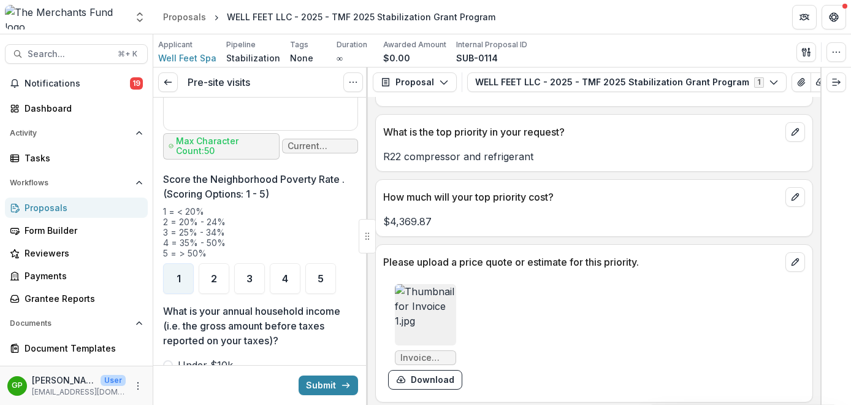
click at [421, 315] on img at bounding box center [425, 314] width 61 height 61
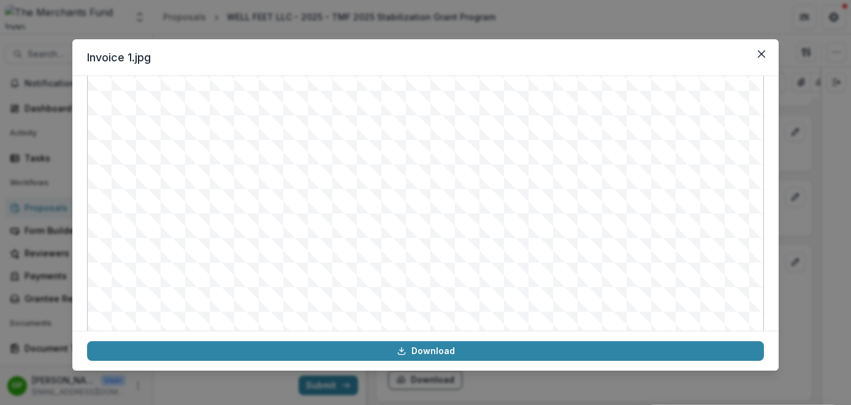
scroll to position [139, 0]
click at [813, 235] on div "Invoice 1.jpg Download" at bounding box center [425, 202] width 851 height 405
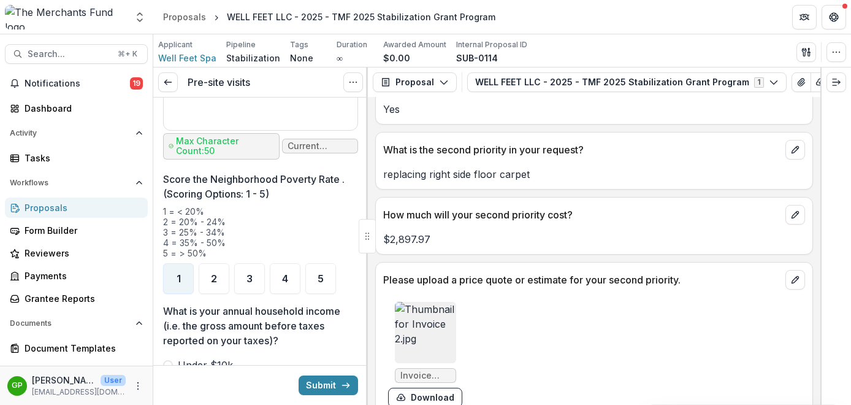
scroll to position [3040, 0]
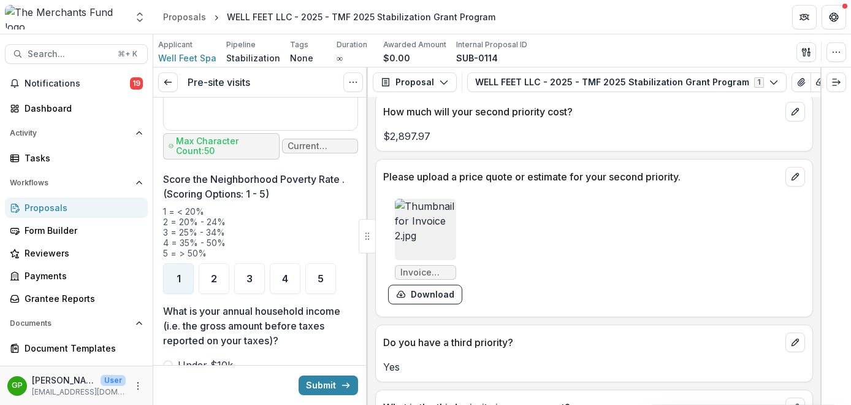
click at [425, 228] on img at bounding box center [425, 229] width 61 height 61
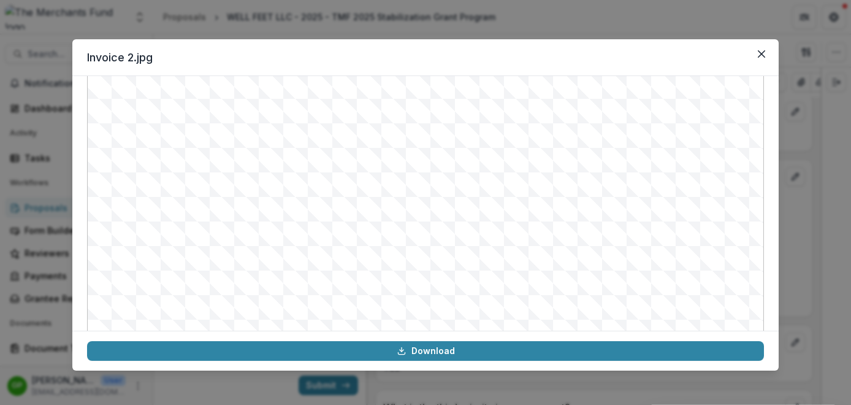
scroll to position [45, 0]
click at [797, 142] on div "Invoice 2.jpg Download" at bounding box center [425, 202] width 851 height 405
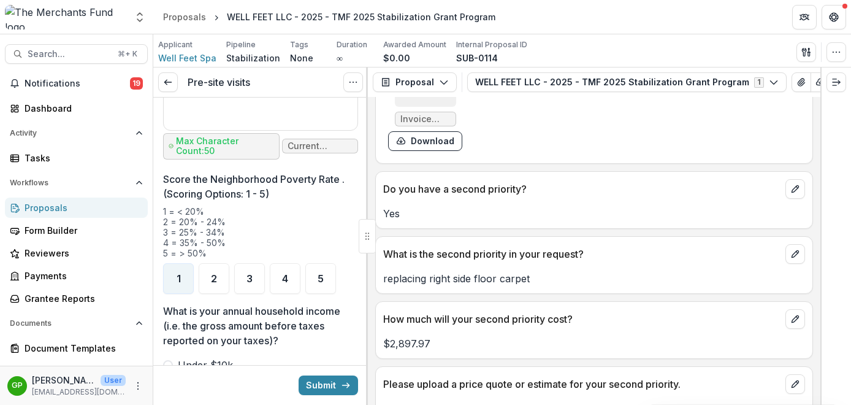
scroll to position [2843, 0]
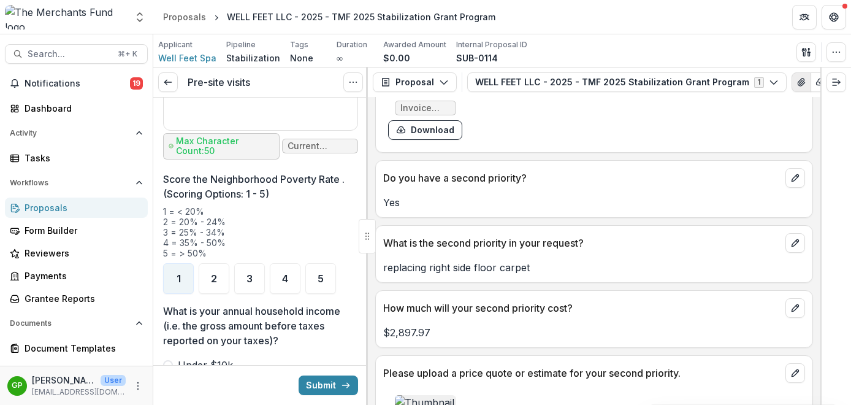
click at [797, 77] on icon "View Attached Files" at bounding box center [802, 82] width 10 height 10
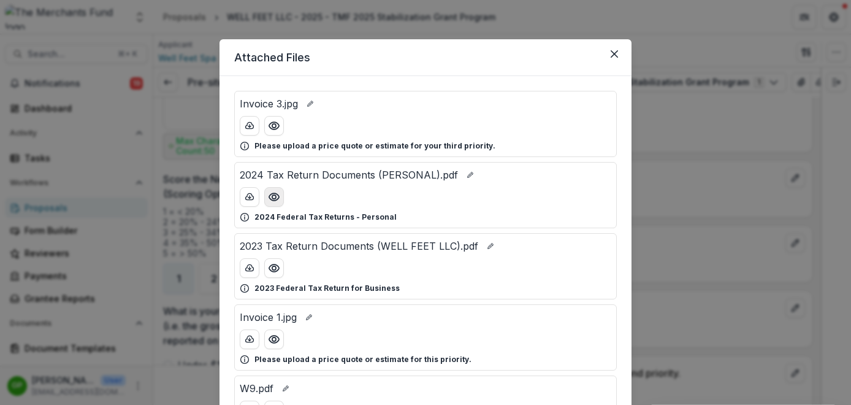
click at [277, 197] on icon "Preview 2024 Tax Return Documents (PERSONAL).pdf" at bounding box center [274, 196] width 10 height 7
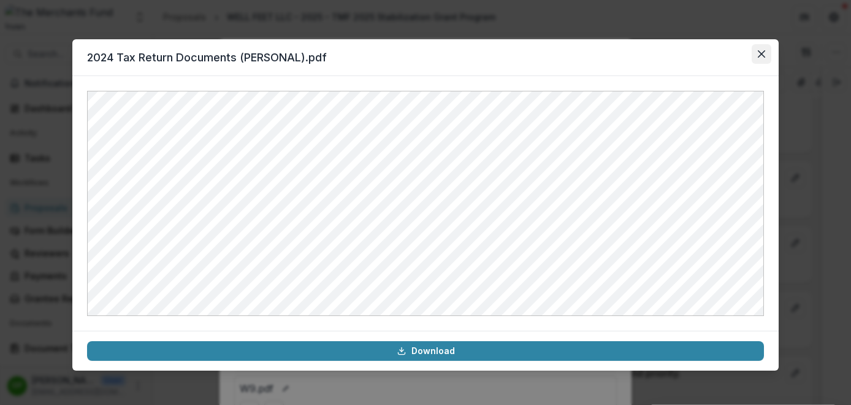
click at [766, 52] on button "Close" at bounding box center [762, 54] width 20 height 20
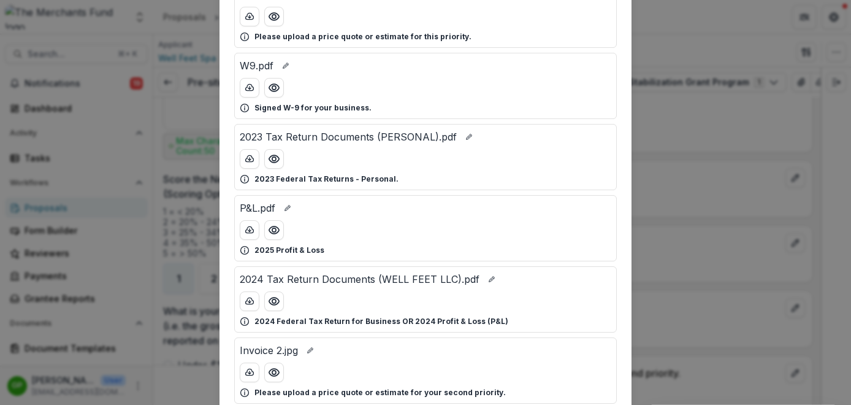
scroll to position [322, 0]
click at [689, 239] on div "Attached Files Invoice 3.jpg Please upload a price quote or estimate for your t…" at bounding box center [425, 202] width 851 height 405
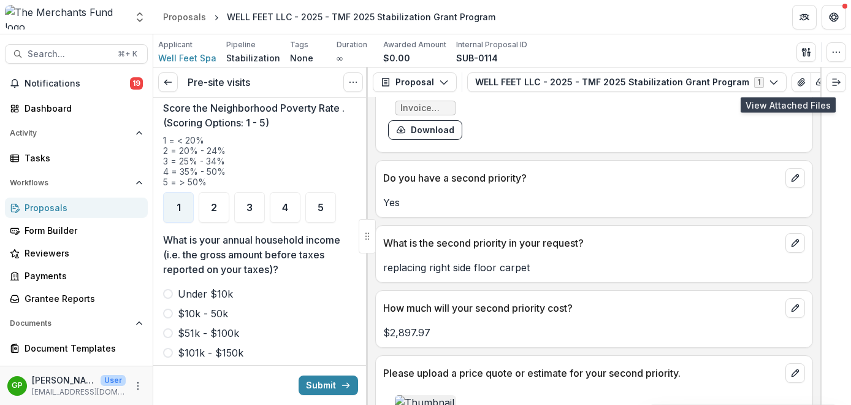
scroll to position [1573, 0]
click at [792, 83] on button "View Attached Files" at bounding box center [802, 82] width 20 height 20
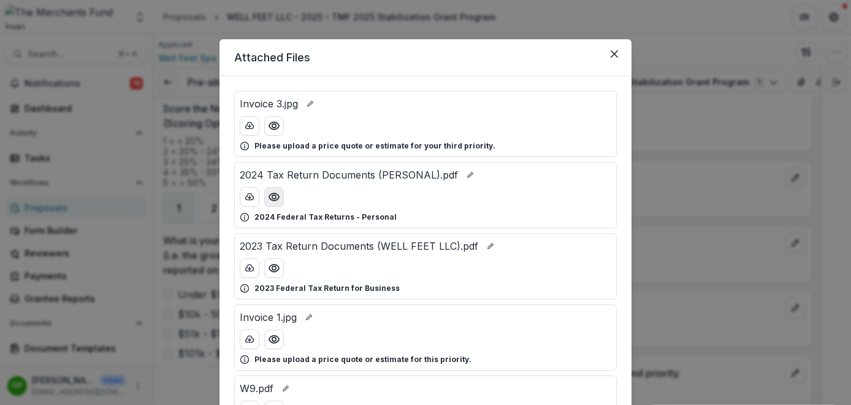
click at [268, 202] on icon "Preview 2024 Tax Return Documents (PERSONAL).pdf" at bounding box center [274, 197] width 12 height 12
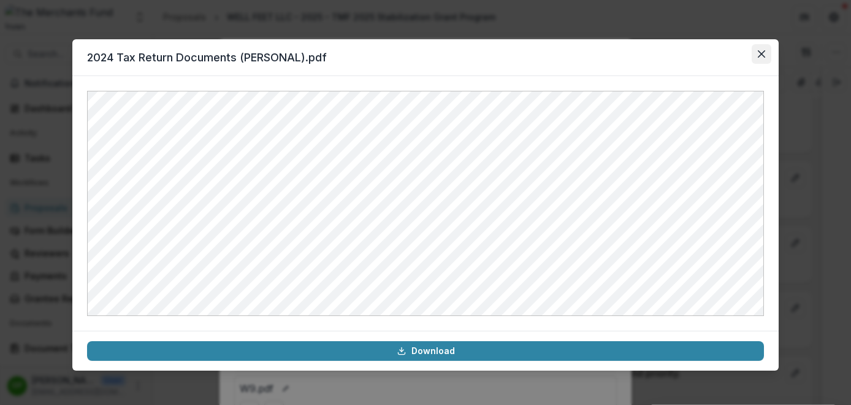
click at [762, 52] on icon "Close" at bounding box center [761, 53] width 7 height 7
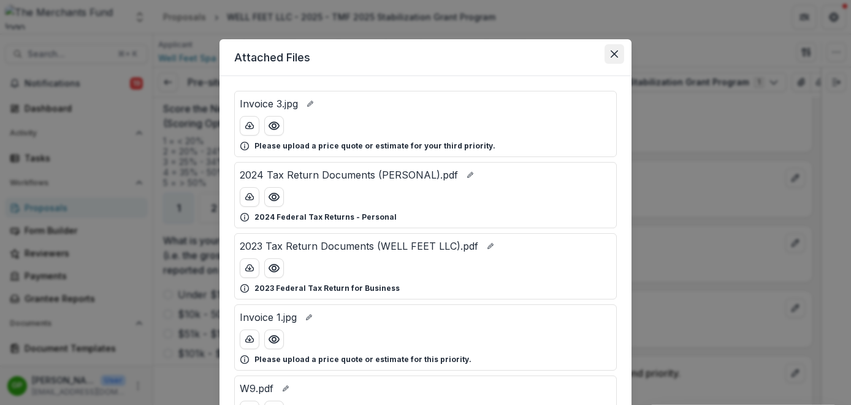
click at [616, 58] on button "Close" at bounding box center [615, 54] width 20 height 20
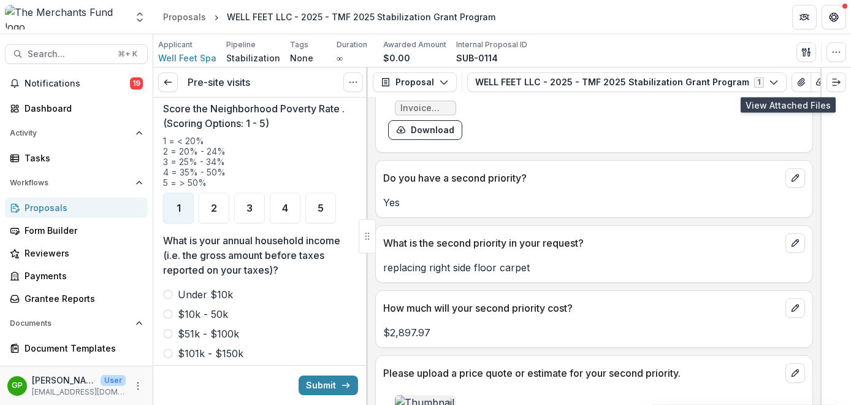
scroll to position [18, 0]
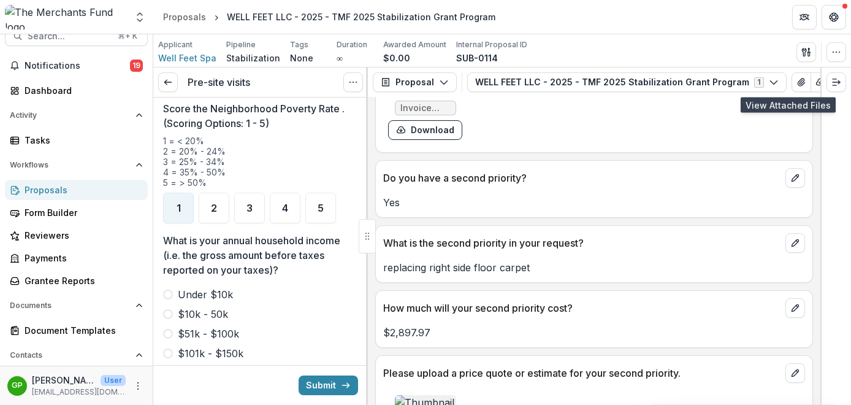
click at [171, 309] on span at bounding box center [168, 314] width 10 height 10
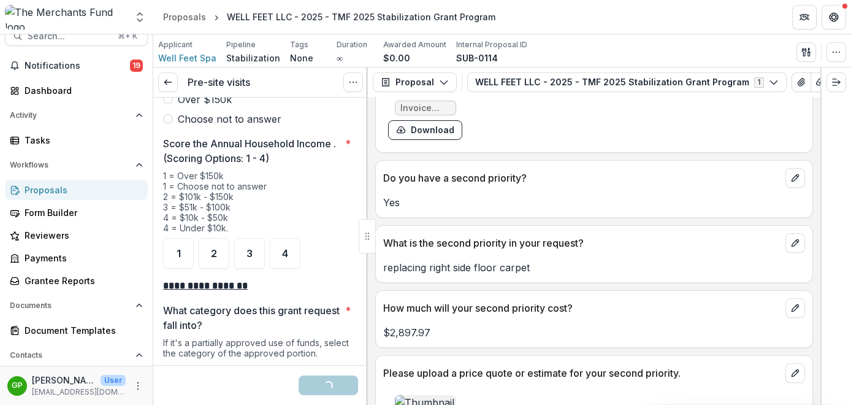
scroll to position [1848, 0]
click at [282, 247] on span "4" at bounding box center [285, 252] width 6 height 10
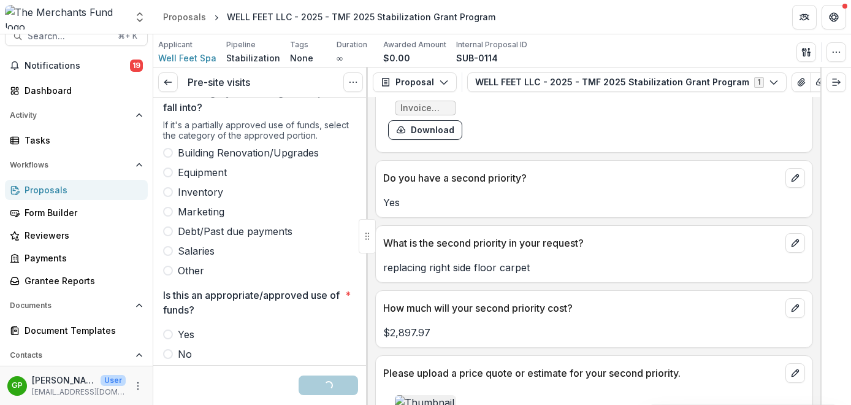
scroll to position [2071, 0]
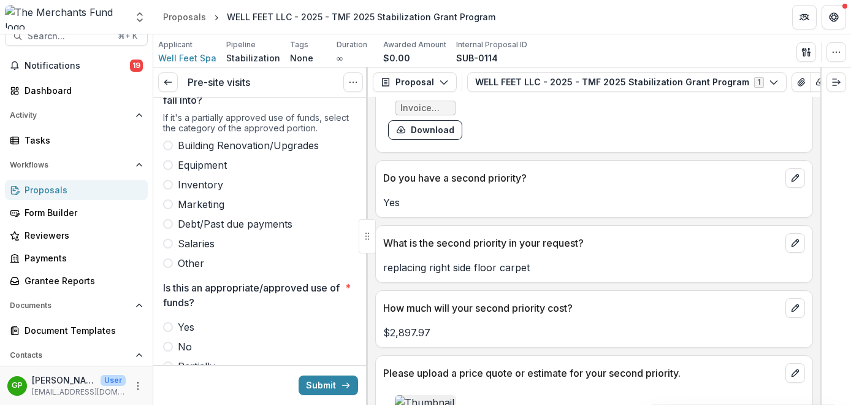
click at [173, 138] on label "Building Renovation/Upgrades" at bounding box center [260, 145] width 195 height 15
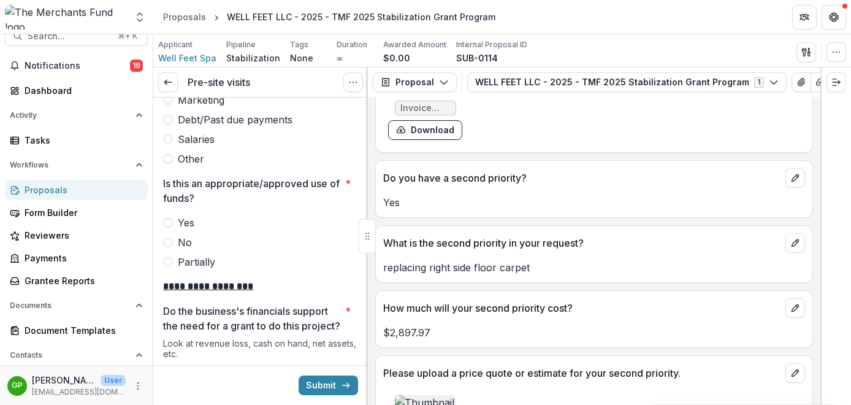
scroll to position [2076, 0]
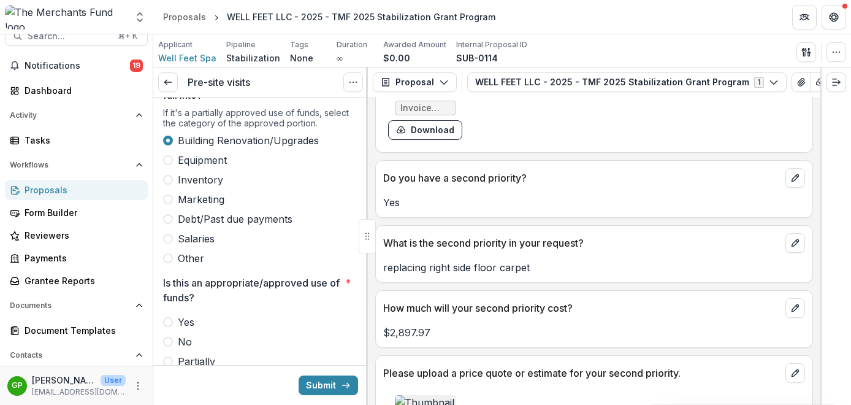
click at [173, 153] on label "Equipment" at bounding box center [260, 160] width 195 height 15
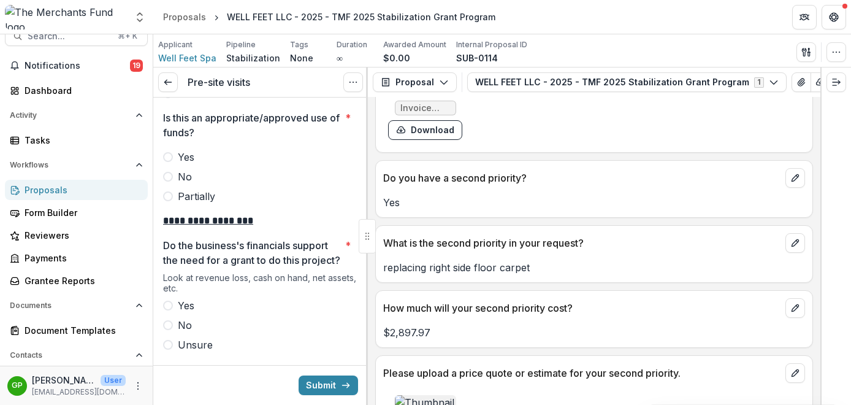
click at [166, 152] on span at bounding box center [168, 157] width 10 height 10
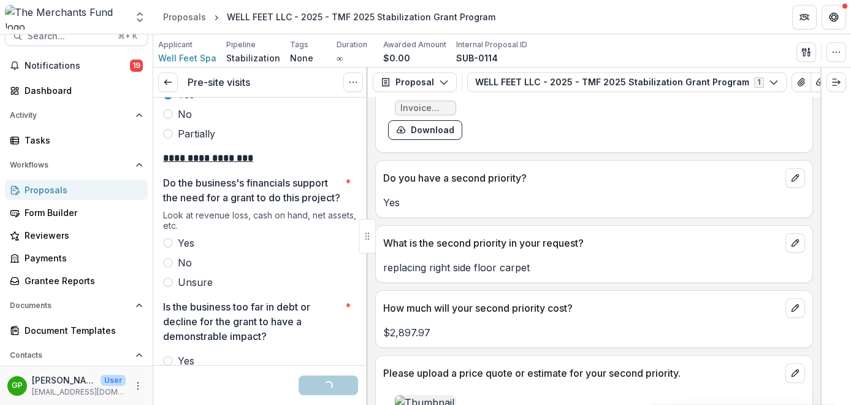
scroll to position [2325, 0]
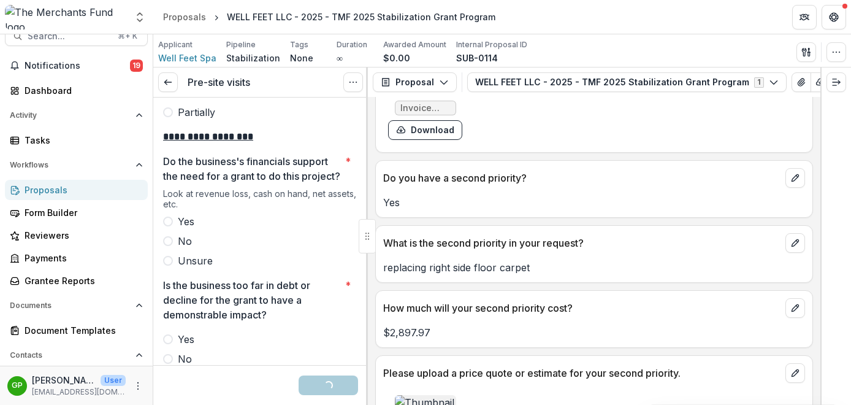
click at [167, 243] on span at bounding box center [168, 241] width 10 height 10
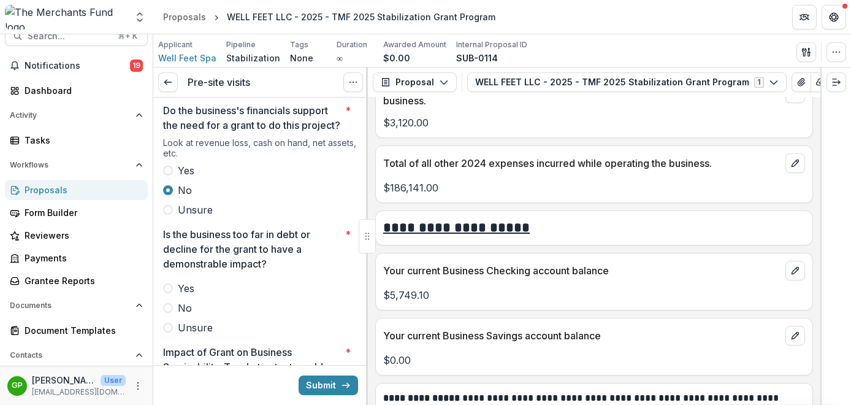
scroll to position [2383, 0]
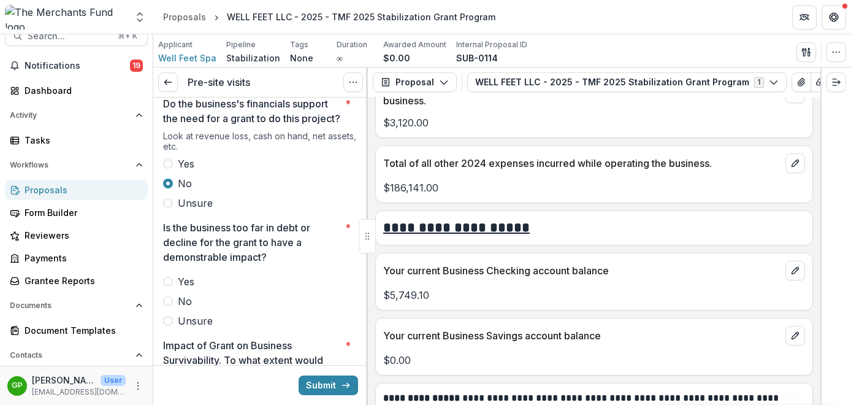
click at [169, 298] on span at bounding box center [168, 301] width 10 height 10
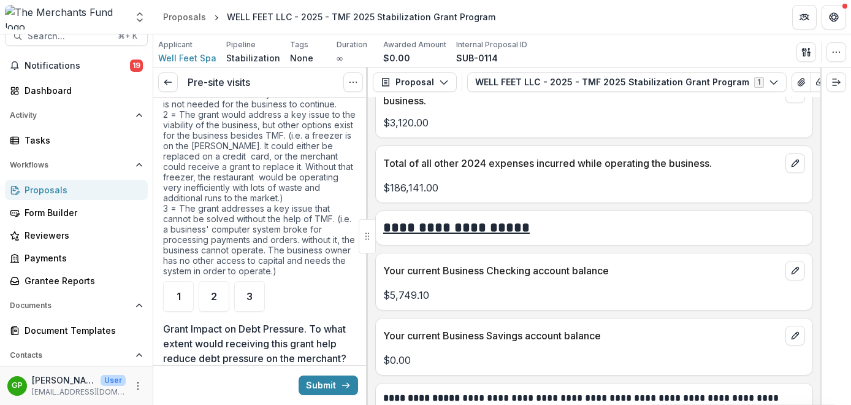
scroll to position [2747, 0]
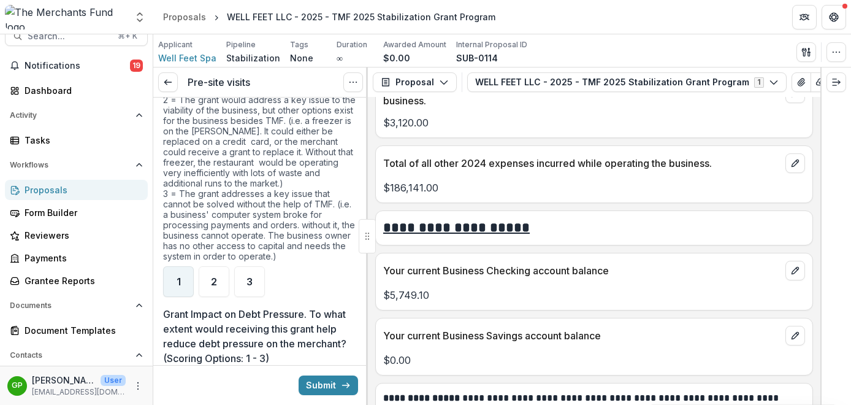
click at [175, 277] on div "1" at bounding box center [178, 281] width 31 height 31
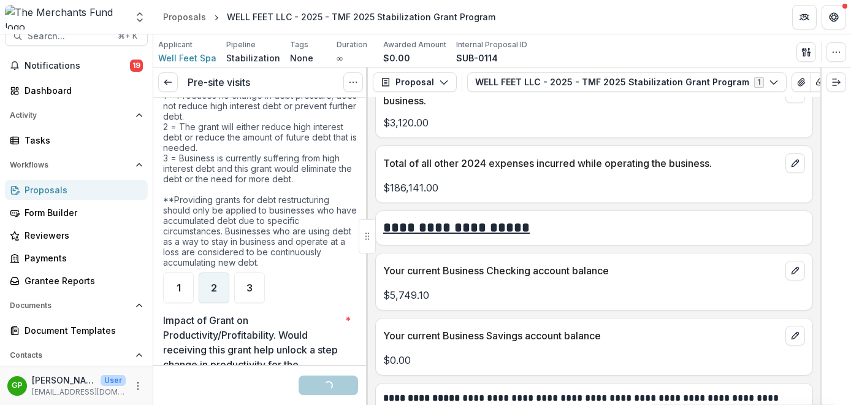
scroll to position [3027, 0]
click at [209, 289] on div "2" at bounding box center [214, 287] width 31 height 31
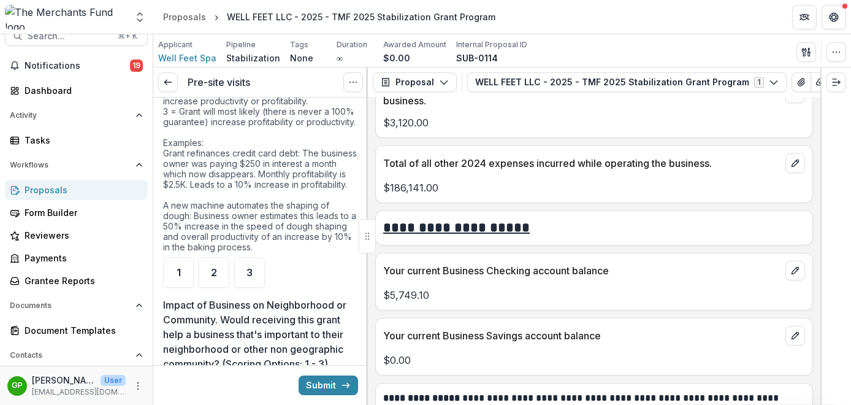
scroll to position [3357, 0]
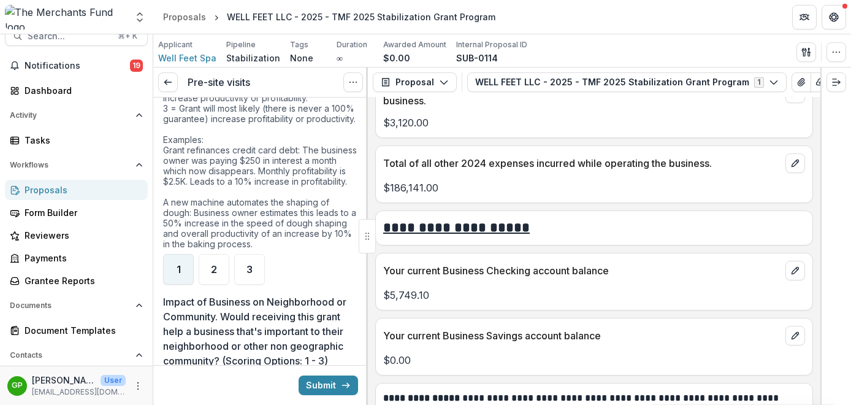
click at [186, 285] on div "1" at bounding box center [178, 269] width 31 height 31
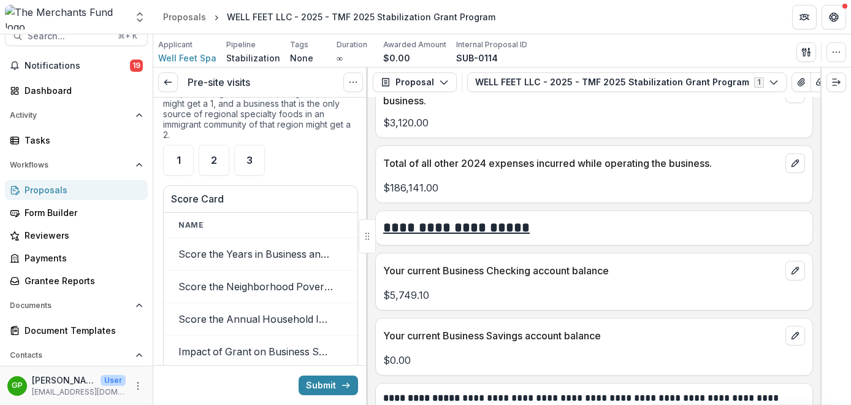
scroll to position [3775, 0]
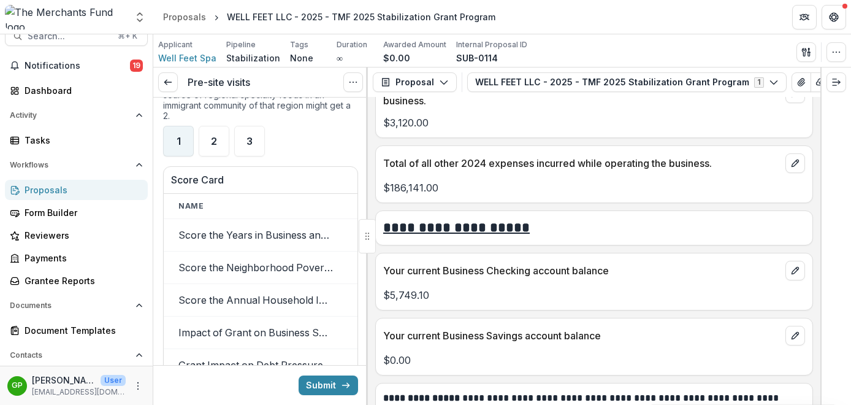
click at [186, 156] on div "1" at bounding box center [178, 141] width 31 height 31
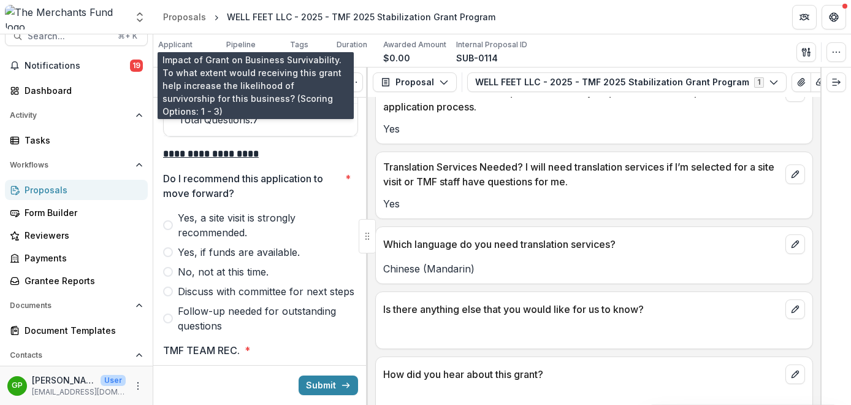
scroll to position [4191, 0]
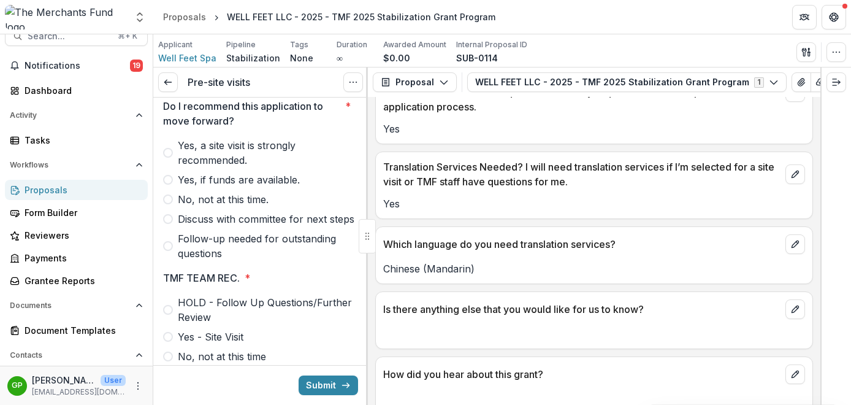
click at [174, 207] on label "No, not at this time." at bounding box center [260, 199] width 195 height 15
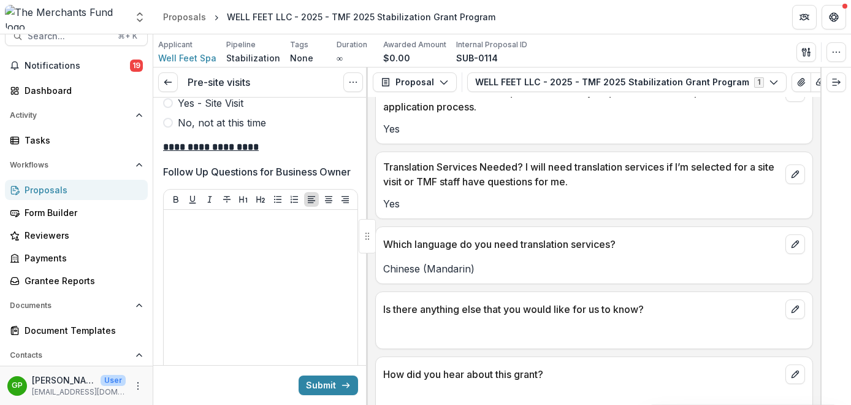
click at [171, 128] on span at bounding box center [168, 123] width 10 height 10
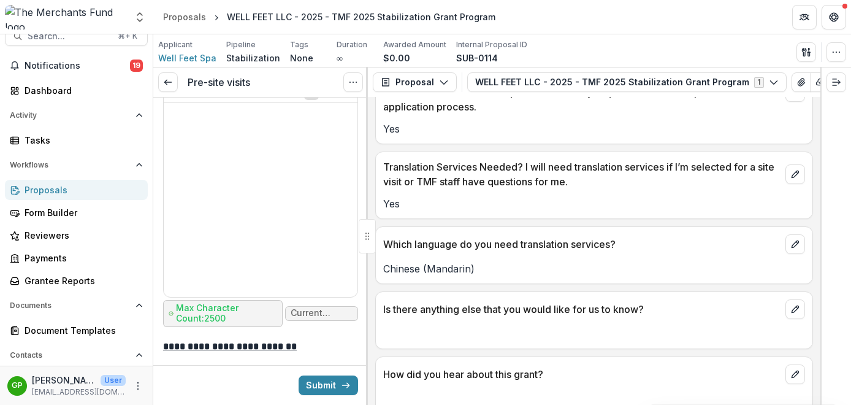
scroll to position [4841, 0]
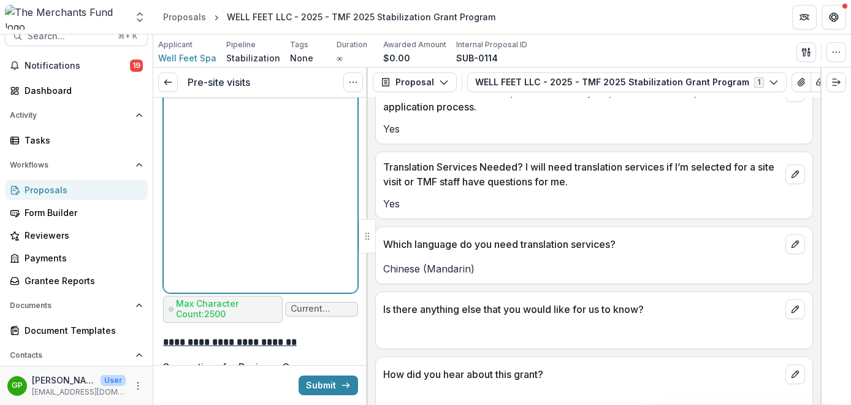
click at [210, 190] on div at bounding box center [261, 196] width 184 height 184
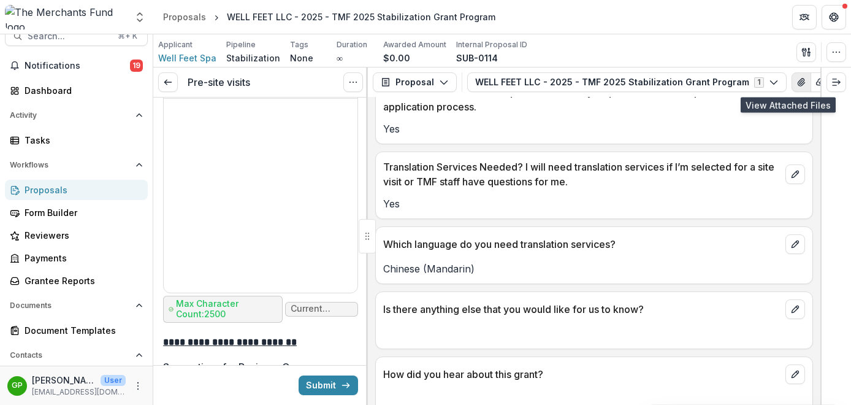
click at [792, 80] on button "View Attached Files" at bounding box center [802, 82] width 20 height 20
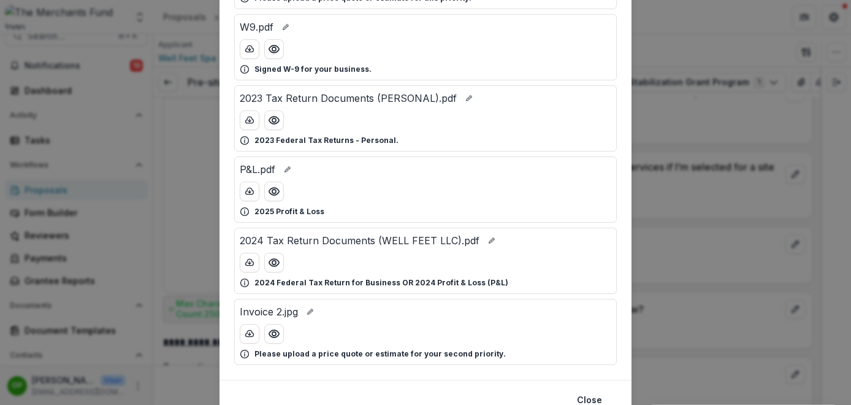
scroll to position [383, 0]
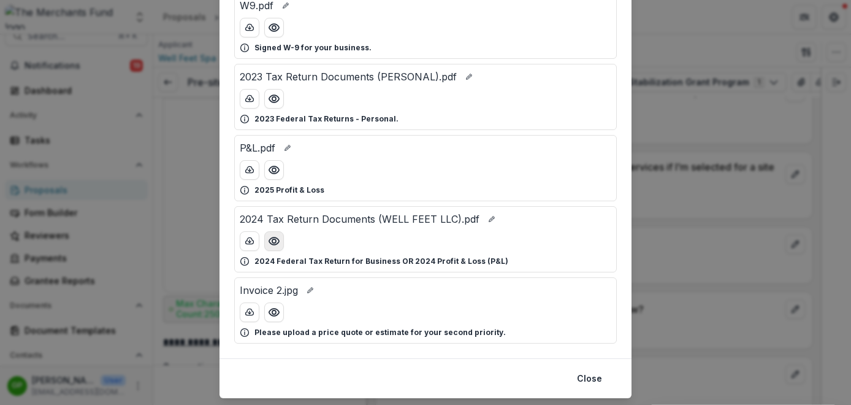
click at [275, 245] on icon "Preview 2024 Tax Return Documents (WELL FEET LLC).pdf" at bounding box center [274, 241] width 12 height 12
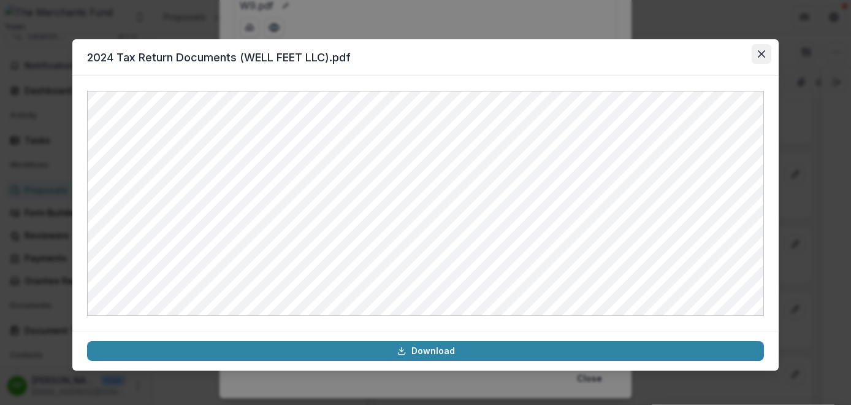
click at [765, 53] on button "Close" at bounding box center [762, 54] width 20 height 20
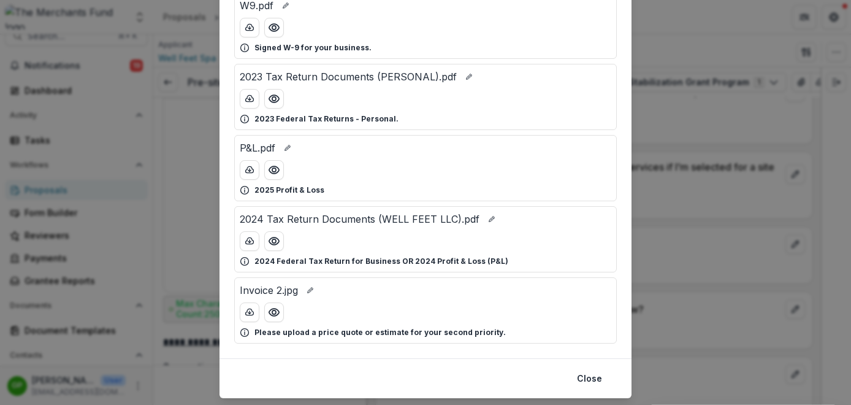
click at [712, 205] on div "Attached Files Invoice 3.jpg Please upload a price quote or estimate for your t…" at bounding box center [425, 202] width 851 height 405
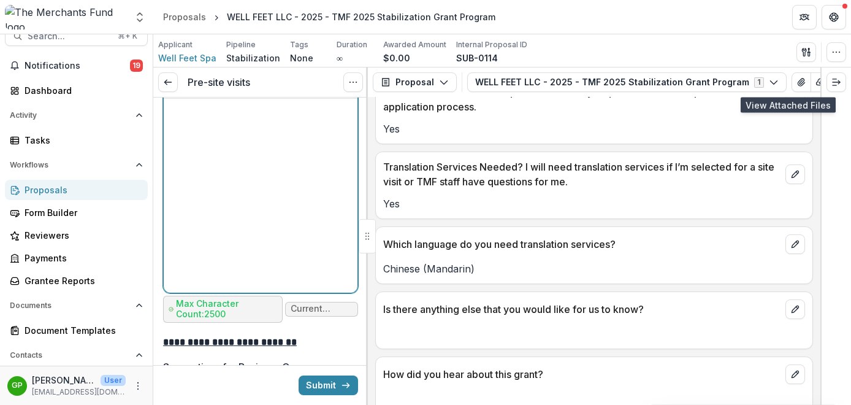
click at [223, 187] on div at bounding box center [261, 196] width 184 height 184
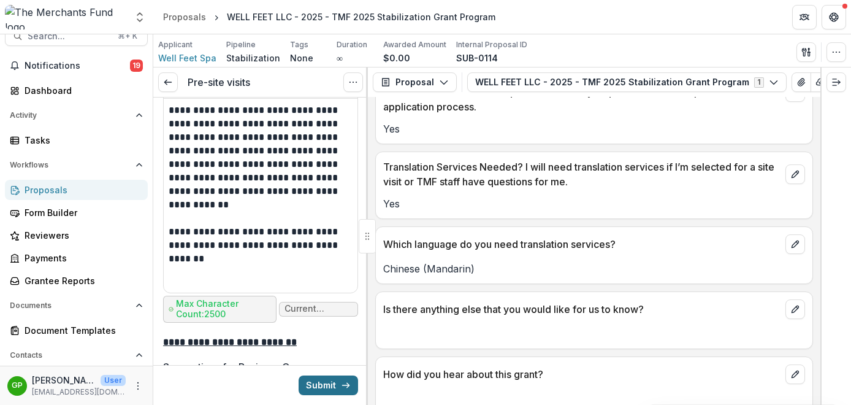
click at [322, 378] on button "Submit" at bounding box center [328, 385] width 59 height 20
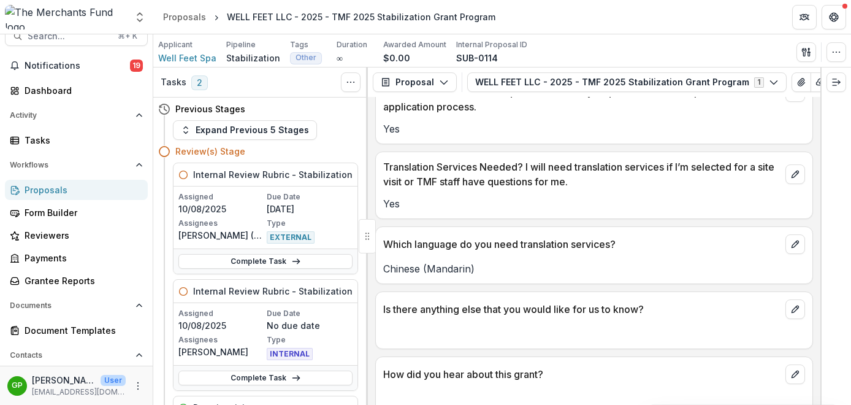
click at [96, 185] on div "Proposals" at bounding box center [81, 189] width 113 height 13
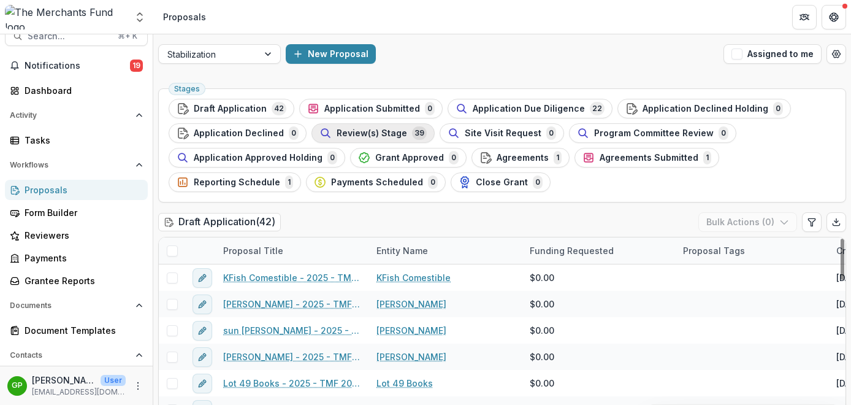
click at [378, 127] on div "Review(s) Stage 39" at bounding box center [372, 132] width 107 height 13
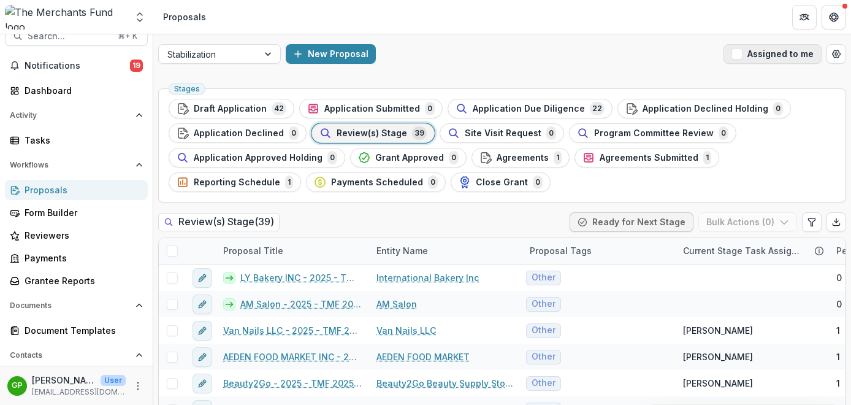
click at [737, 50] on span "button" at bounding box center [737, 53] width 11 height 11
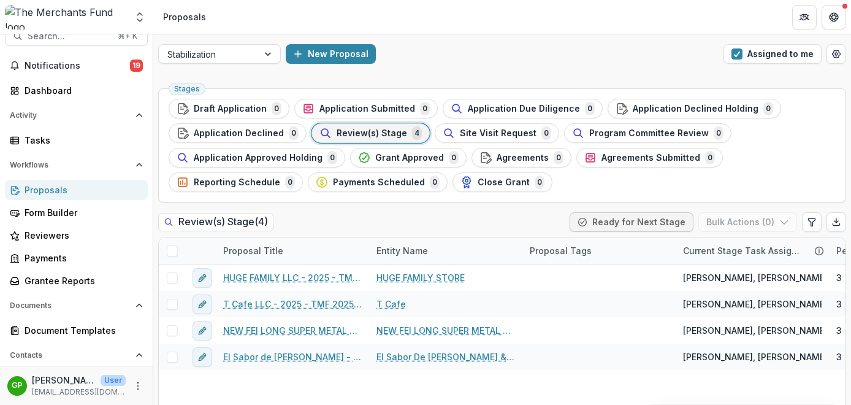
scroll to position [58, 0]
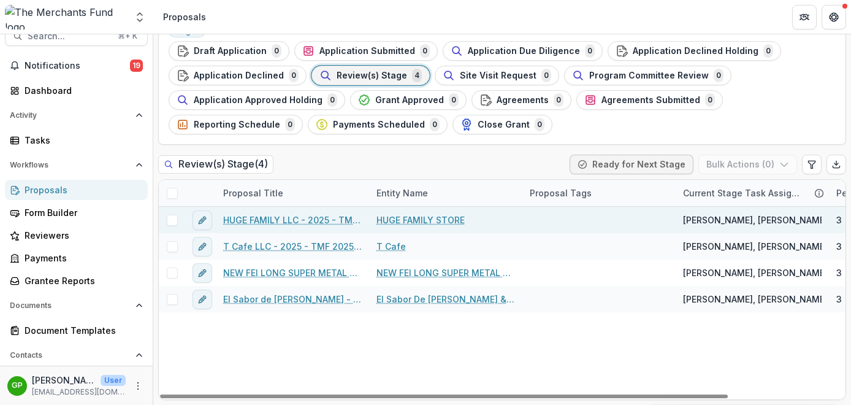
click at [273, 219] on link "HUGE FAMILY LLC - 2025 - TMF 2025 Stabilization Grant Program" at bounding box center [292, 219] width 139 height 13
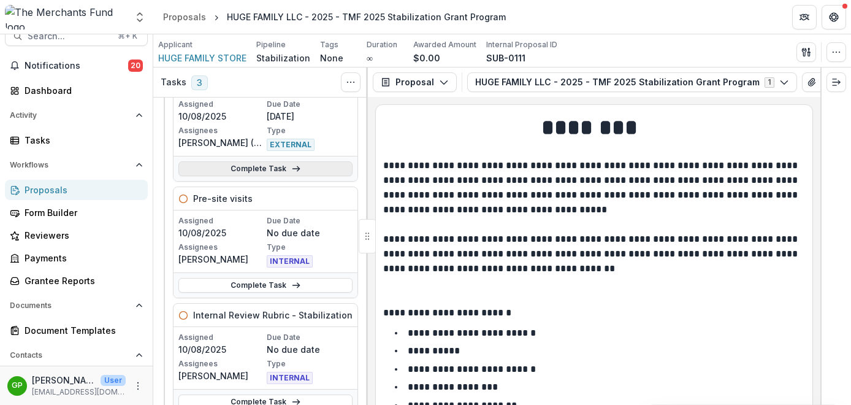
scroll to position [95, 0]
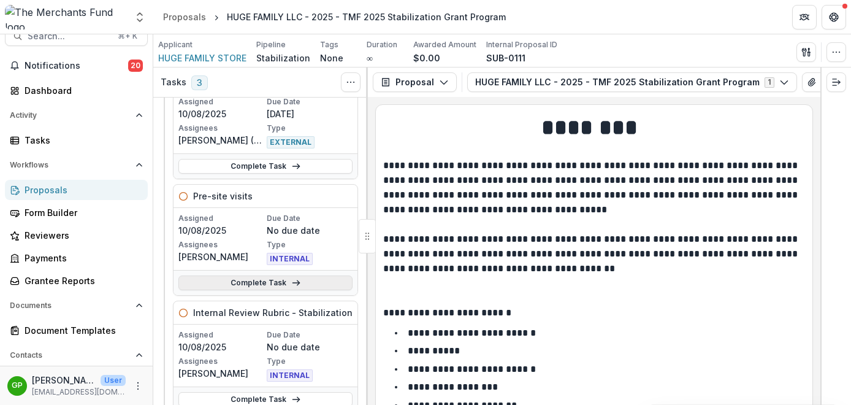
click at [256, 288] on link "Complete Task" at bounding box center [265, 282] width 174 height 15
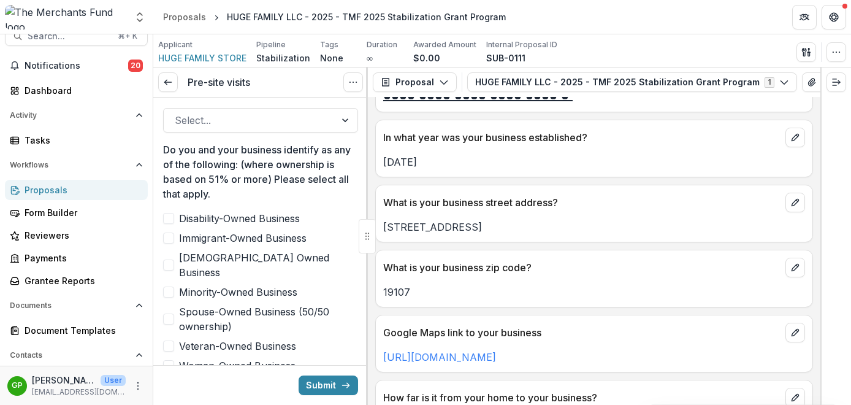
scroll to position [644, 0]
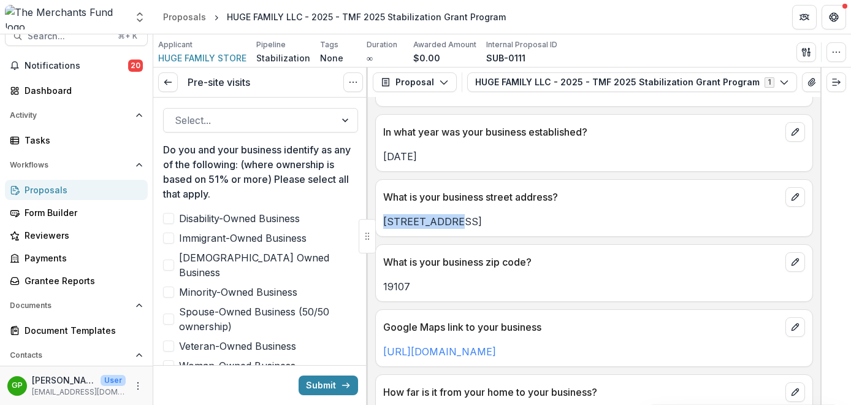
drag, startPoint x: 446, startPoint y: 225, endPoint x: 380, endPoint y: 222, distance: 66.3
click at [380, 222] on div "44 N 10th St" at bounding box center [594, 221] width 437 height 15
copy p "44 N 10th St"
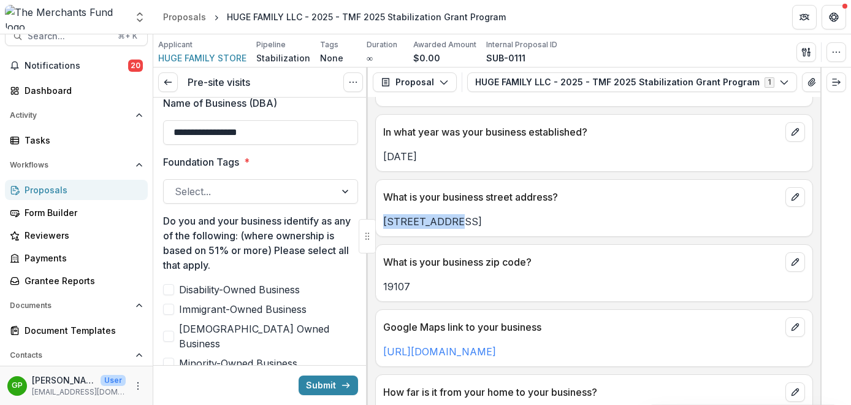
scroll to position [494, 0]
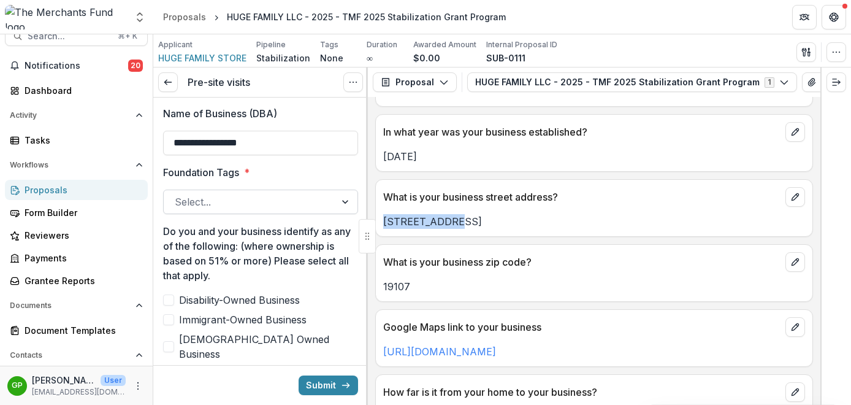
click at [259, 202] on div at bounding box center [250, 201] width 150 height 17
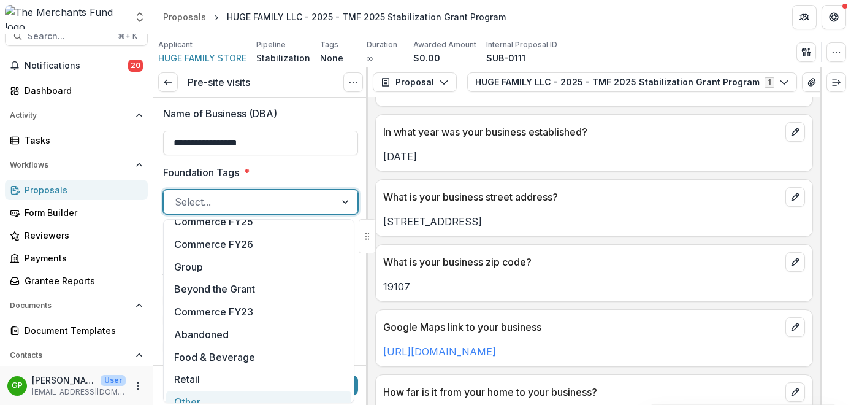
scroll to position [220, 0]
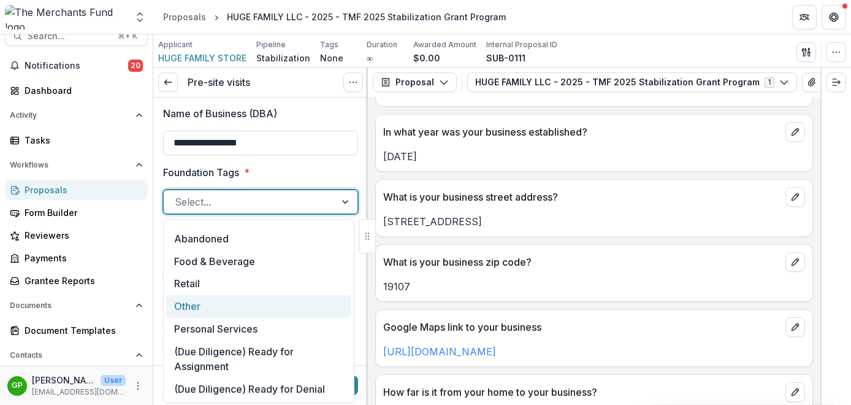
click at [227, 305] on div "Other" at bounding box center [258, 306] width 185 height 23
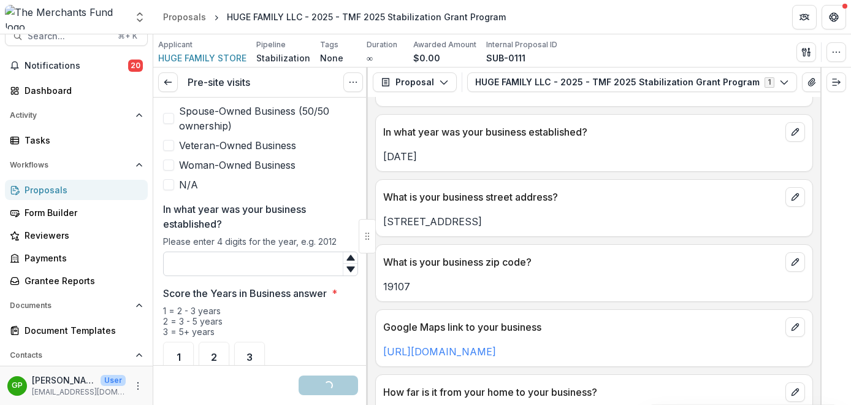
scroll to position [794, 0]
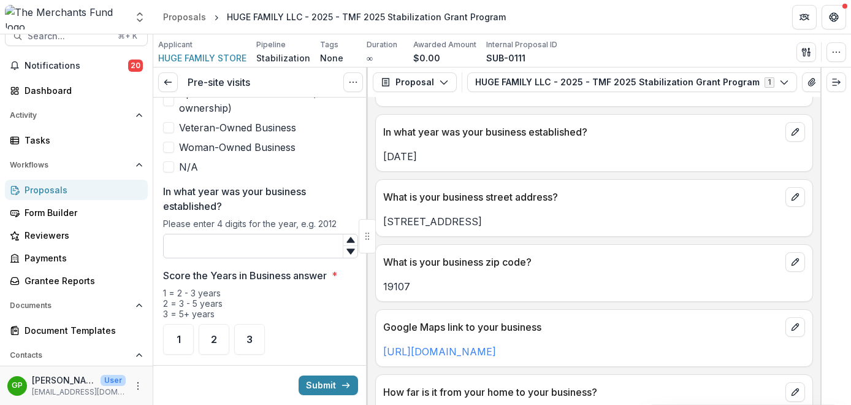
click at [253, 234] on input "In what year was your business established?" at bounding box center [260, 246] width 195 height 25
click at [214, 334] on span "2" at bounding box center [214, 339] width 6 height 10
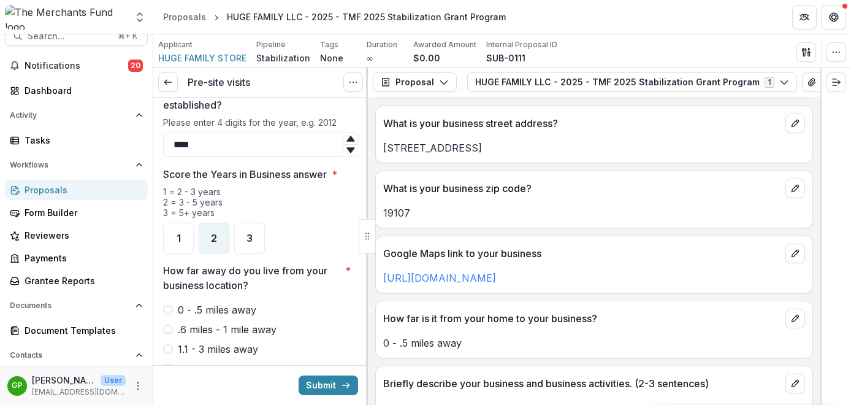
scroll to position [675, 0]
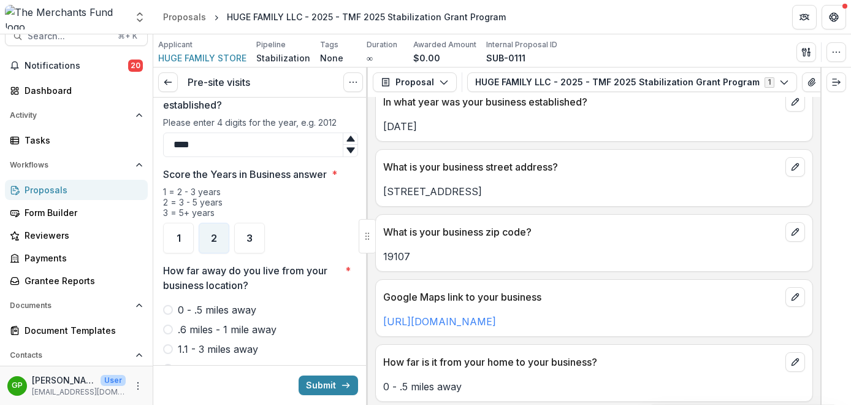
type input "****"
click at [173, 302] on label "0 - .5 miles away" at bounding box center [260, 309] width 195 height 15
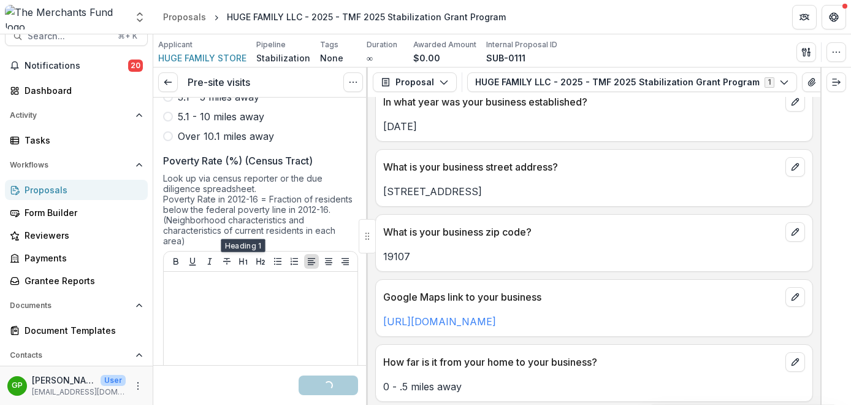
scroll to position [1194, 0]
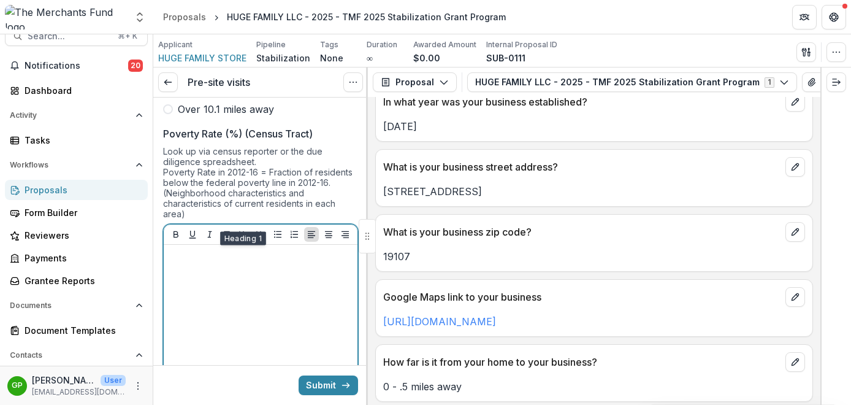
click at [239, 259] on div at bounding box center [261, 342] width 184 height 184
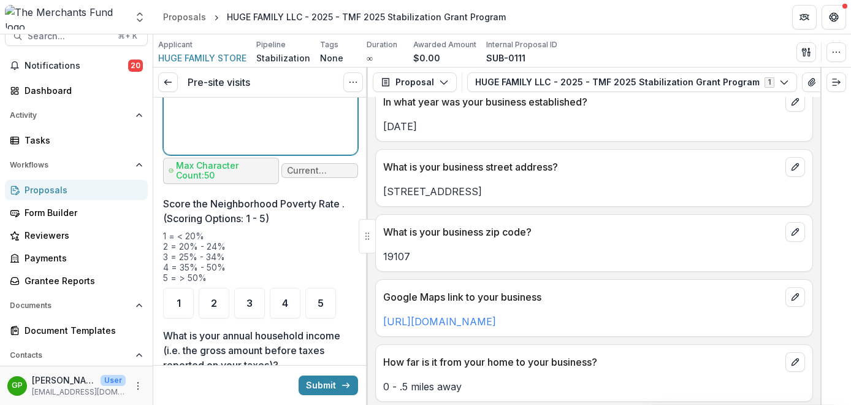
scroll to position [1500, 0]
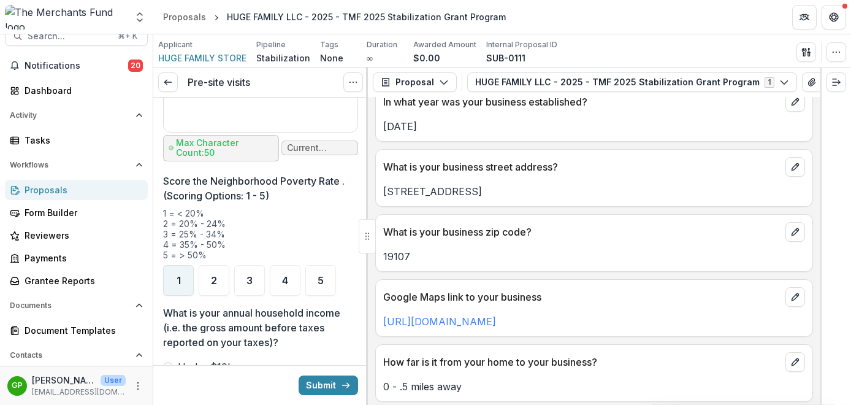
click at [178, 273] on div "1" at bounding box center [178, 280] width 31 height 31
click at [807, 78] on icon "View Attached Files" at bounding box center [812, 82] width 10 height 10
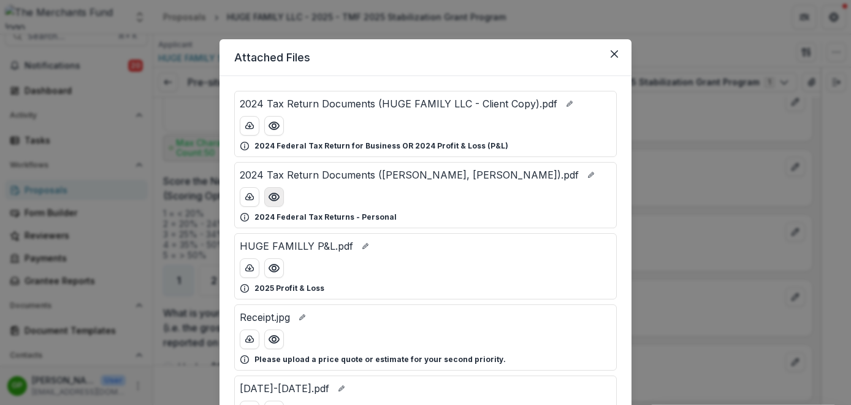
click at [274, 199] on icon "Preview 2024 Tax Return Documents (ZHANG, YAN XUE).pdf" at bounding box center [274, 197] width 12 height 12
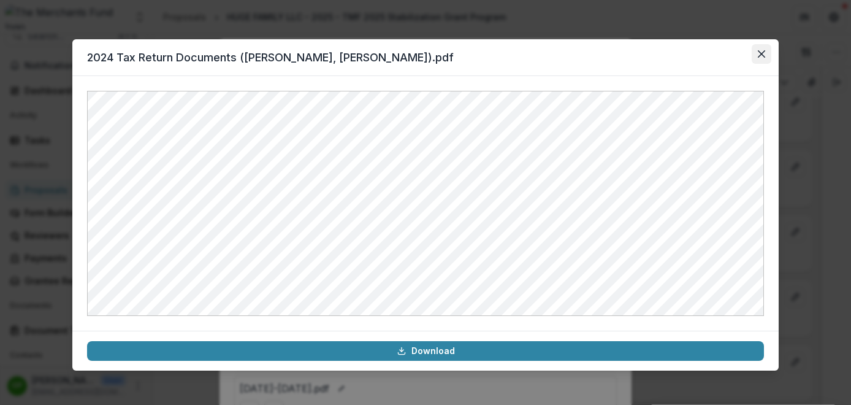
click at [765, 53] on button "Close" at bounding box center [762, 54] width 20 height 20
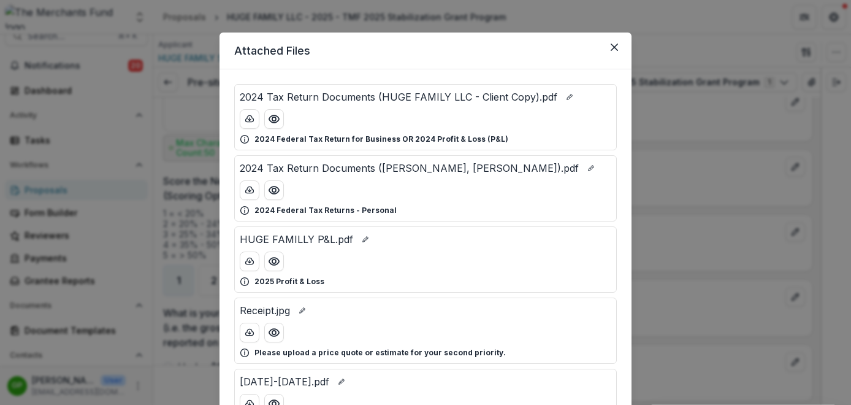
scroll to position [7, 0]
click at [277, 265] on icon "Preview HUGE FAMILLY P&L.pdf" at bounding box center [274, 260] width 12 height 12
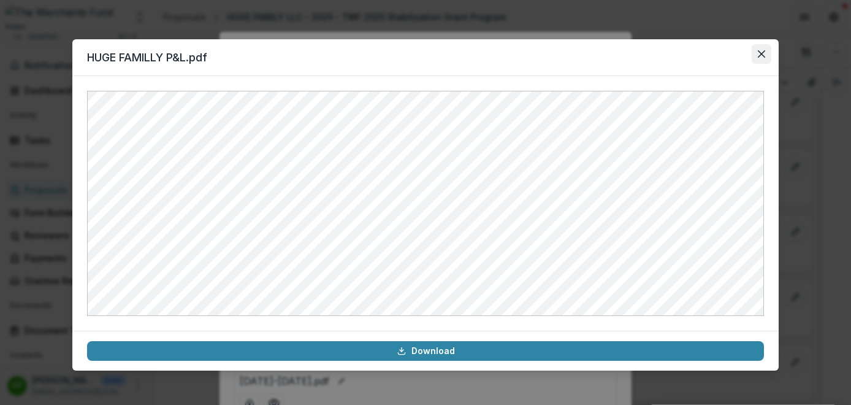
click at [763, 55] on icon "Close" at bounding box center [761, 53] width 7 height 7
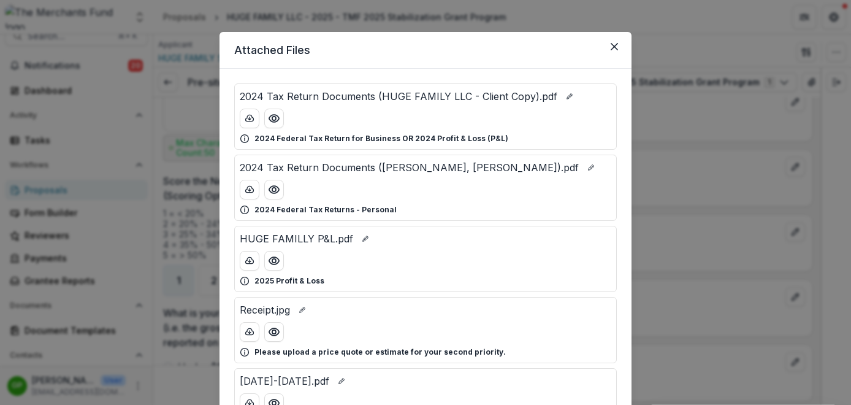
scroll to position [38, 0]
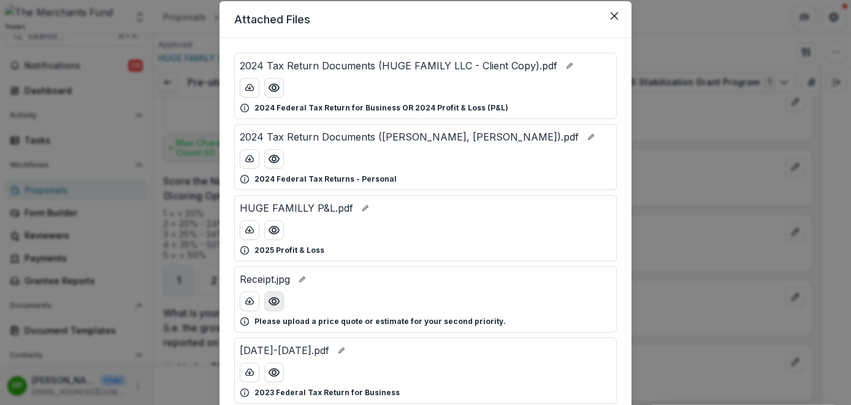
click at [275, 300] on icon "Preview Receipt.jpg" at bounding box center [274, 301] width 12 height 12
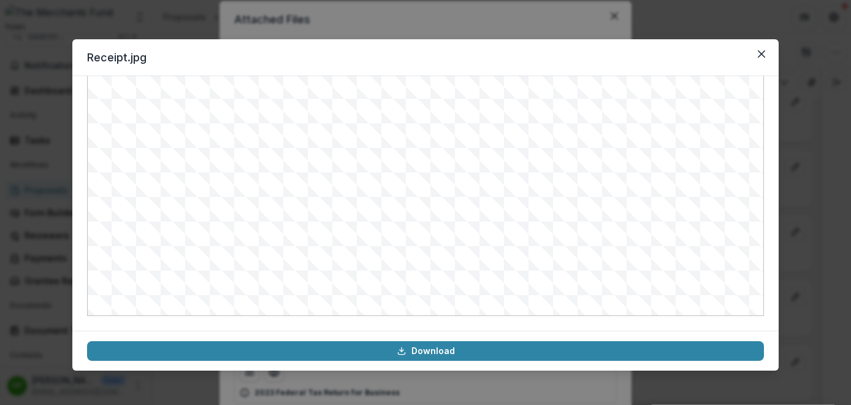
scroll to position [0, 0]
click at [765, 55] on button "Close" at bounding box center [762, 54] width 20 height 20
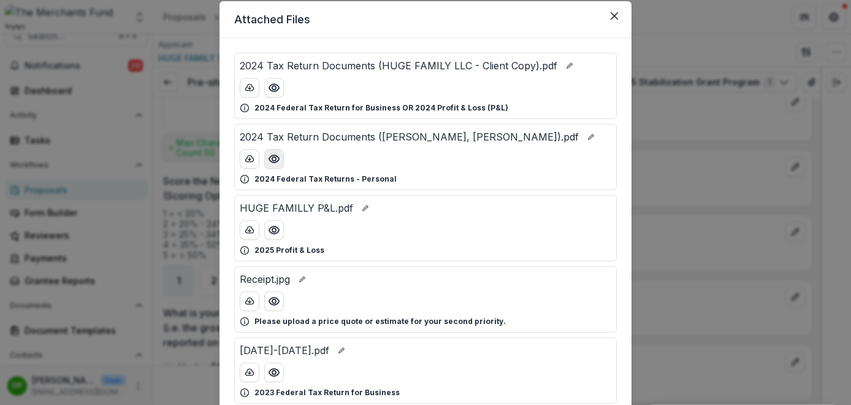
click at [277, 167] on button "Preview 2024 Tax Return Documents (ZHANG, YAN XUE).pdf" at bounding box center [274, 159] width 20 height 20
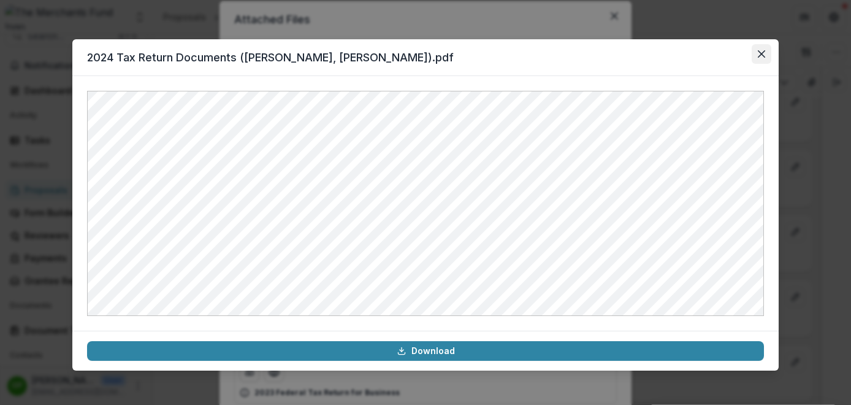
click at [762, 57] on icon "Close" at bounding box center [761, 53] width 7 height 7
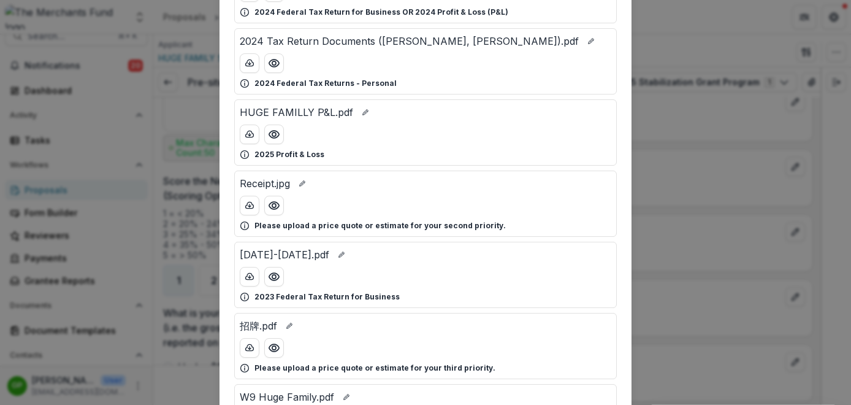
scroll to position [204, 0]
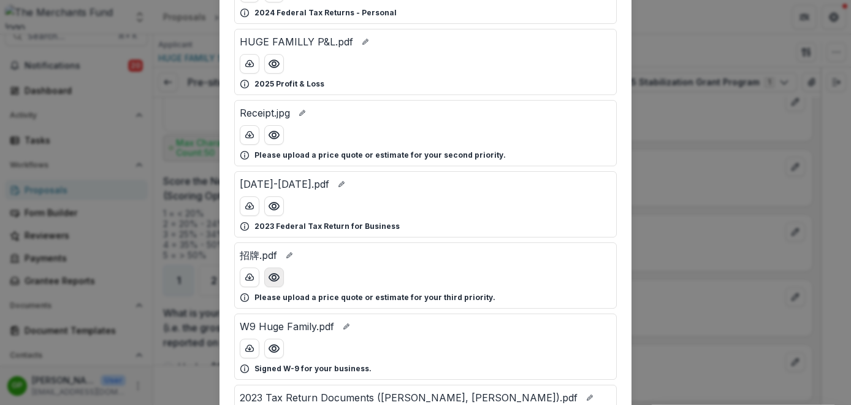
click at [279, 280] on button "Preview 招牌.pdf" at bounding box center [274, 277] width 20 height 20
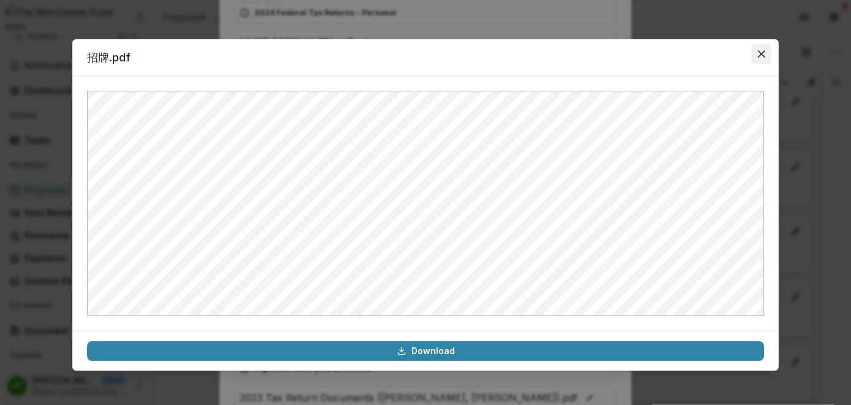
click at [756, 56] on button "Close" at bounding box center [762, 54] width 20 height 20
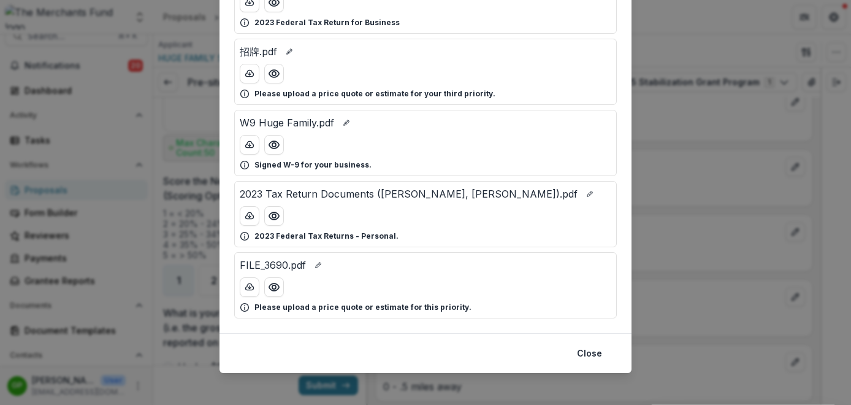
scroll to position [412, 0]
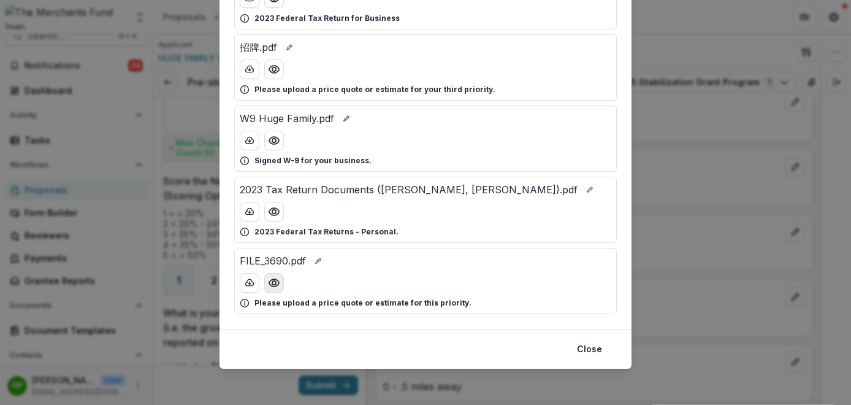
click at [275, 279] on icon "Preview FILE_3690.pdf" at bounding box center [274, 282] width 10 height 7
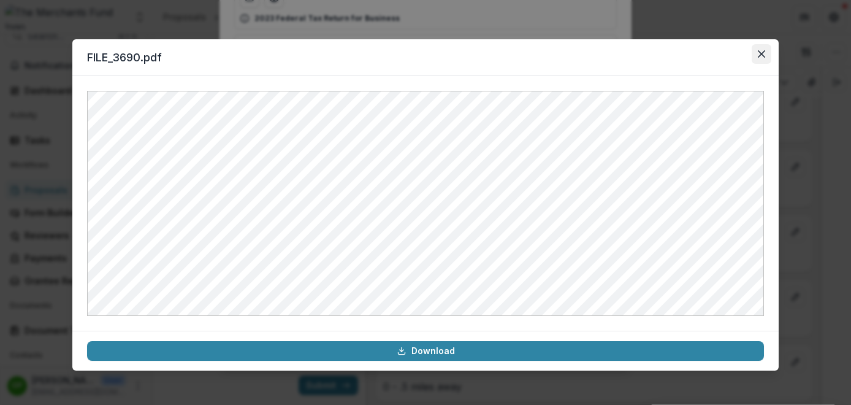
click at [765, 49] on button "Close" at bounding box center [762, 54] width 20 height 20
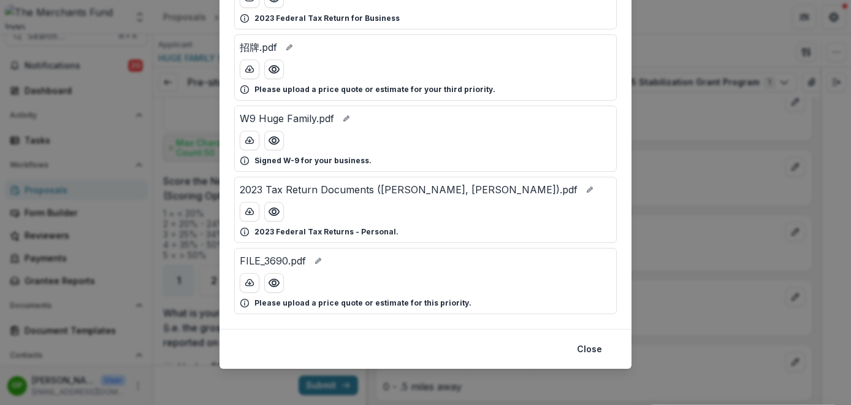
click at [671, 146] on div "Attached Files 2024 Tax Return Documents (HUGE FAMILY LLC - Client Copy).pdf 20…" at bounding box center [425, 202] width 851 height 405
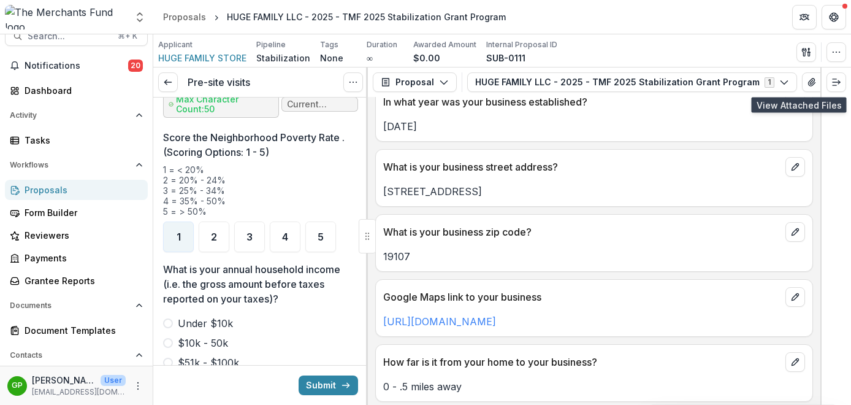
scroll to position [1550, 0]
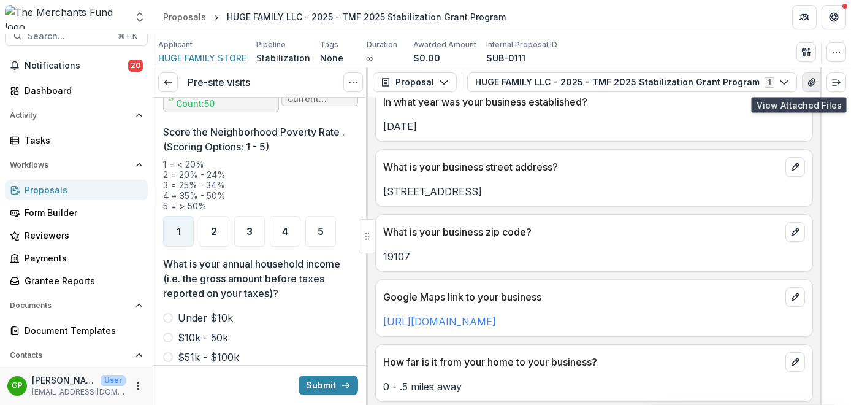
click at [807, 80] on icon "View Attached Files" at bounding box center [812, 82] width 10 height 10
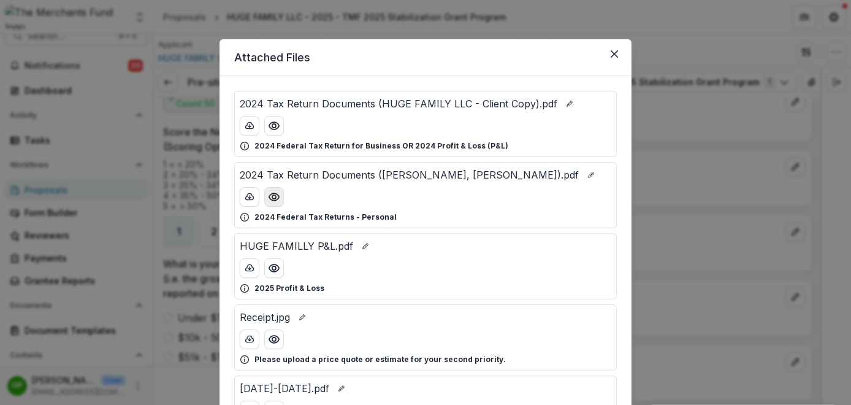
click at [279, 196] on button "Preview 2024 Tax Return Documents (ZHANG, YAN XUE).pdf" at bounding box center [274, 197] width 20 height 20
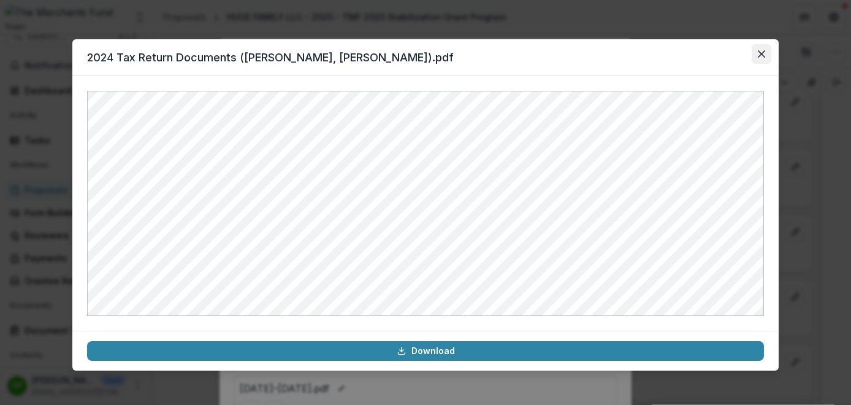
click at [763, 50] on icon "Close" at bounding box center [761, 53] width 7 height 7
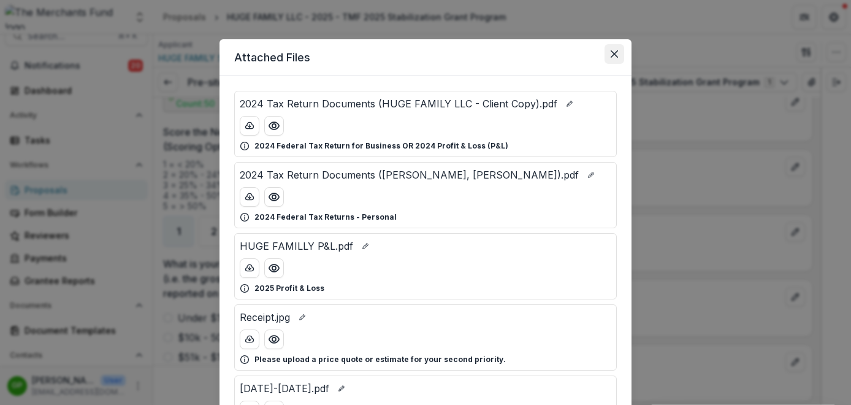
click at [616, 55] on icon "Close" at bounding box center [614, 53] width 7 height 7
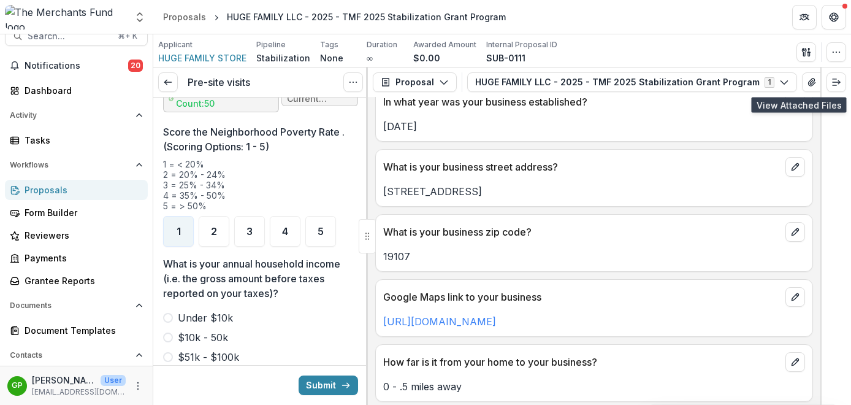
click at [165, 330] on label "$10k - 50k" at bounding box center [260, 337] width 195 height 15
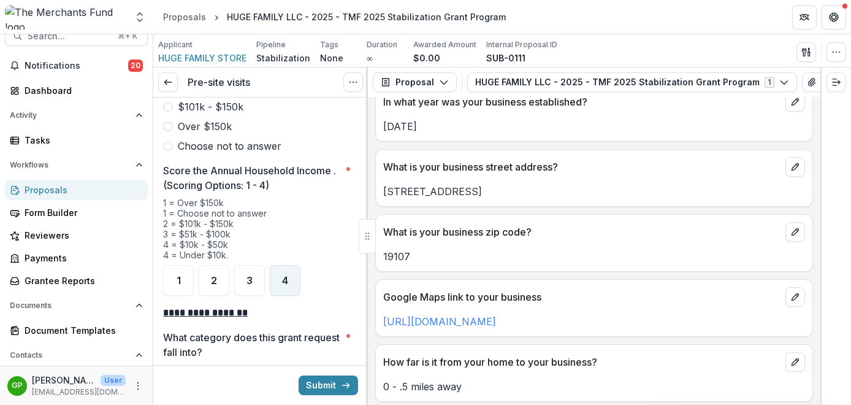
click at [290, 266] on div "4" at bounding box center [285, 280] width 31 height 31
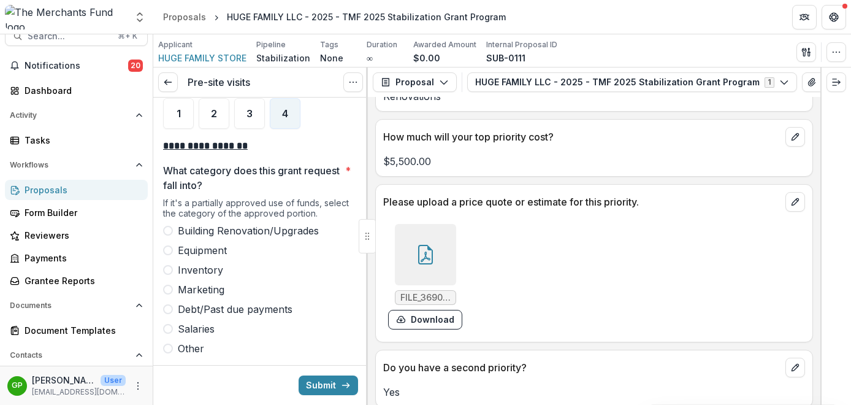
scroll to position [3102, 0]
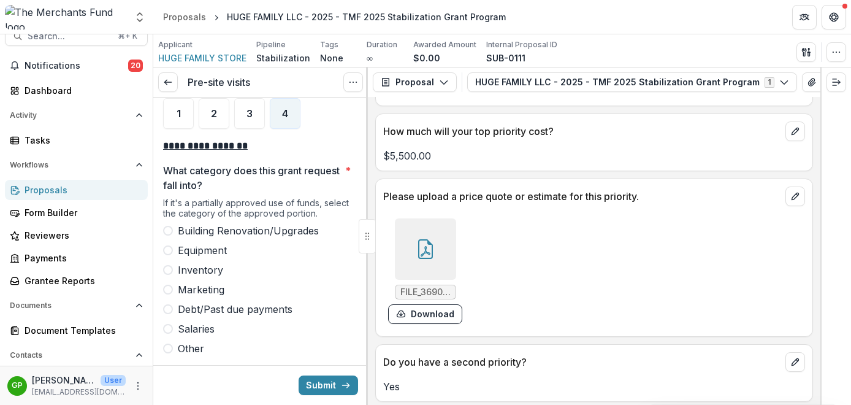
click at [432, 269] on div at bounding box center [425, 248] width 61 height 61
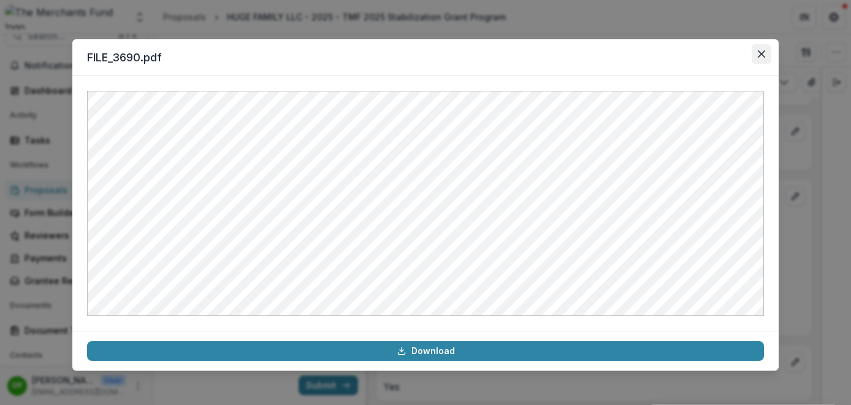
click at [760, 53] on icon "Close" at bounding box center [761, 53] width 7 height 7
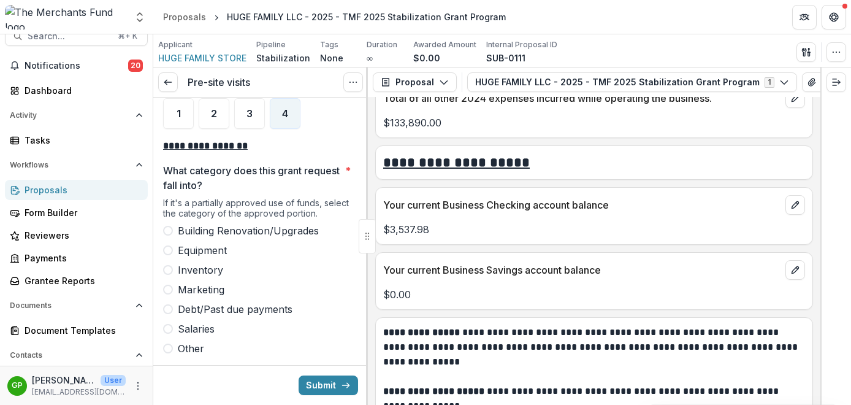
scroll to position [4944, 0]
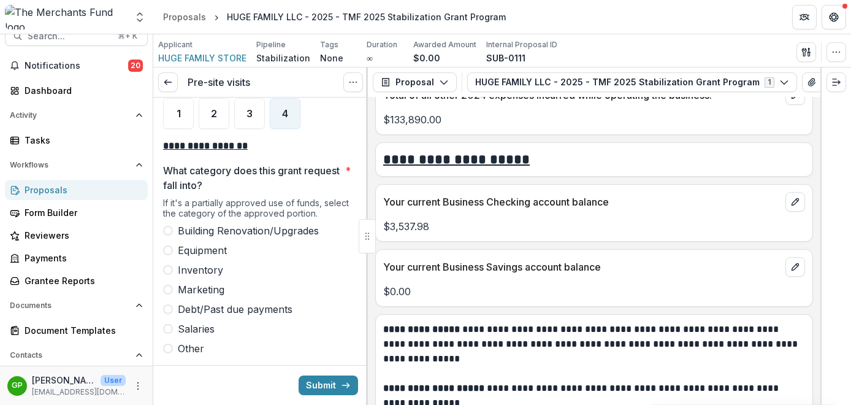
click at [174, 223] on label "Building Renovation/Upgrades" at bounding box center [260, 230] width 195 height 15
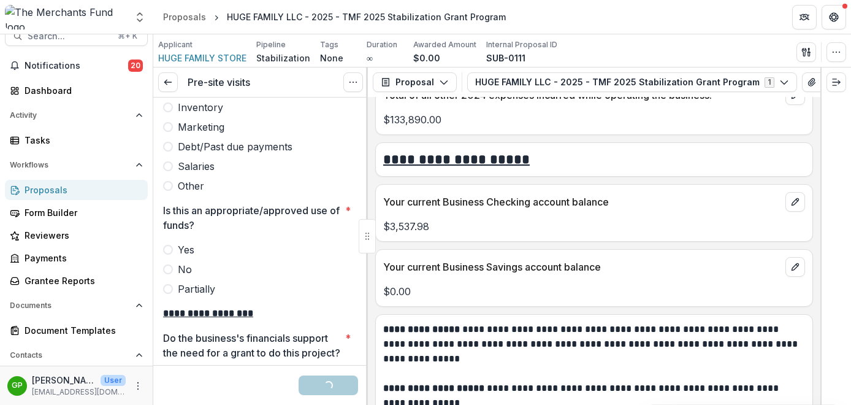
scroll to position [2180, 0]
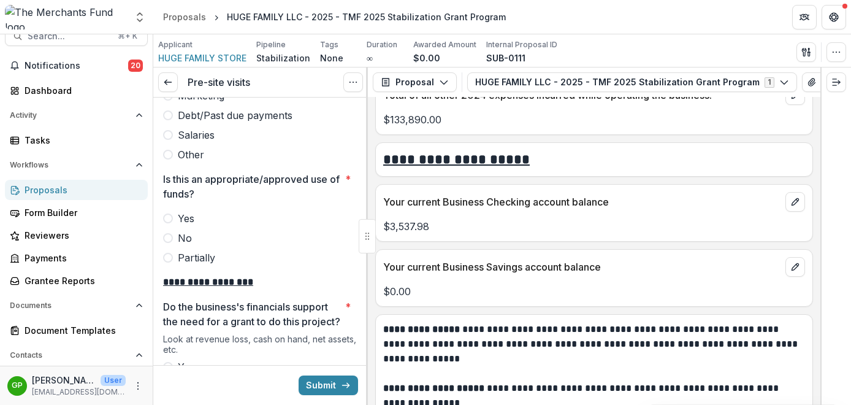
click at [169, 213] on span at bounding box center [168, 218] width 10 height 10
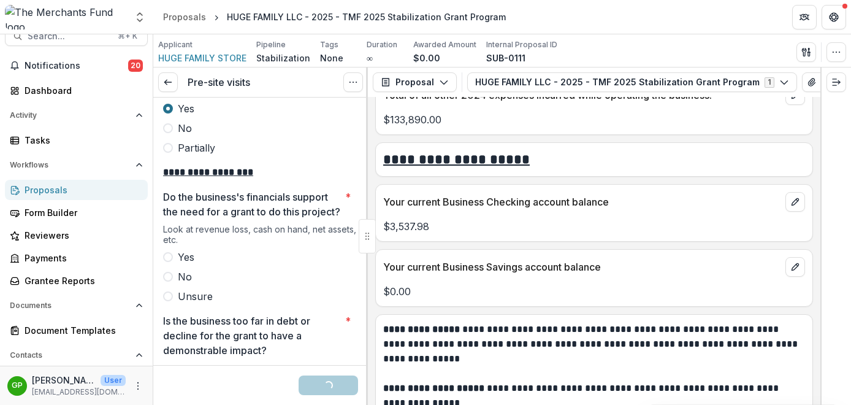
scroll to position [2292, 0]
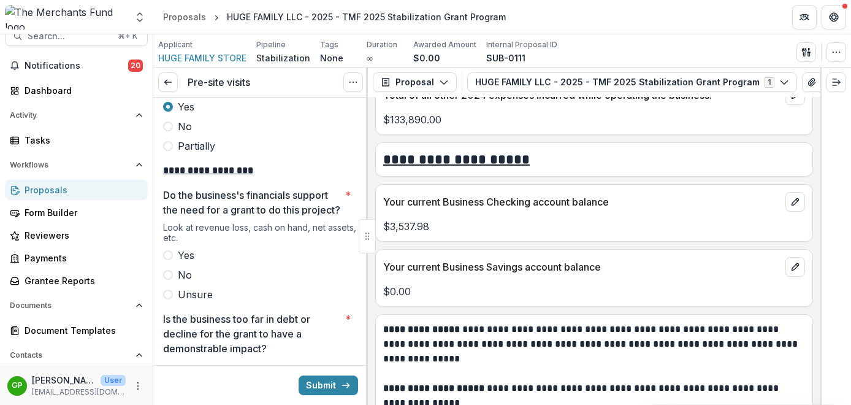
click at [170, 254] on span at bounding box center [168, 255] width 10 height 10
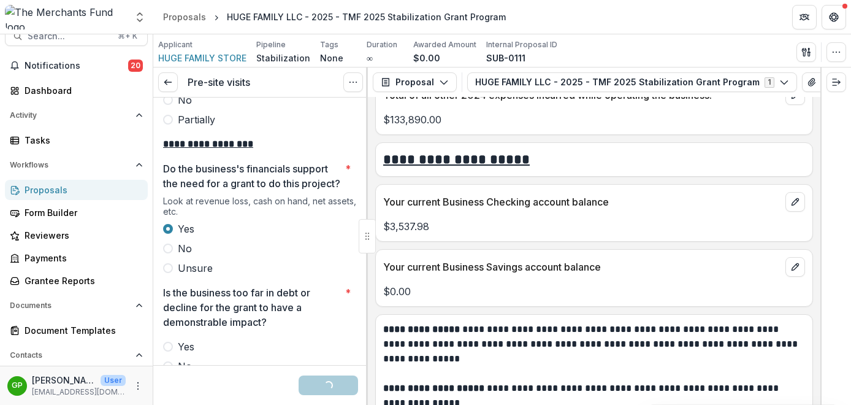
scroll to position [2421, 0]
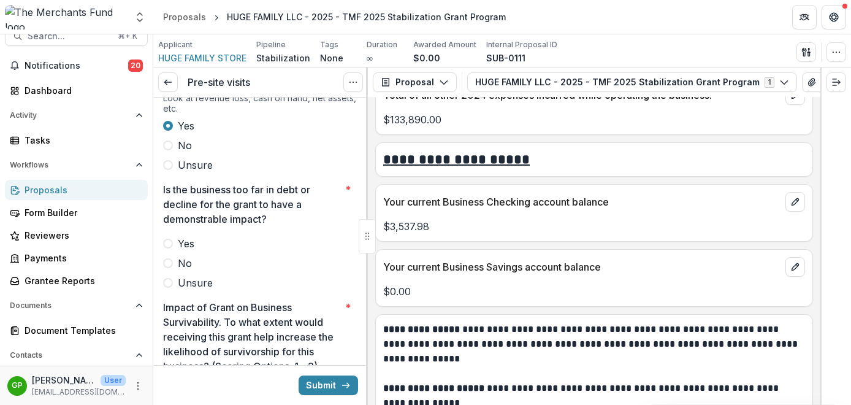
click at [170, 267] on label "No" at bounding box center [260, 263] width 195 height 15
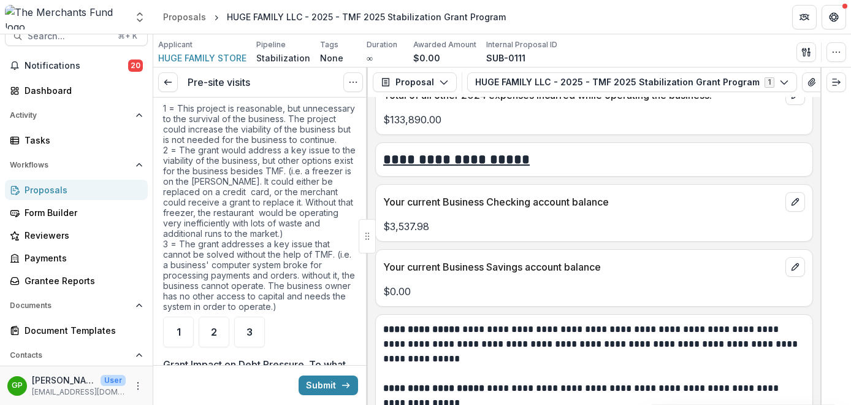
scroll to position [2708, 0]
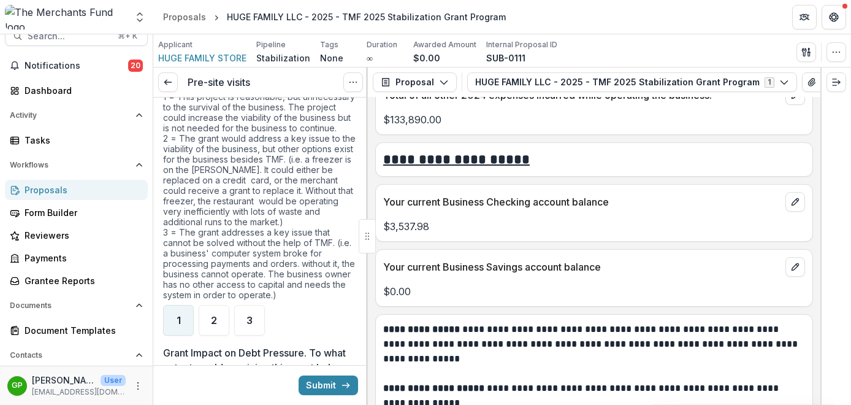
click at [178, 321] on span "1" at bounding box center [179, 320] width 4 height 10
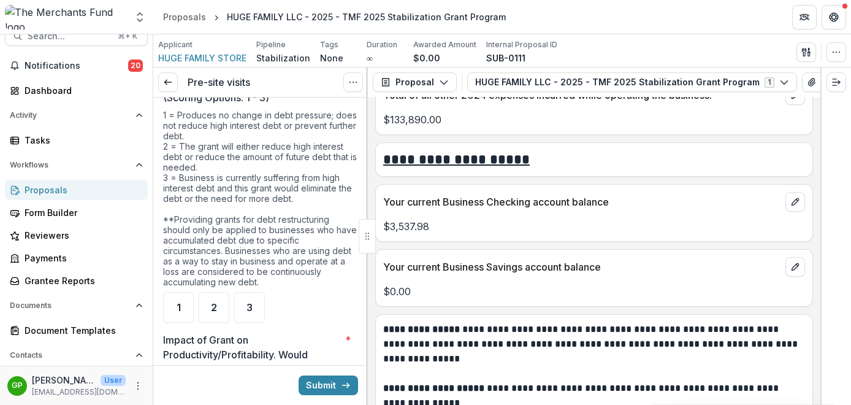
scroll to position [3019, 0]
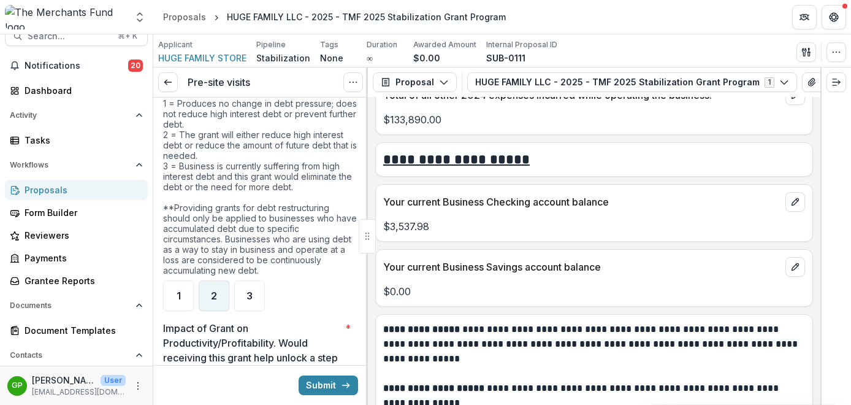
click at [207, 300] on div "2" at bounding box center [214, 295] width 31 height 31
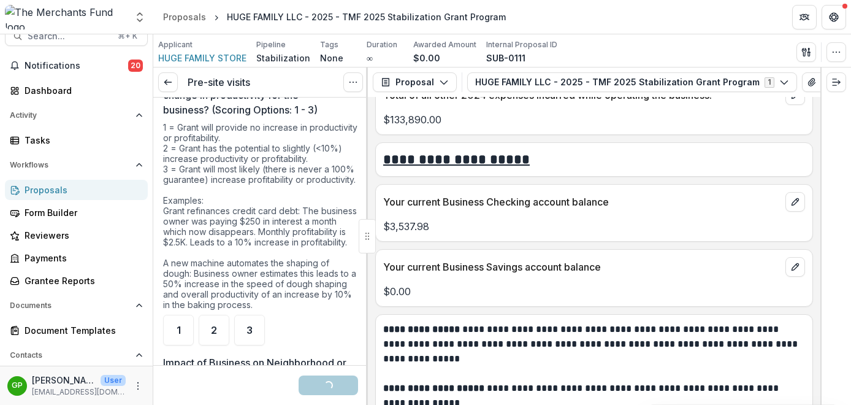
scroll to position [3337, 0]
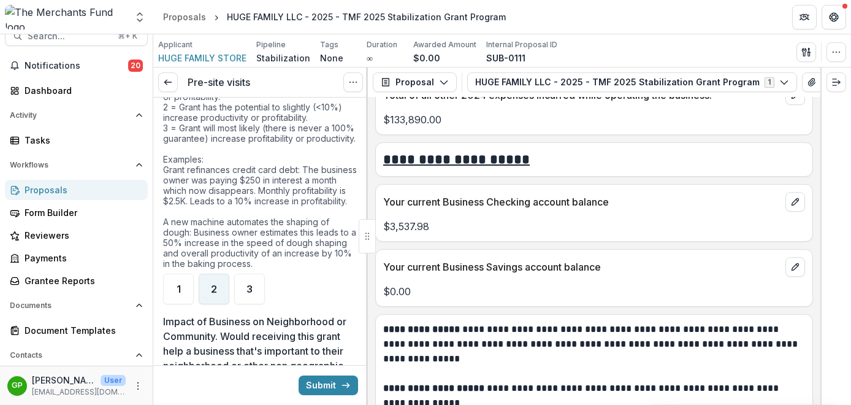
click at [216, 294] on span "2" at bounding box center [214, 289] width 6 height 10
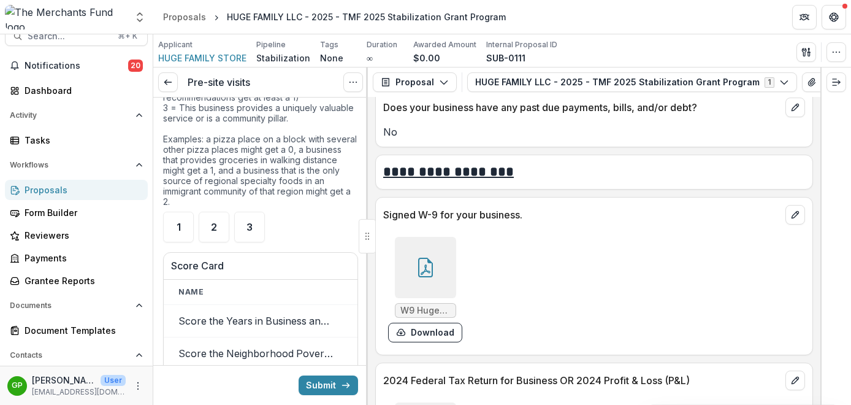
scroll to position [3714, 0]
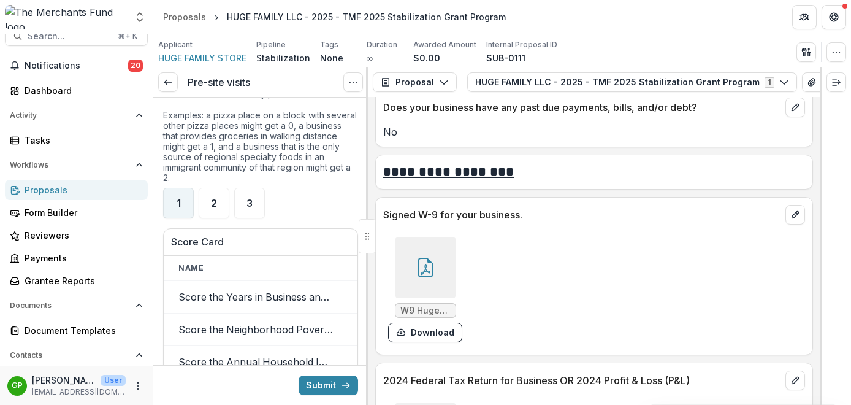
click at [187, 218] on div "1" at bounding box center [178, 203] width 31 height 31
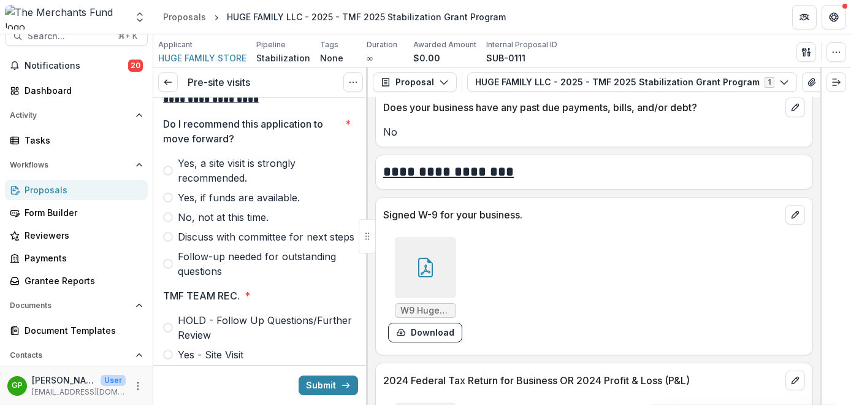
scroll to position [4176, 0]
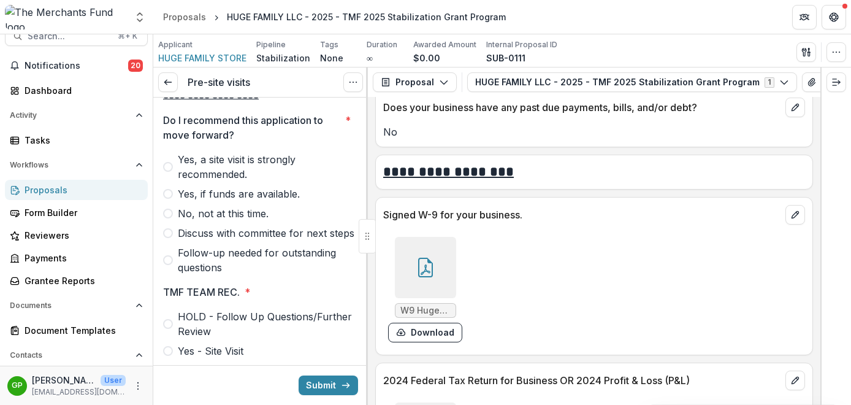
click at [170, 199] on span at bounding box center [168, 194] width 10 height 10
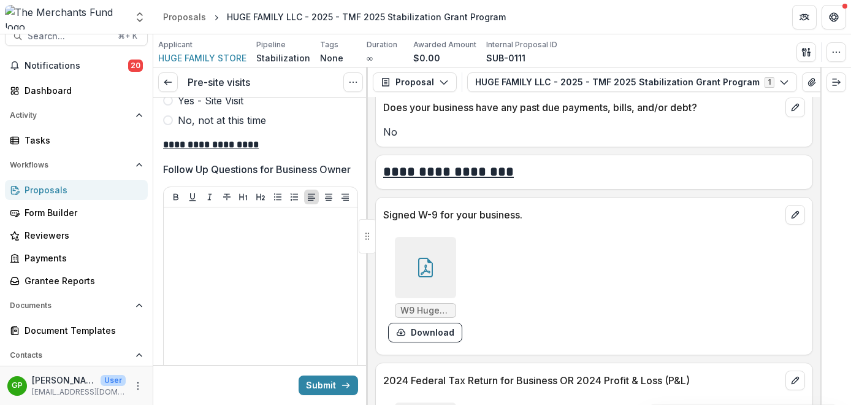
scroll to position [4427, 0]
click at [166, 105] on span at bounding box center [168, 100] width 10 height 10
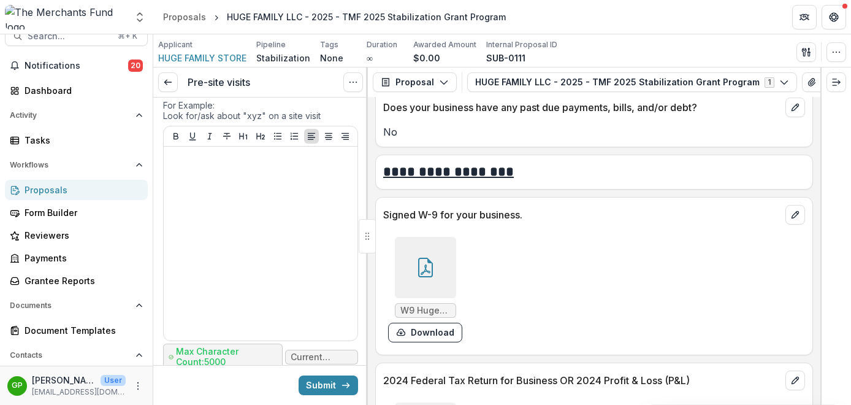
scroll to position [5402, 0]
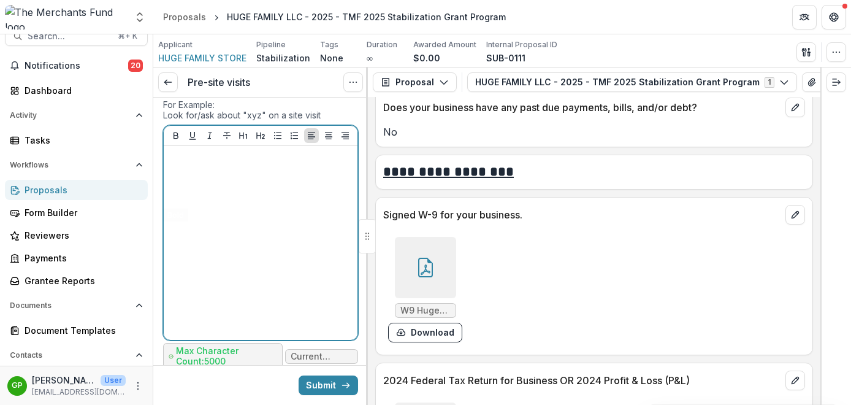
click at [185, 229] on div at bounding box center [261, 243] width 184 height 184
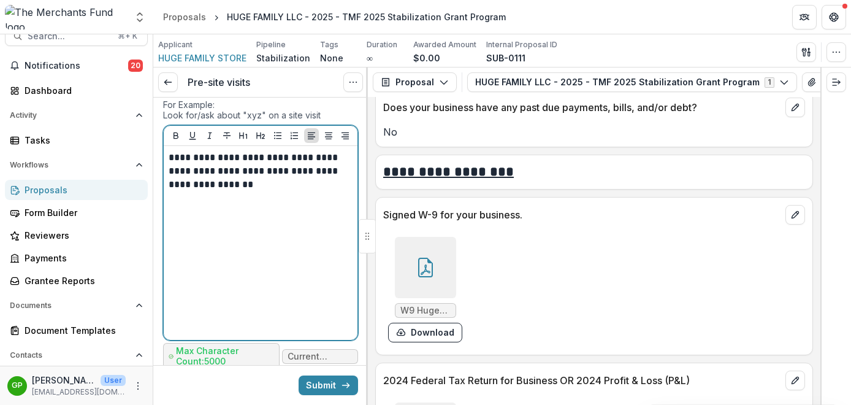
click at [169, 191] on p "**********" at bounding box center [259, 171] width 180 height 40
click at [286, 191] on p "**********" at bounding box center [259, 171] width 180 height 40
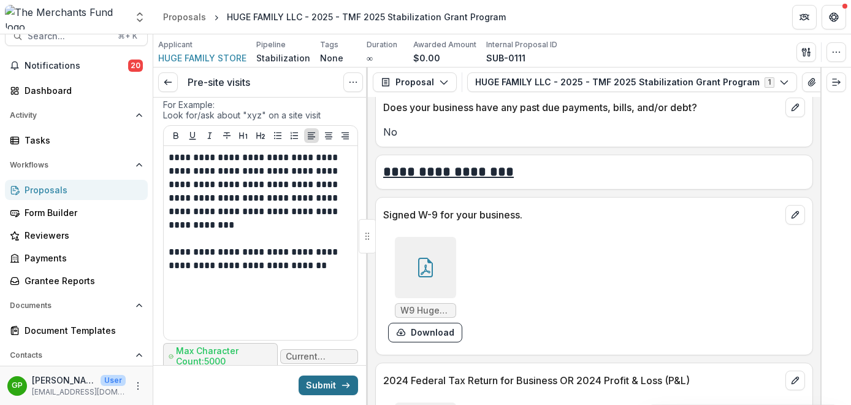
click at [325, 389] on button "Submit" at bounding box center [328, 385] width 59 height 20
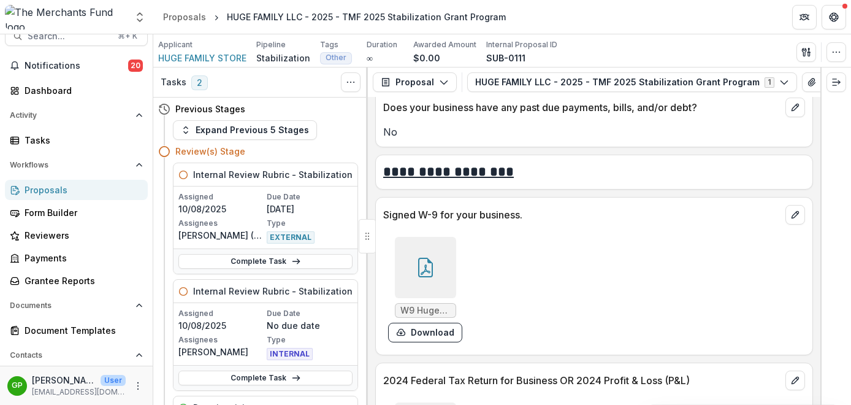
click at [77, 189] on div "Proposals" at bounding box center [81, 189] width 113 height 13
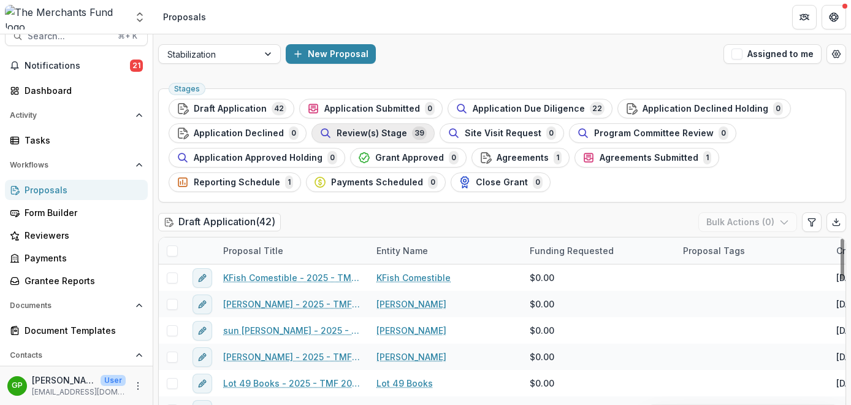
click at [346, 132] on span "Review(s) Stage" at bounding box center [372, 133] width 71 height 10
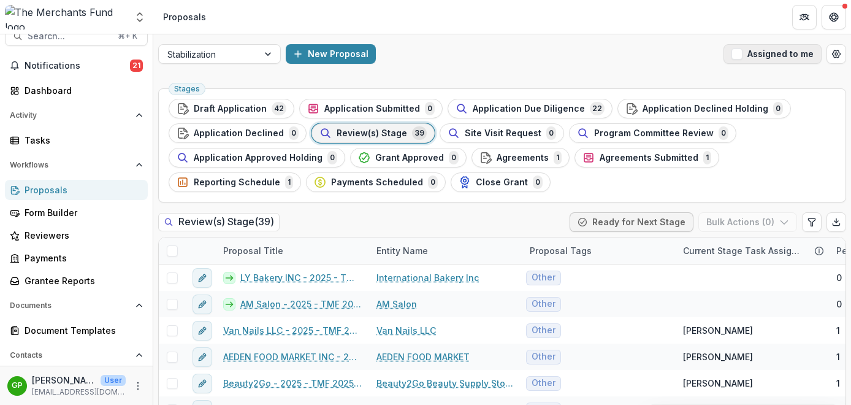
click at [736, 52] on span "button" at bounding box center [737, 53] width 11 height 11
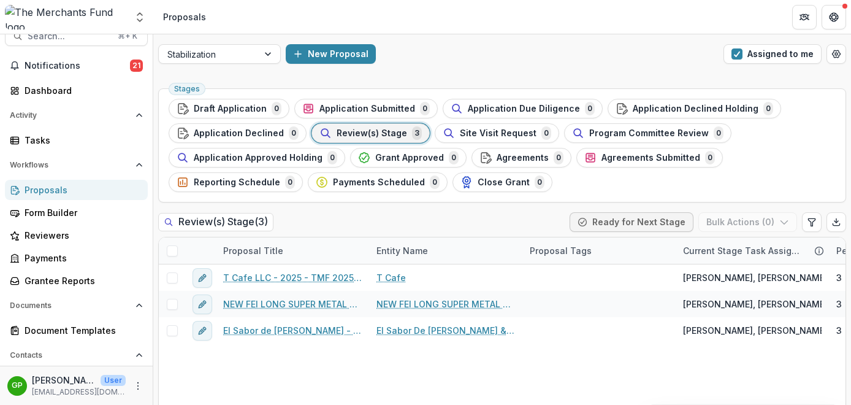
scroll to position [58, 0]
